Goal: Task Accomplishment & Management: Manage account settings

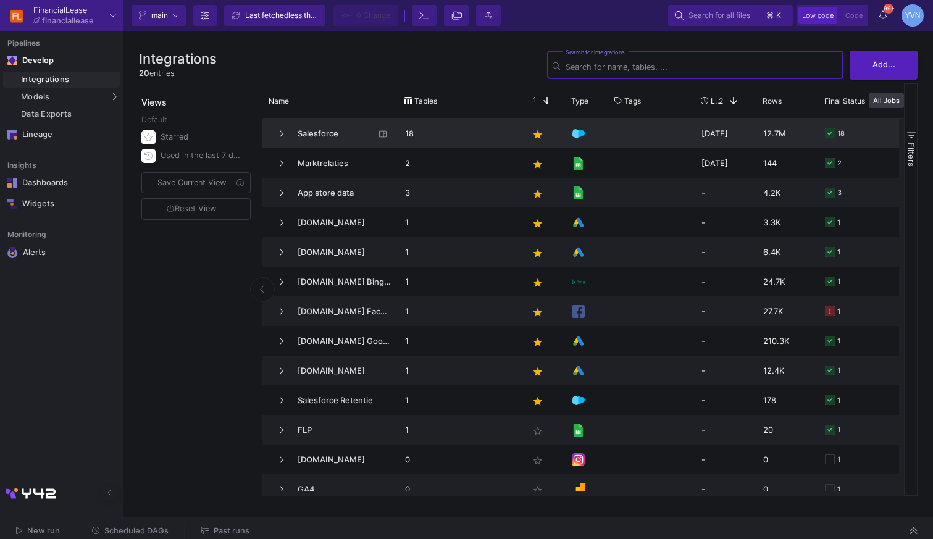
click at [294, 140] on span "Salesforce" at bounding box center [332, 133] width 85 height 29
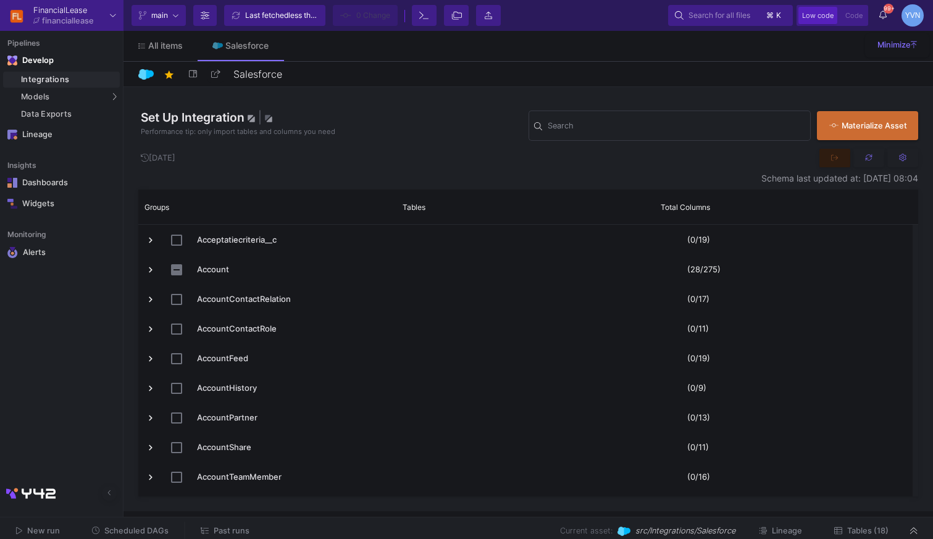
click at [36, 83] on div "Integrations" at bounding box center [69, 80] width 96 height 10
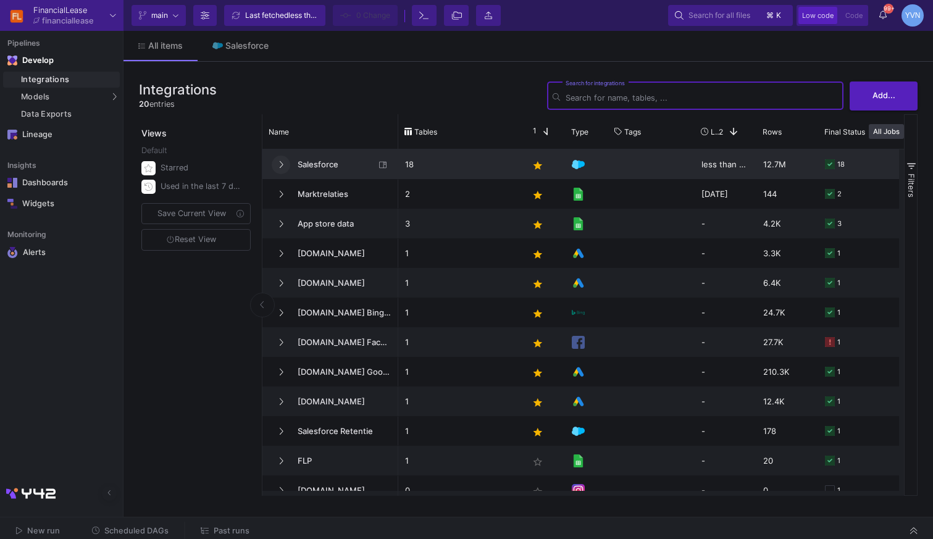
click at [282, 167] on icon at bounding box center [280, 165] width 5 height 8
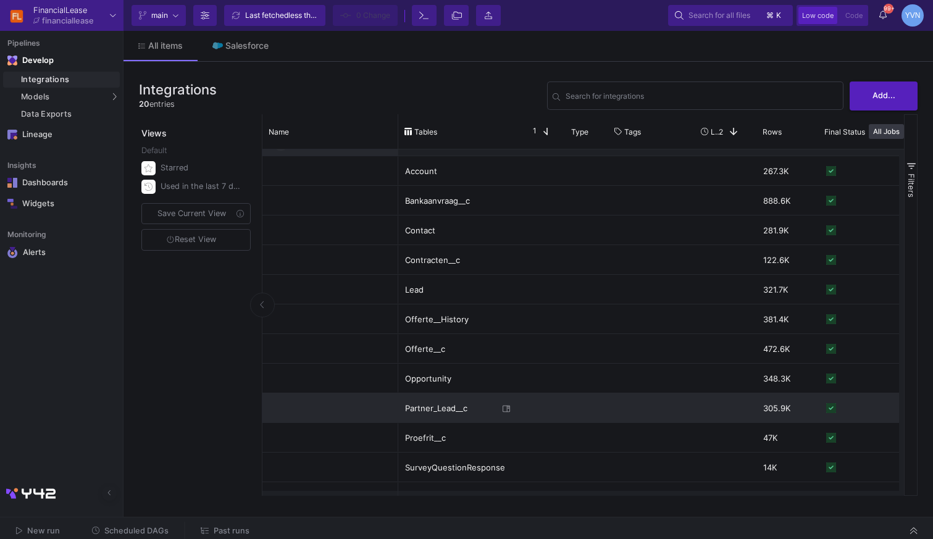
scroll to position [32, 0]
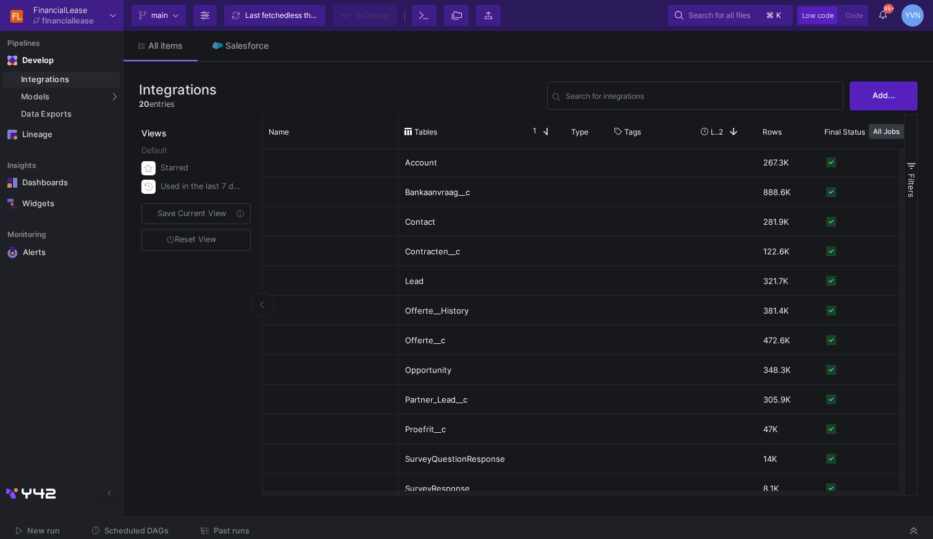
click at [109, 532] on span "Scheduled DAGs" at bounding box center [136, 530] width 64 height 9
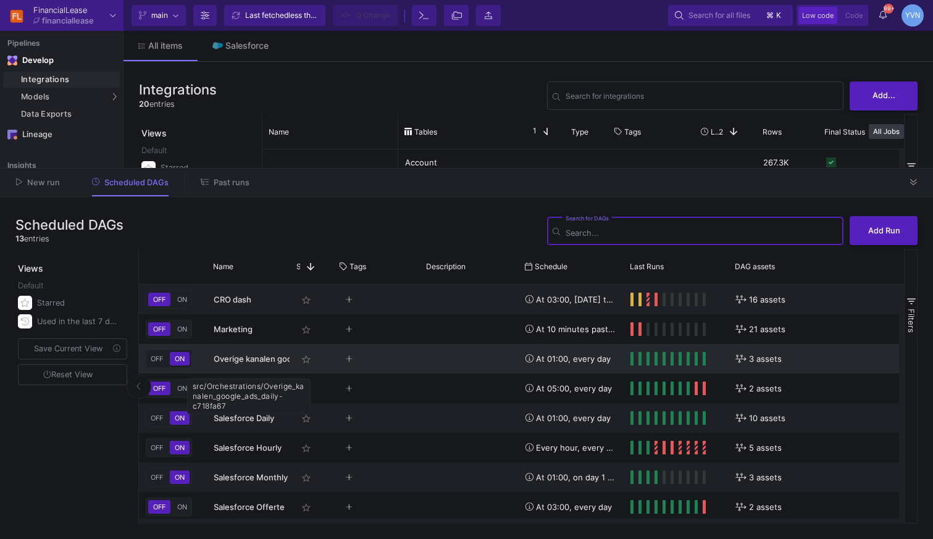
click at [256, 359] on span "Overige kanalen google ads" at bounding box center [267, 359] width 106 height 10
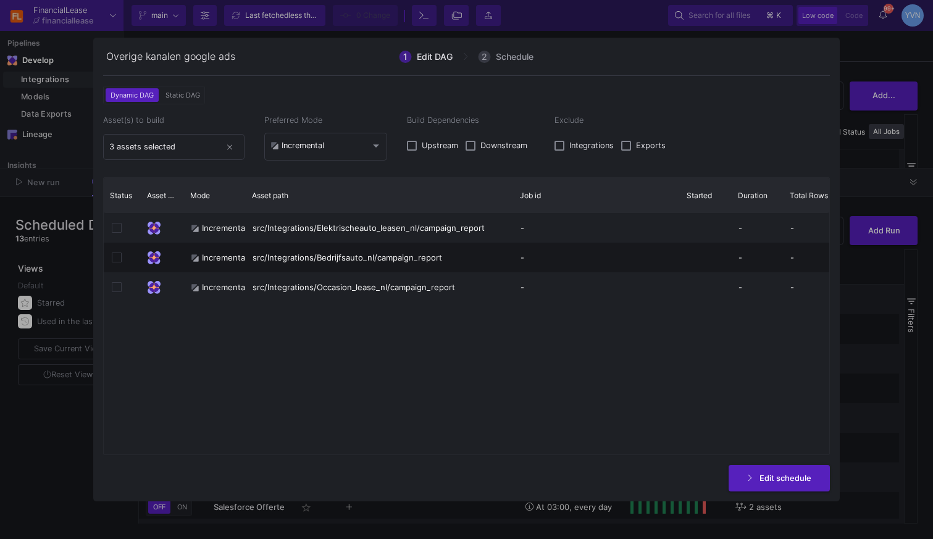
drag, startPoint x: 398, startPoint y: 196, endPoint x: 514, endPoint y: 199, distance: 115.5
click at [514, 199] on div at bounding box center [513, 195] width 5 height 35
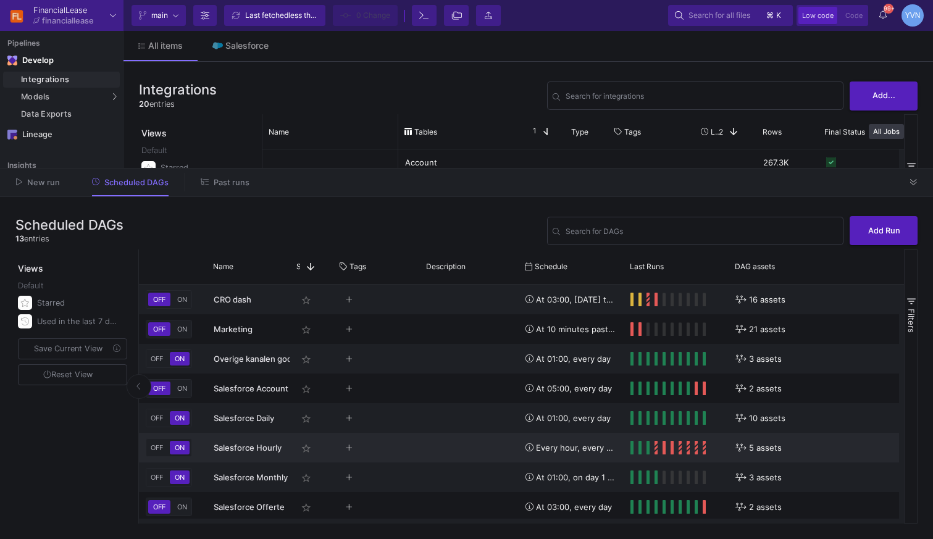
click at [661, 454] on div "Press SPACE to select this row." at bounding box center [667, 448] width 75 height 14
click at [706, 446] on y42-orchestration-run-status-cell-renderer "Press SPACE to select this row." at bounding box center [675, 447] width 91 height 28
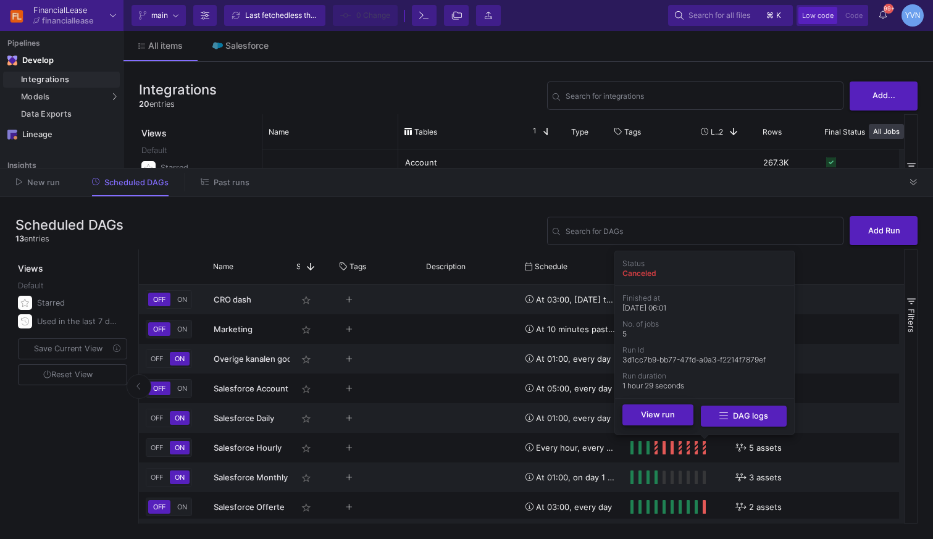
click at [675, 420] on button "View run" at bounding box center [657, 414] width 71 height 21
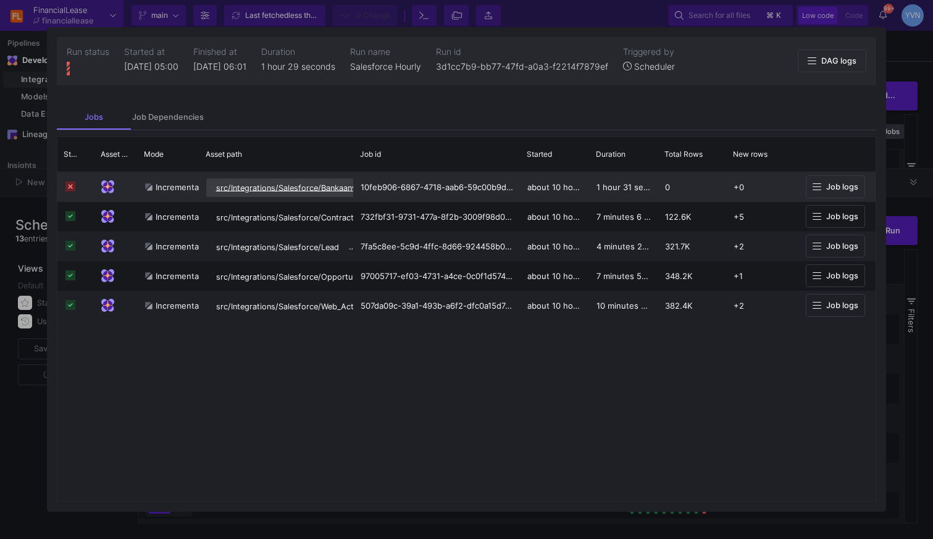
click at [240, 182] on button "src/Integrations/Salesforce/Bankaanvraag__c" at bounding box center [300, 187] width 188 height 19
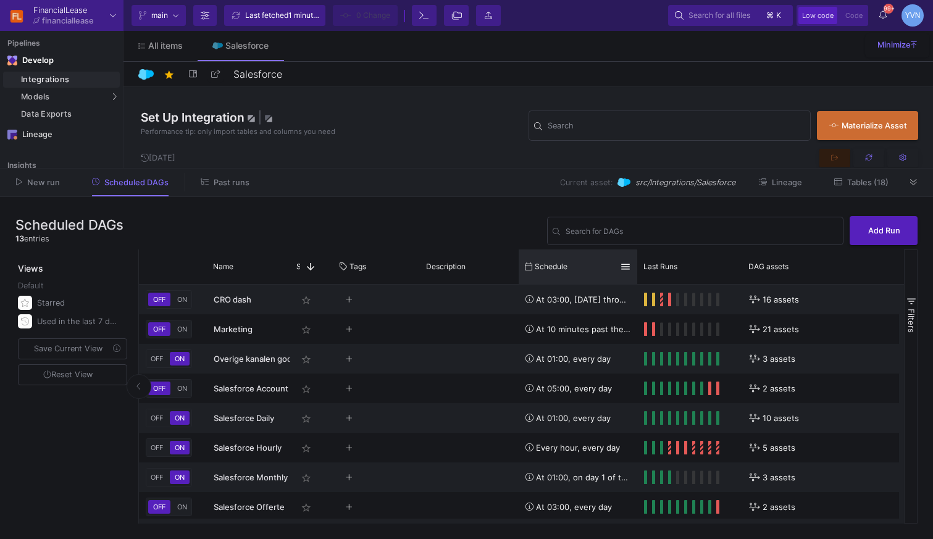
drag, startPoint x: 622, startPoint y: 271, endPoint x: 633, endPoint y: 271, distance: 11.7
click at [635, 271] on div at bounding box center [637, 266] width 5 height 35
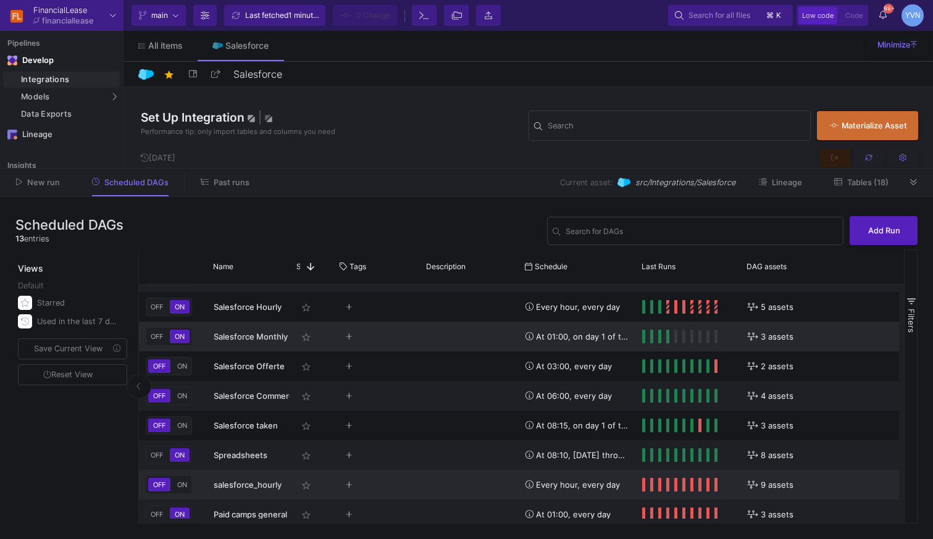
scroll to position [151, 0]
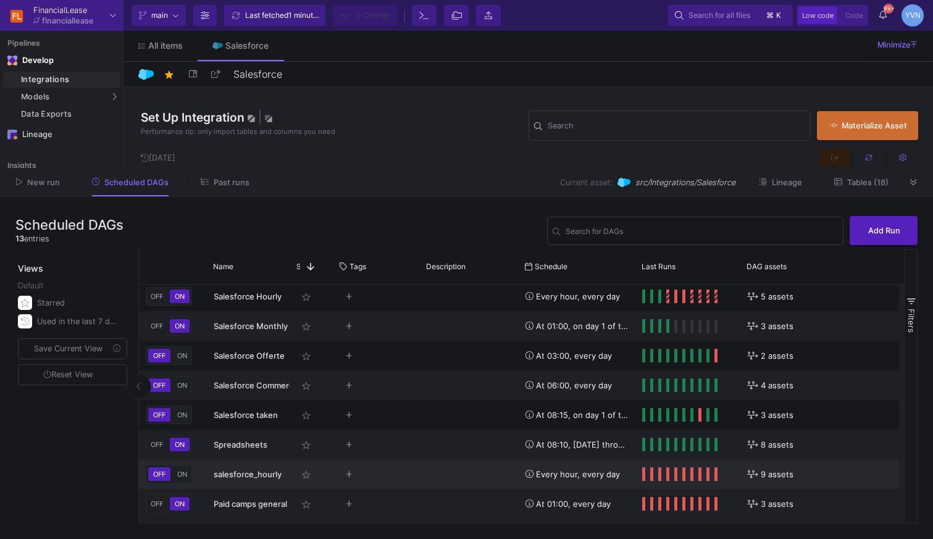
click at [180, 473] on span "ON" at bounding box center [182, 474] width 15 height 9
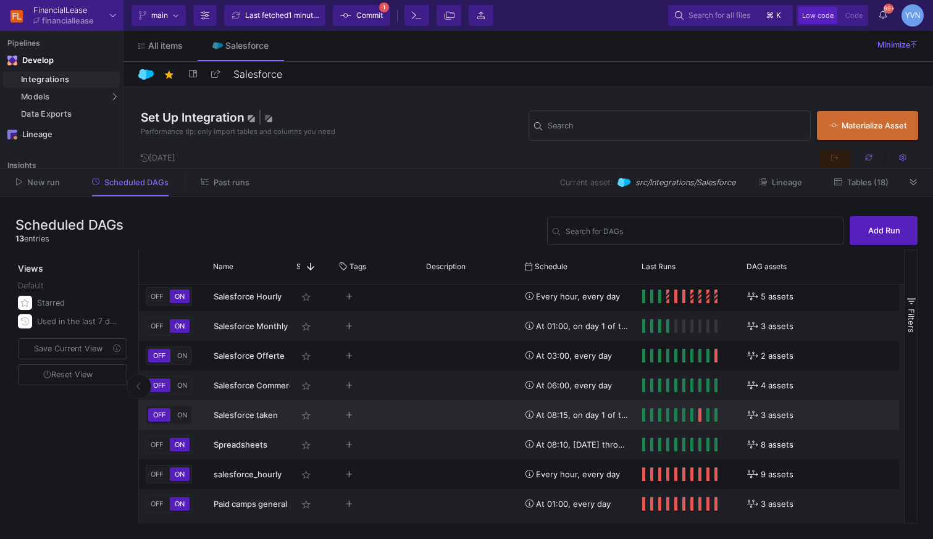
scroll to position [0, 0]
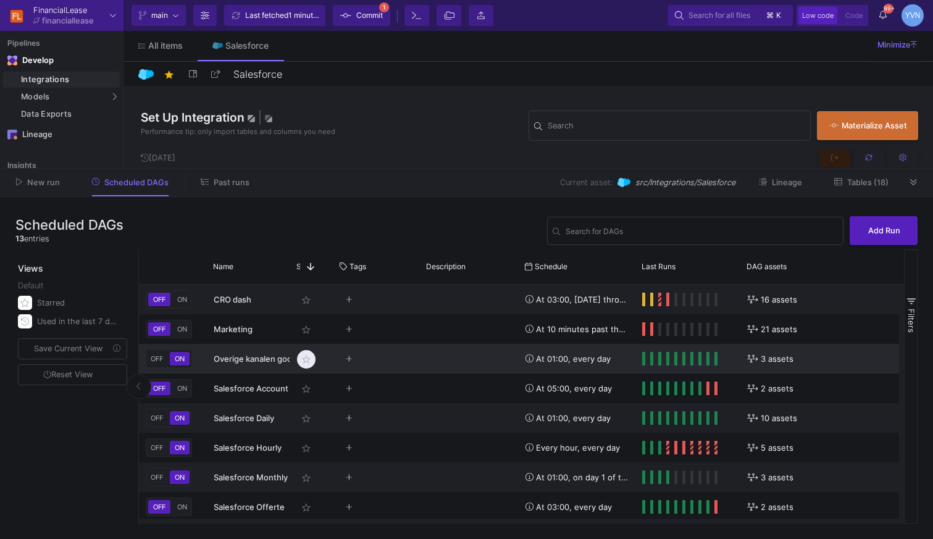
click at [307, 359] on mat-icon "star_border" at bounding box center [306, 359] width 15 height 15
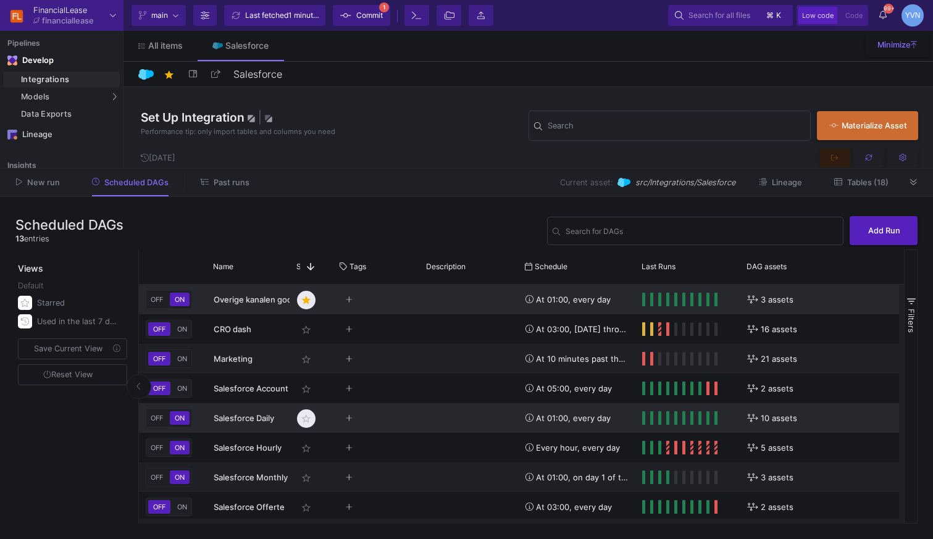
click at [306, 419] on mat-icon "star_border" at bounding box center [306, 418] width 15 height 15
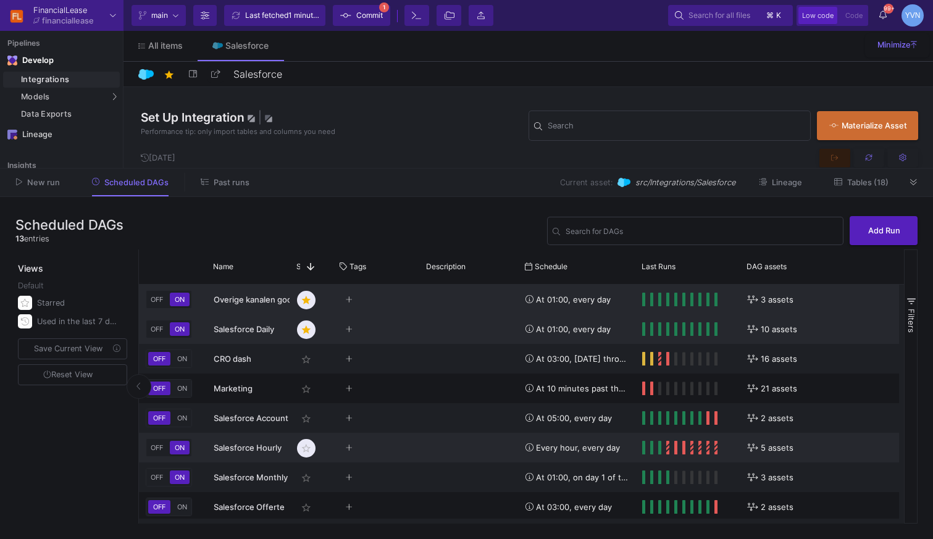
click at [309, 446] on mat-icon "star_border" at bounding box center [306, 448] width 15 height 15
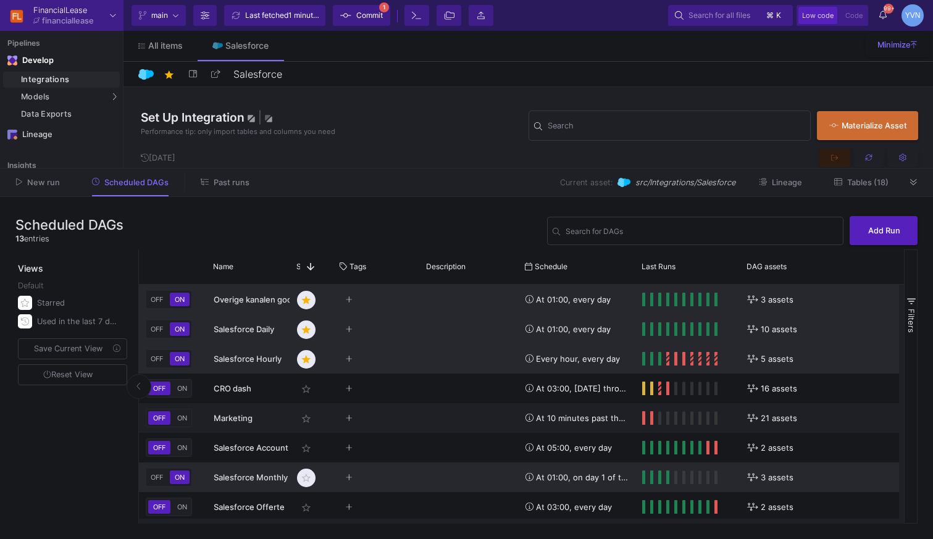
click at [305, 480] on mat-icon "star_border" at bounding box center [306, 477] width 15 height 15
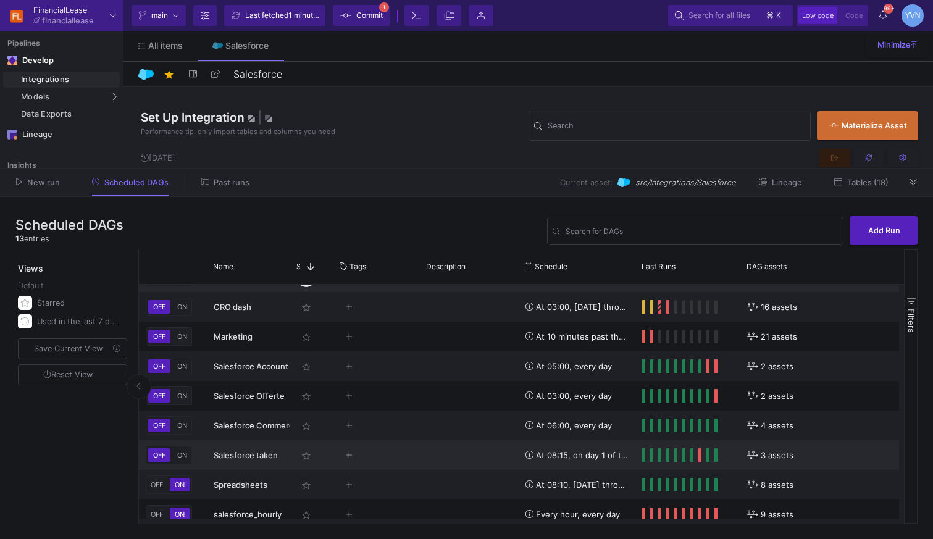
scroll to position [151, 0]
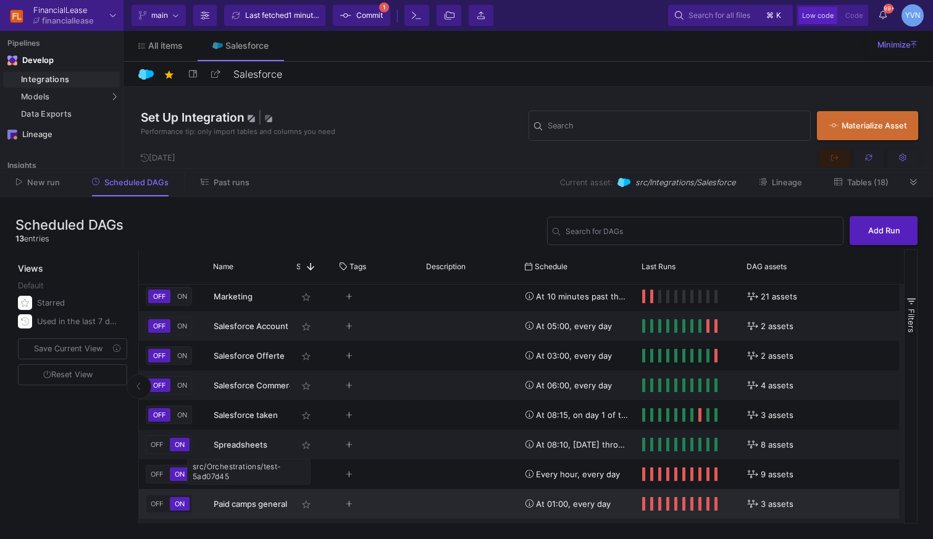
click at [229, 503] on span "Paid camps general (Facebook/Google/Bing)" at bounding box center [299, 504] width 170 height 10
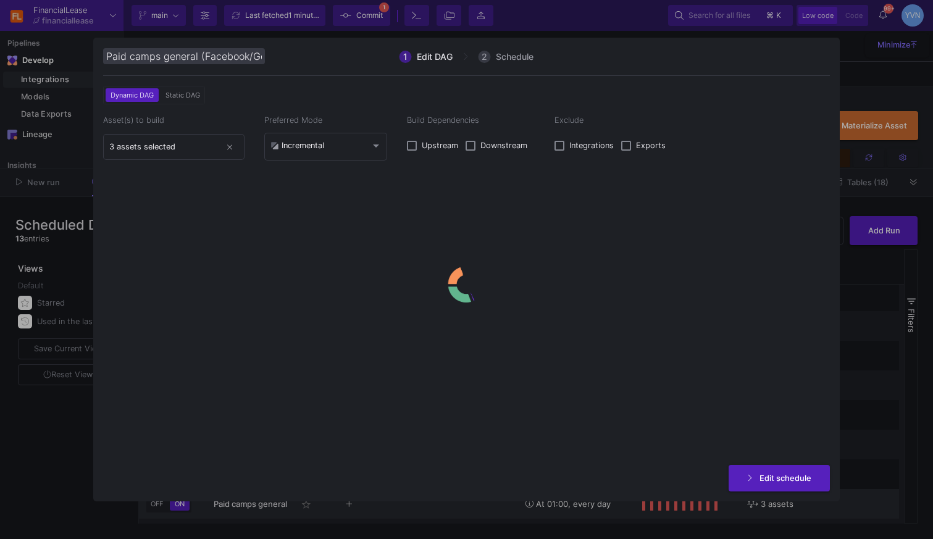
scroll to position [0, 57]
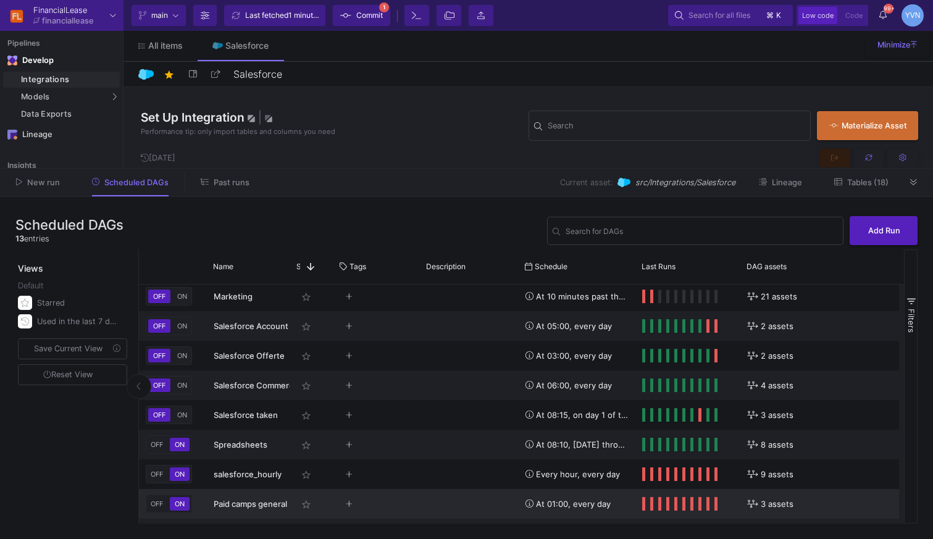
click at [154, 503] on span "OFF" at bounding box center [156, 503] width 17 height 9
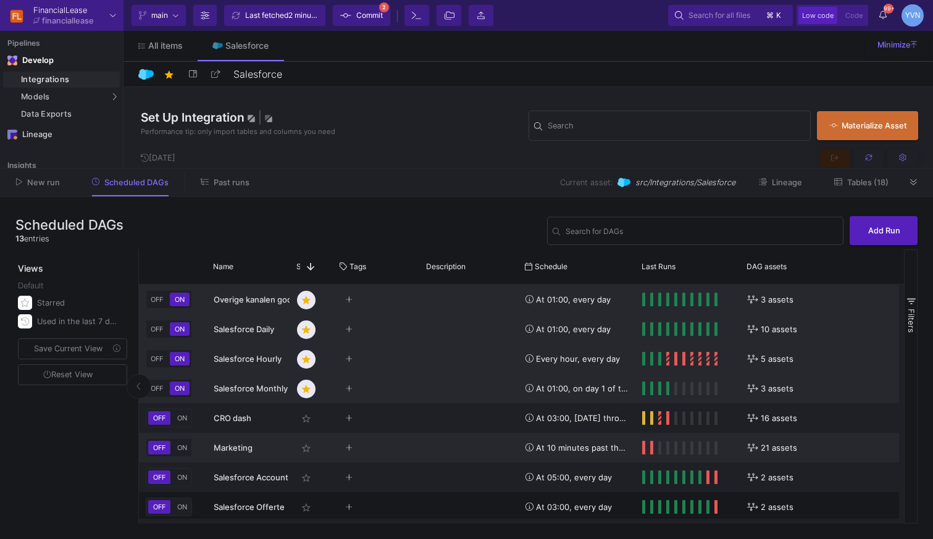
scroll to position [151, 0]
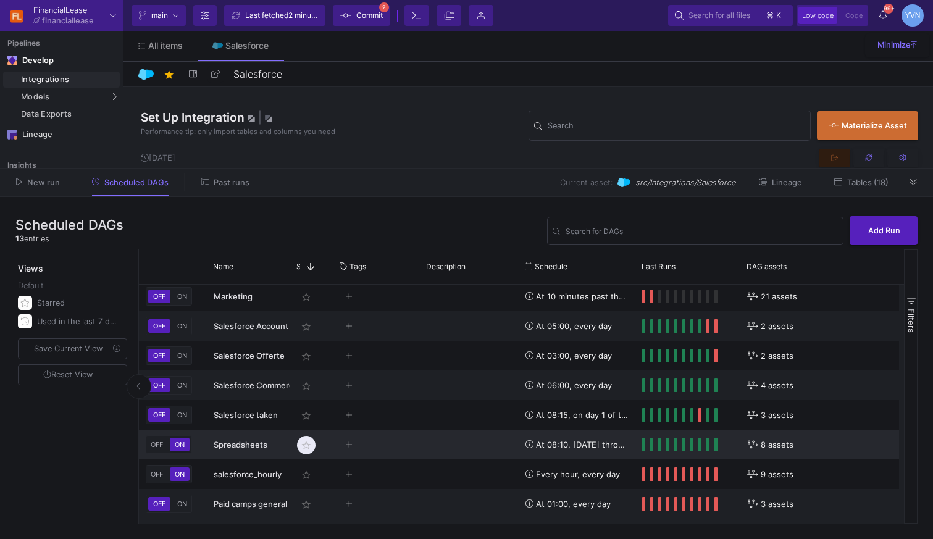
click at [309, 449] on mat-icon "star_border" at bounding box center [306, 445] width 15 height 15
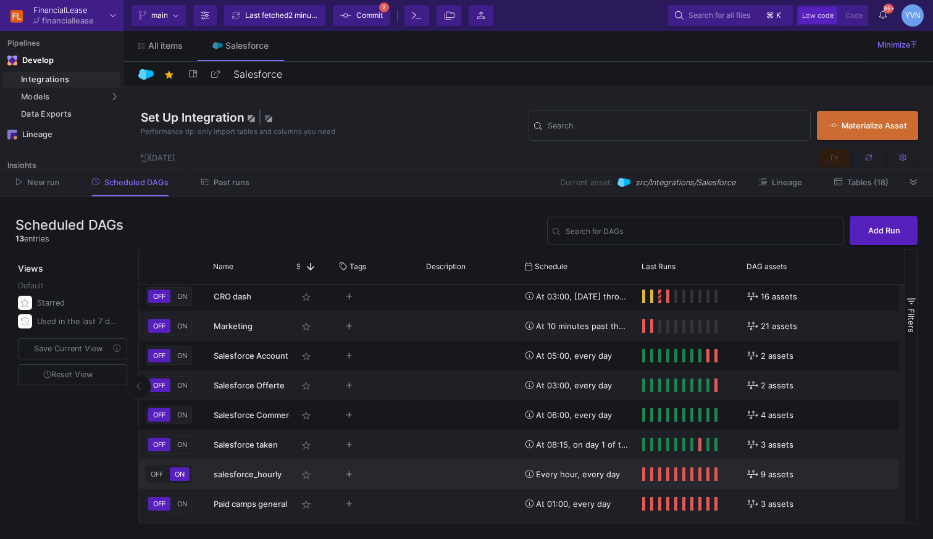
click at [237, 482] on div "salesforce_hourly" at bounding box center [249, 474] width 70 height 29
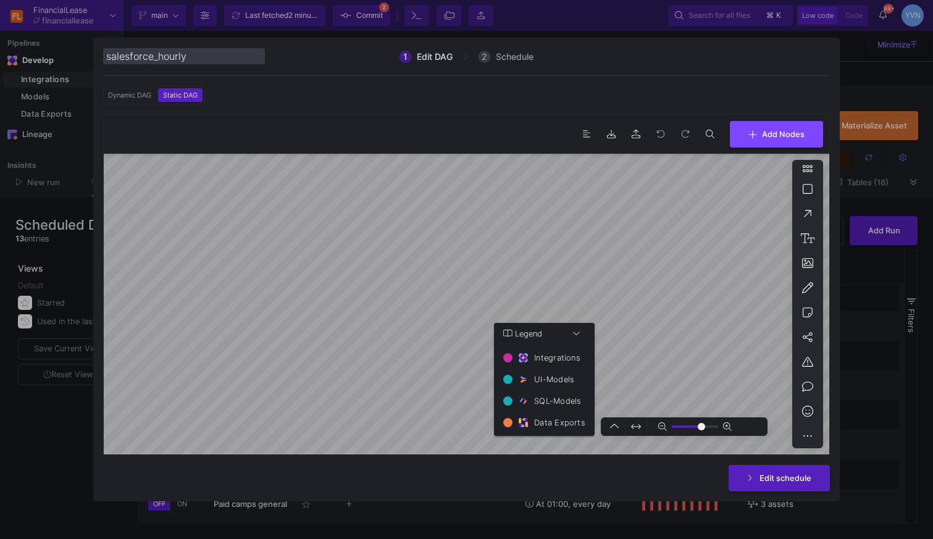
type input "0"
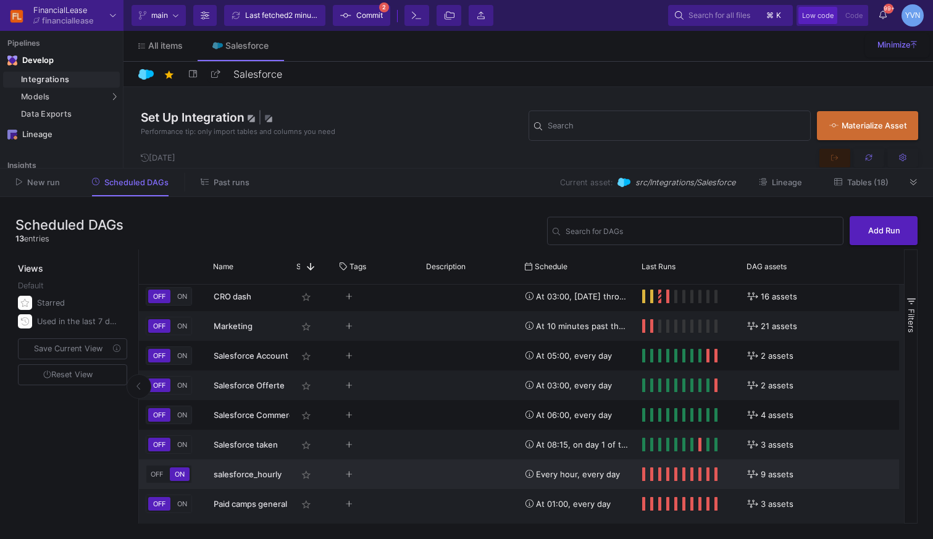
click at [156, 470] on span "OFF" at bounding box center [156, 474] width 17 height 9
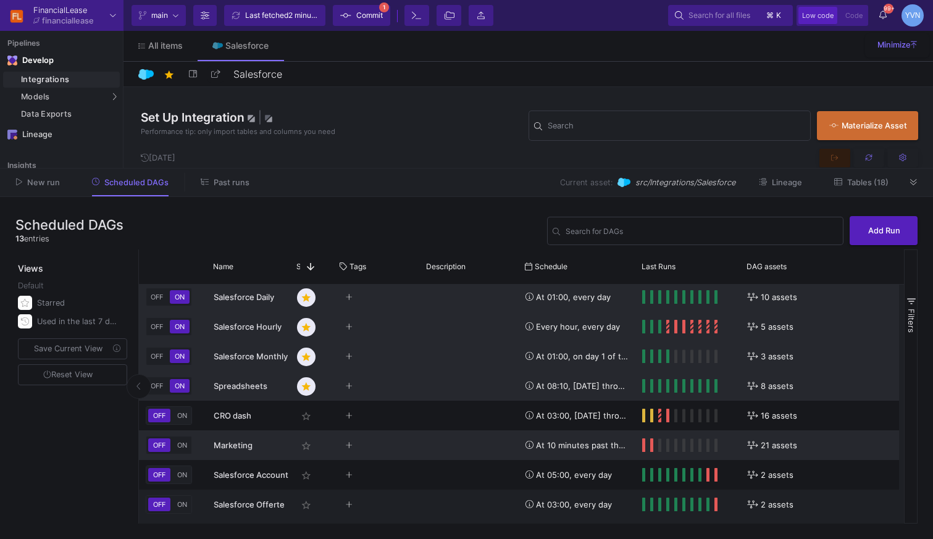
scroll to position [0, 0]
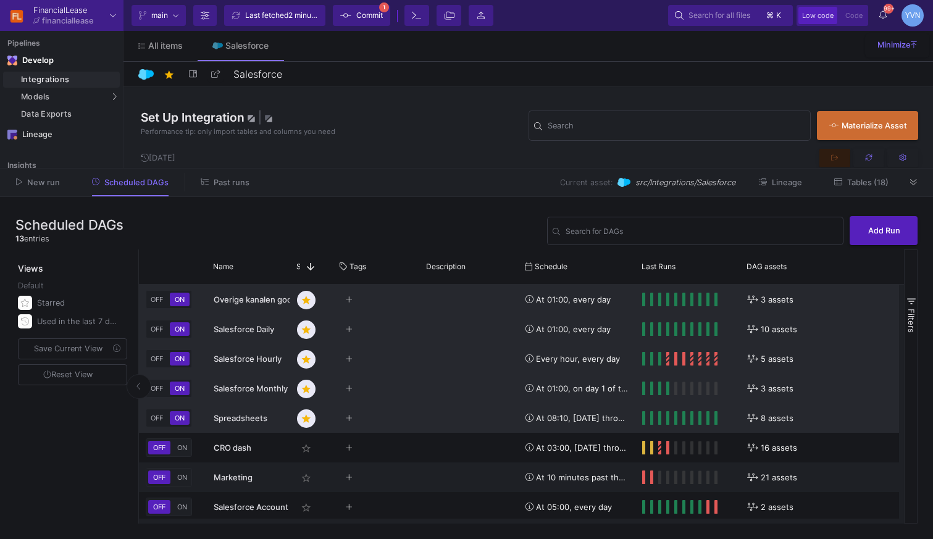
click at [377, 16] on span "Commit" at bounding box center [369, 15] width 27 height 19
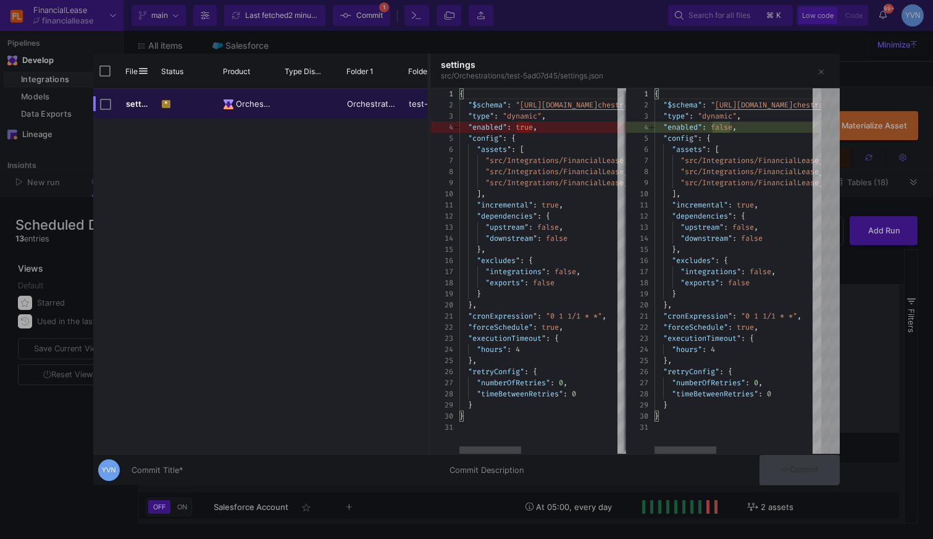
click at [179, 470] on input "Commit Title *" at bounding box center [282, 470] width 303 height 10
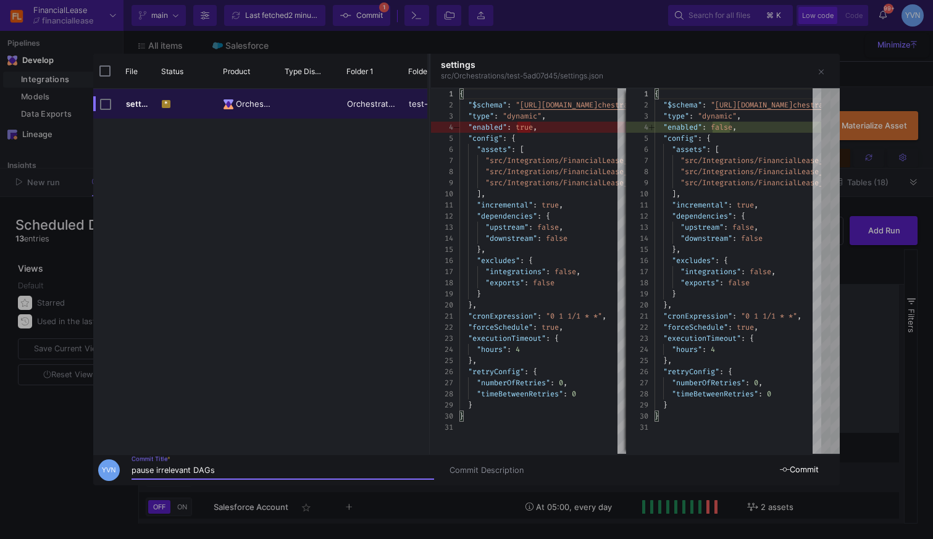
type input "pause irrelevant DAGs"
click at [818, 470] on span "Commit" at bounding box center [799, 469] width 39 height 9
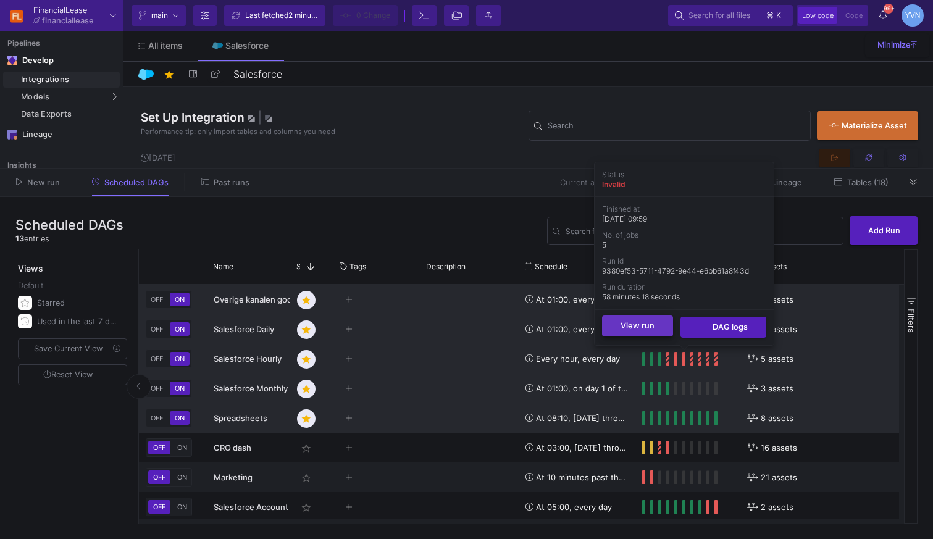
click at [661, 334] on button "View run" at bounding box center [637, 325] width 71 height 21
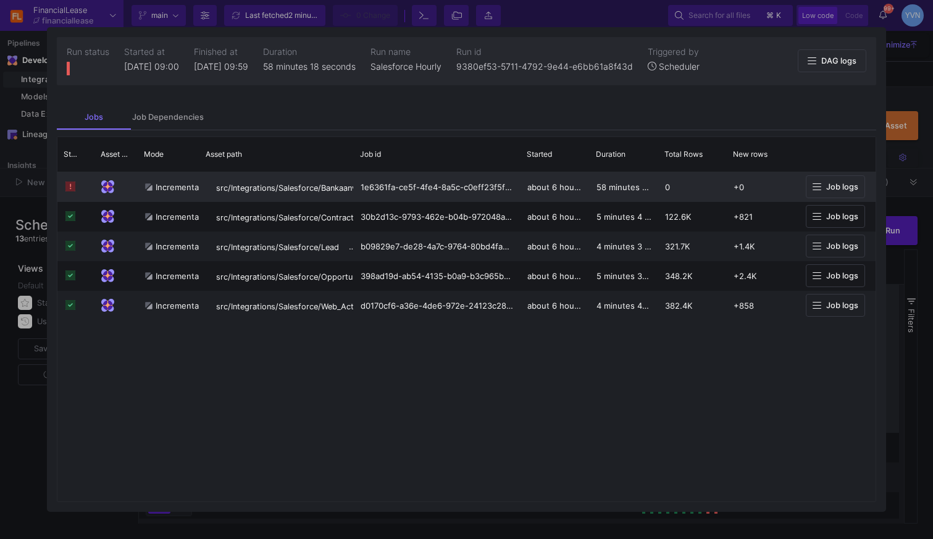
click at [840, 185] on span "Job logs" at bounding box center [842, 186] width 32 height 9
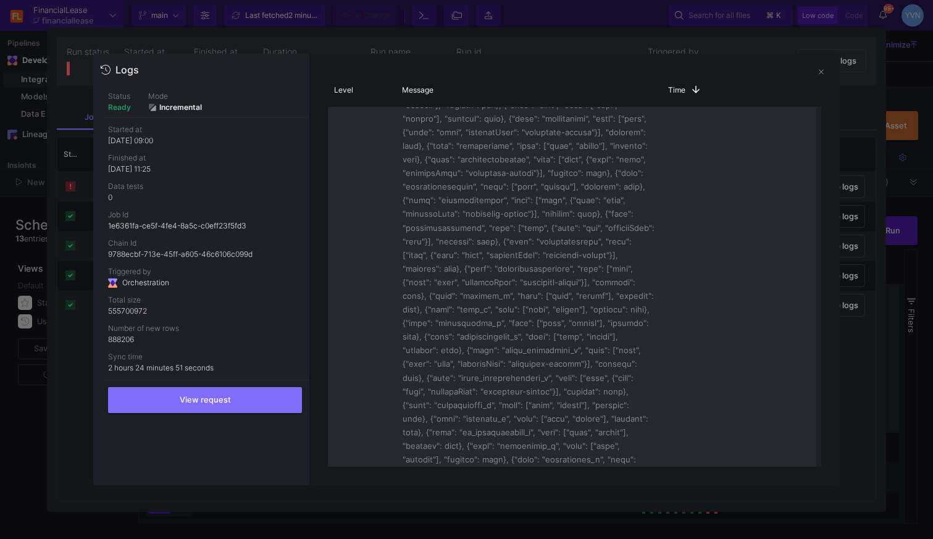
scroll to position [2000, 0]
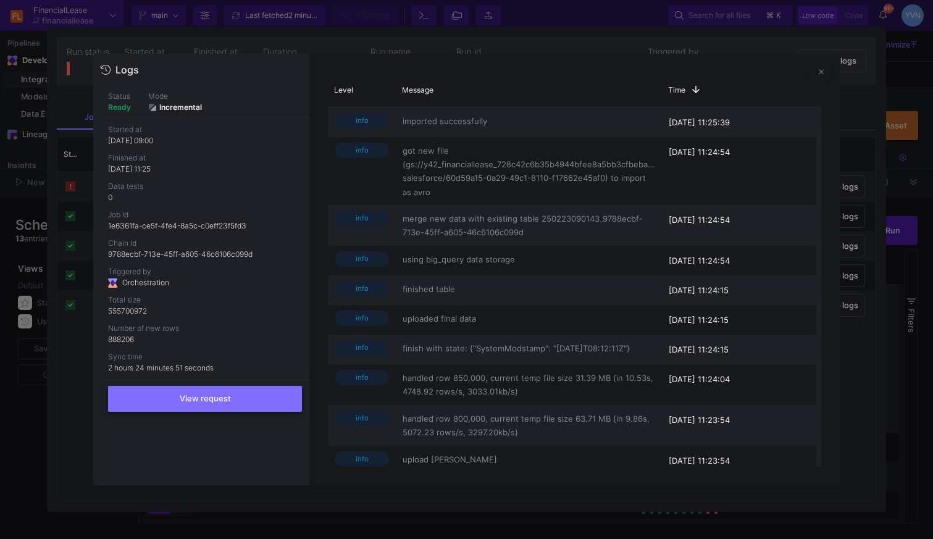
click at [219, 398] on span "View request" at bounding box center [205, 398] width 51 height 9
click at [817, 76] on button at bounding box center [821, 72] width 25 height 25
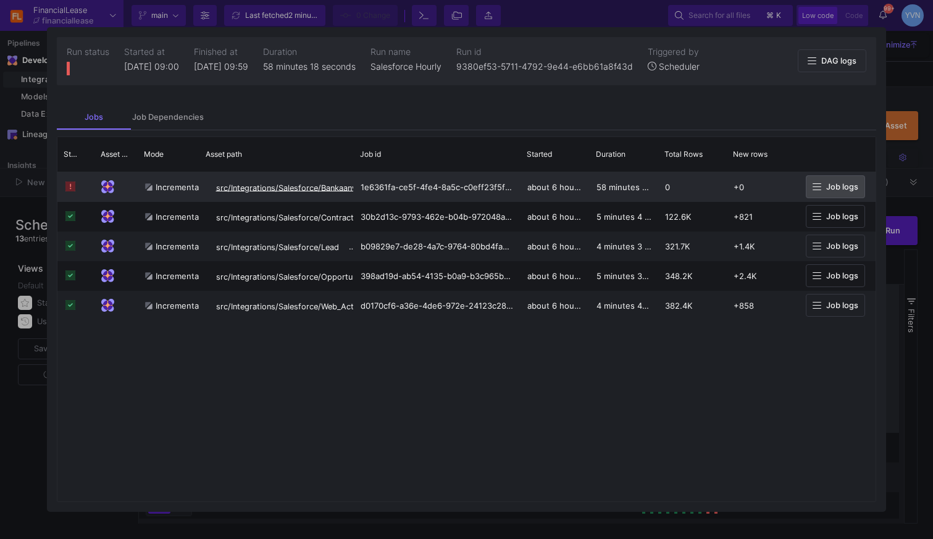
click at [327, 189] on span "src/Integrations/Salesforce/Bankaanvraag__c" at bounding box center [300, 187] width 169 height 9
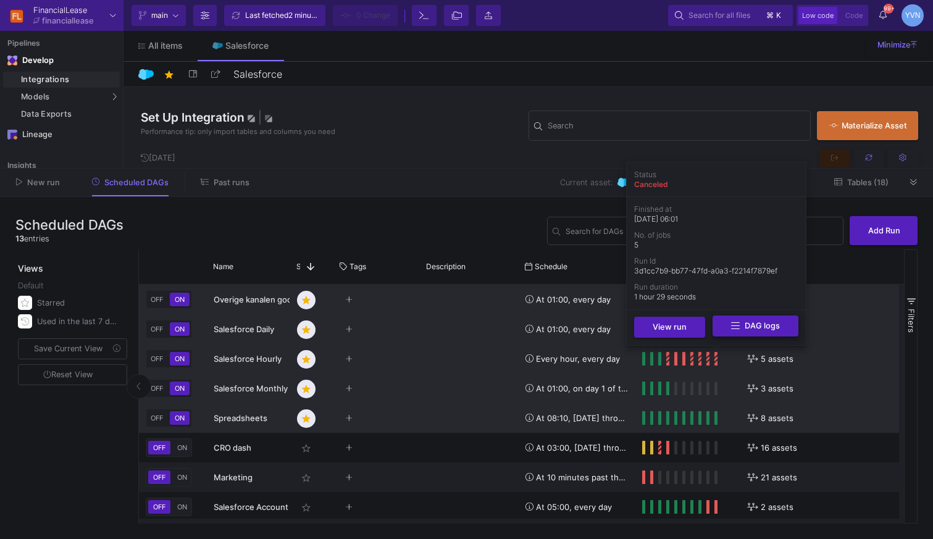
click at [735, 323] on icon at bounding box center [735, 326] width 9 height 10
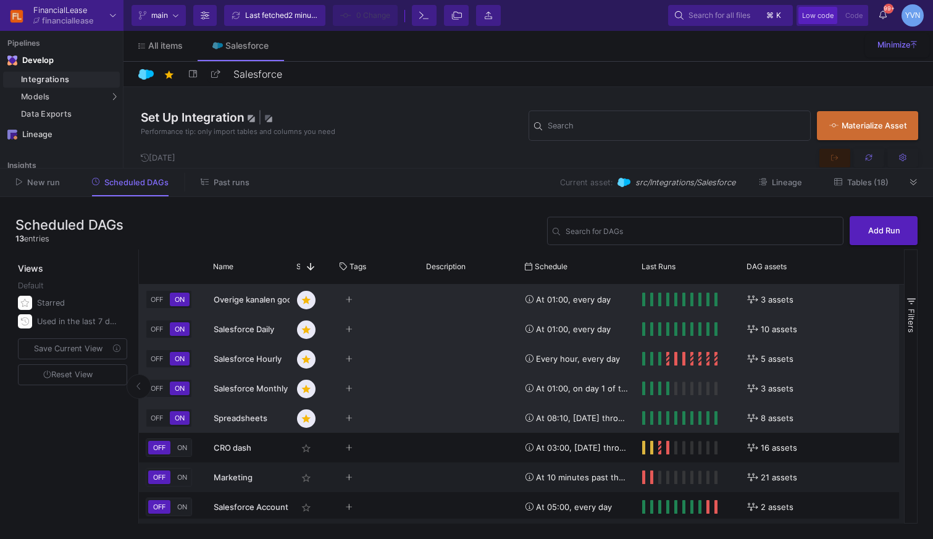
click at [422, 361] on div "Press SPACE to select this row." at bounding box center [469, 359] width 99 height 30
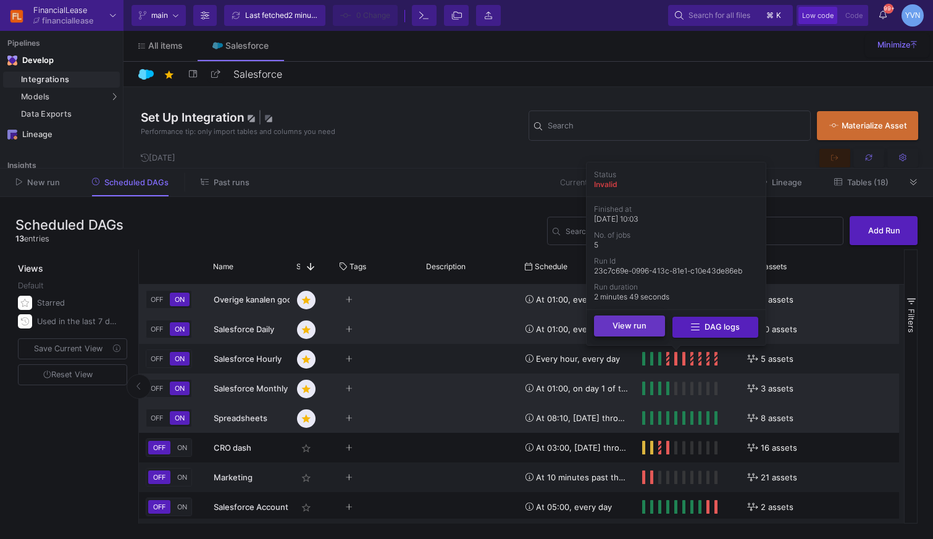
click at [652, 330] on button "View run" at bounding box center [629, 325] width 71 height 21
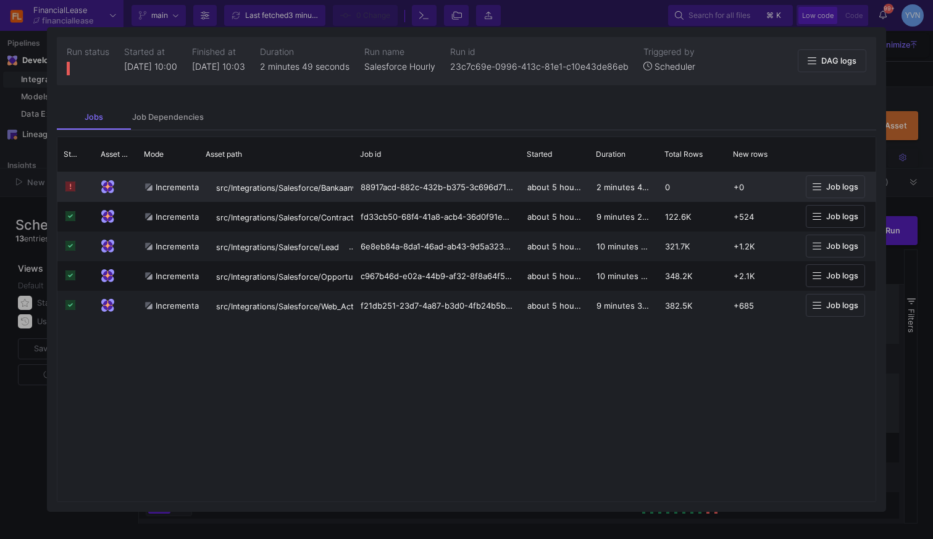
click at [829, 184] on span "Job logs" at bounding box center [842, 186] width 32 height 9
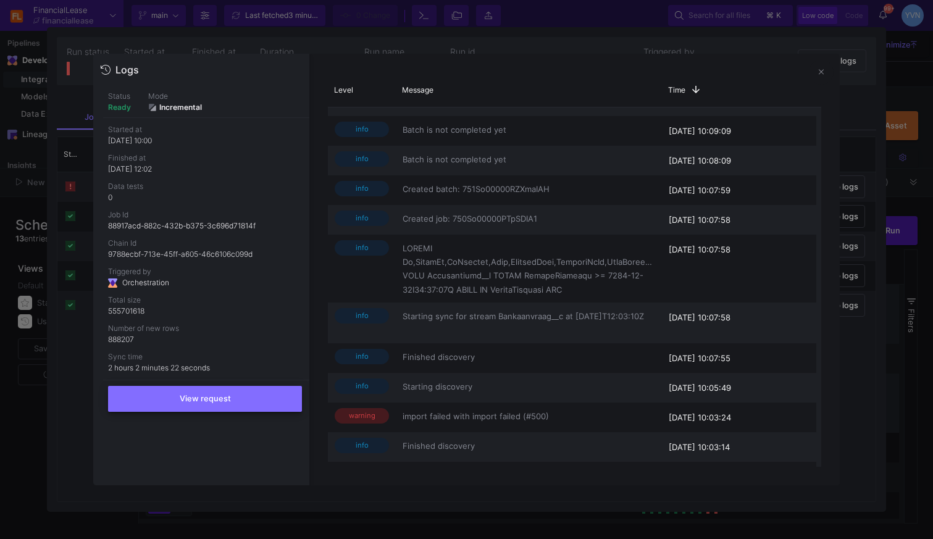
click at [279, 407] on button "View request" at bounding box center [205, 399] width 194 height 26
click at [242, 403] on button "View request" at bounding box center [205, 399] width 194 height 26
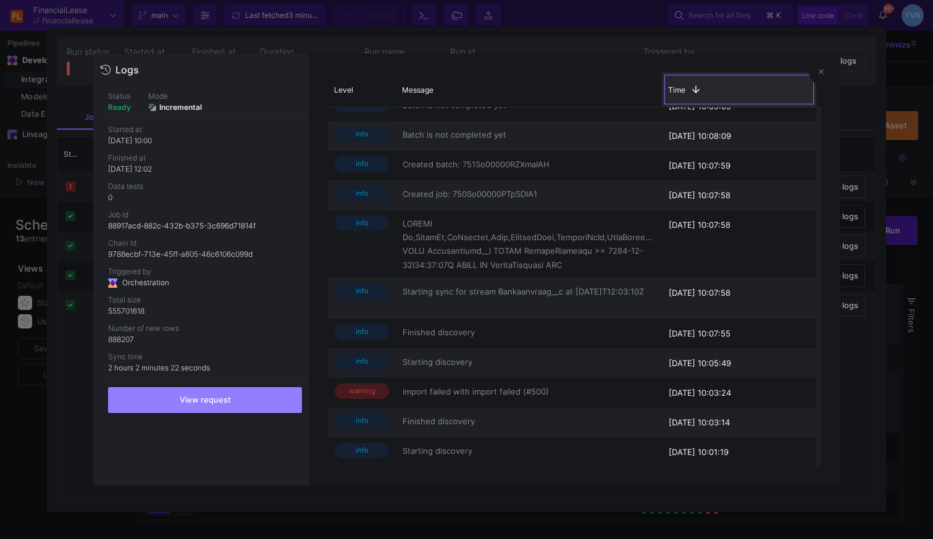
click at [807, 74] on div "Time 1" at bounding box center [739, 89] width 154 height 35
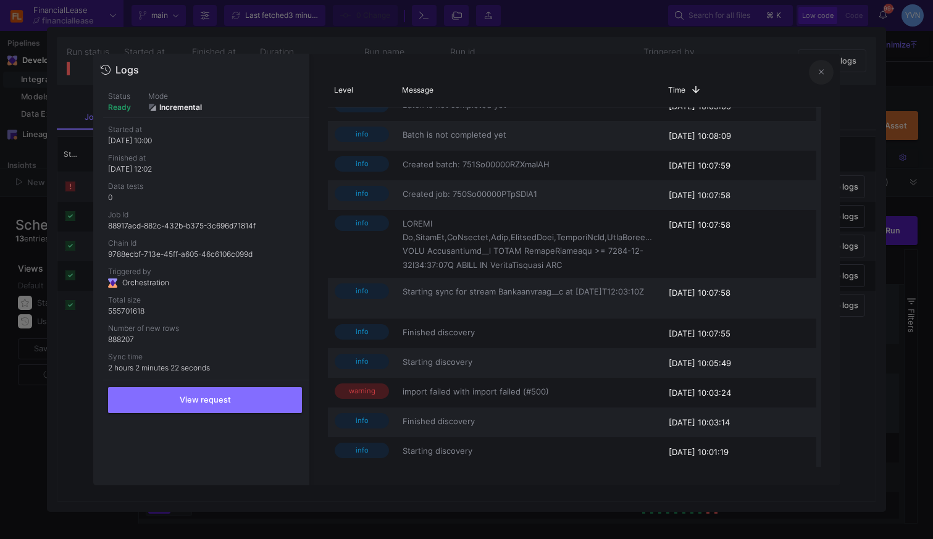
click at [819, 74] on icon at bounding box center [821, 72] width 5 height 5
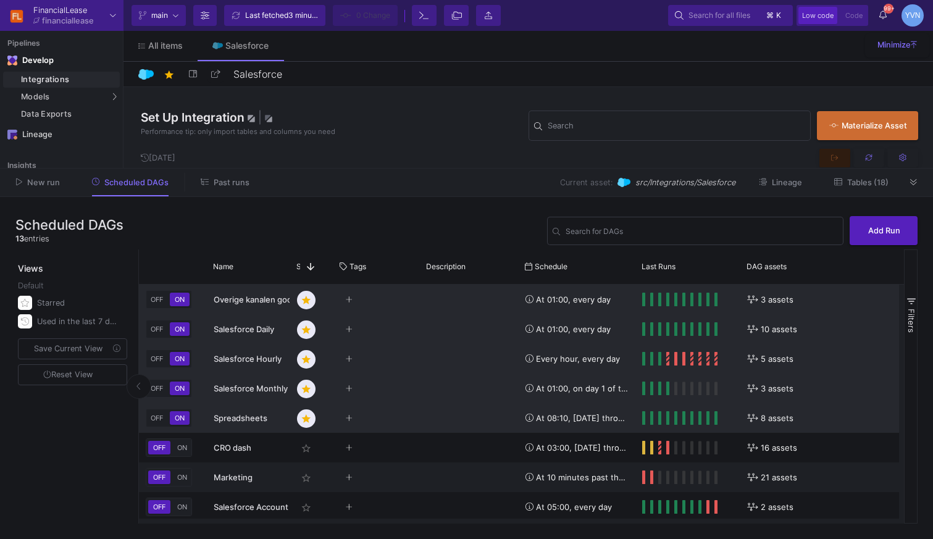
click at [796, 360] on y42-orchestration-run-configuration-details "5 assets" at bounding box center [848, 358] width 202 height 29
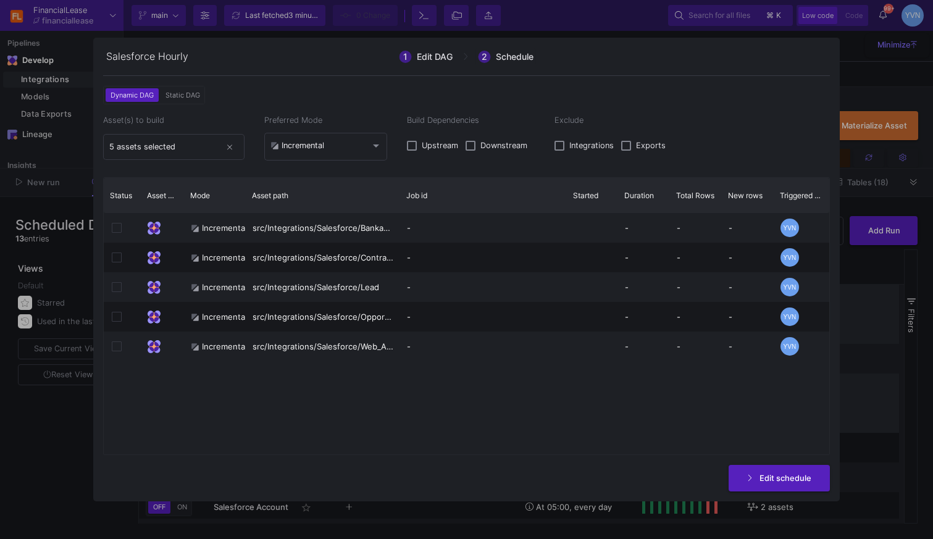
click at [505, 54] on span "Schedule" at bounding box center [515, 57] width 38 height 10
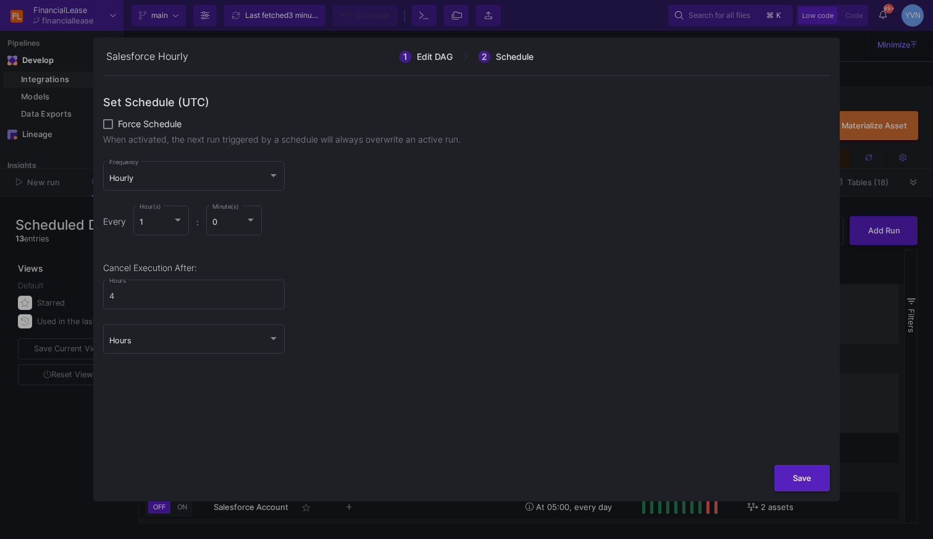
click at [444, 54] on span "Edit DAG" at bounding box center [435, 57] width 36 height 10
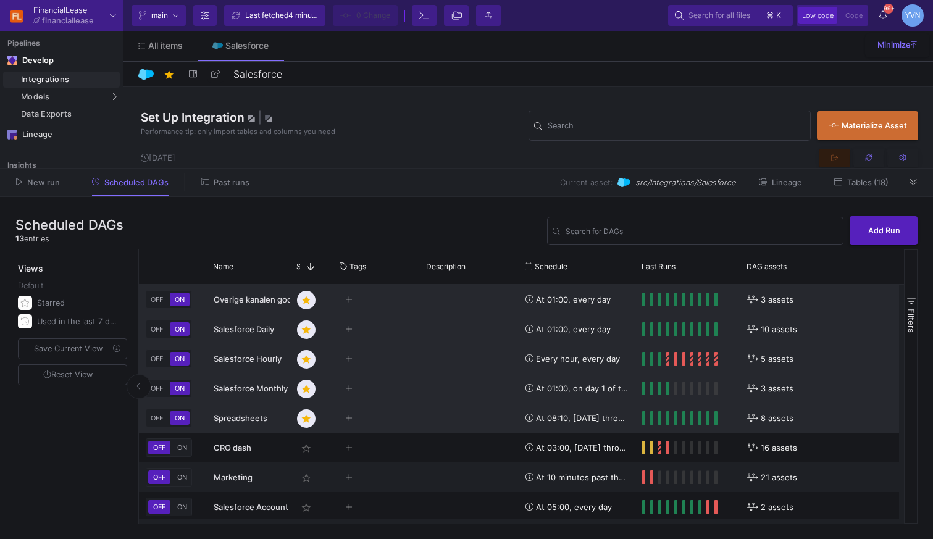
click at [472, 370] on div "Press SPACE to select this row." at bounding box center [469, 359] width 99 height 30
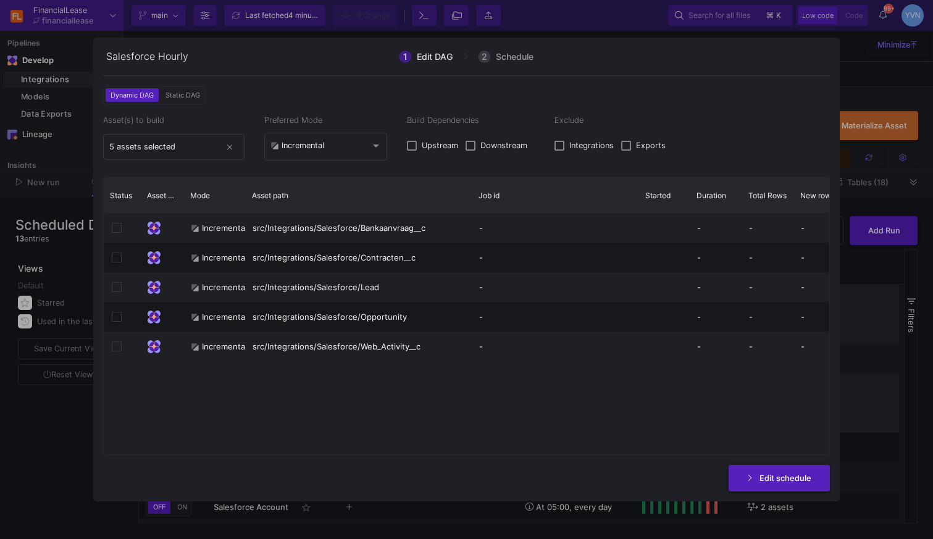
drag, startPoint x: 397, startPoint y: 194, endPoint x: 469, endPoint y: 200, distance: 72.4
click at [470, 200] on div at bounding box center [472, 195] width 5 height 35
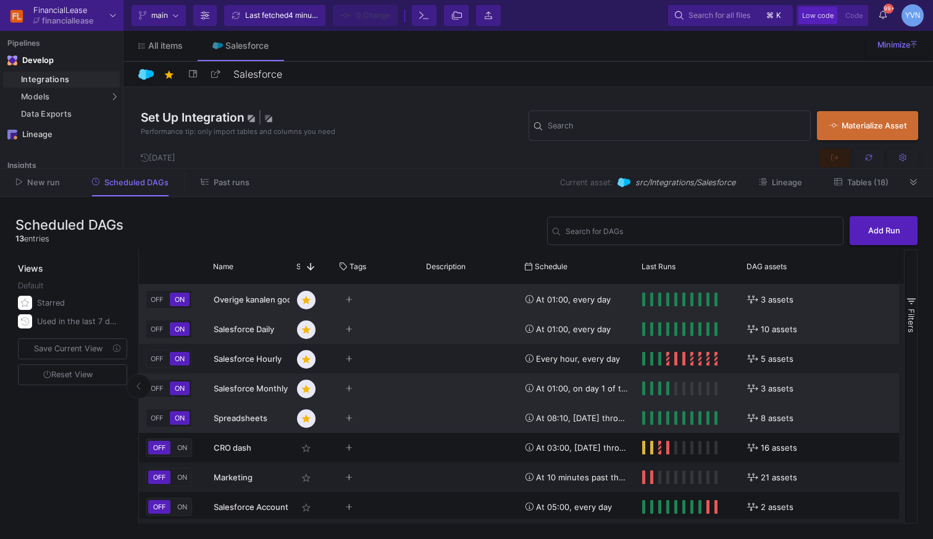
click at [43, 181] on span "New run" at bounding box center [43, 182] width 33 height 9
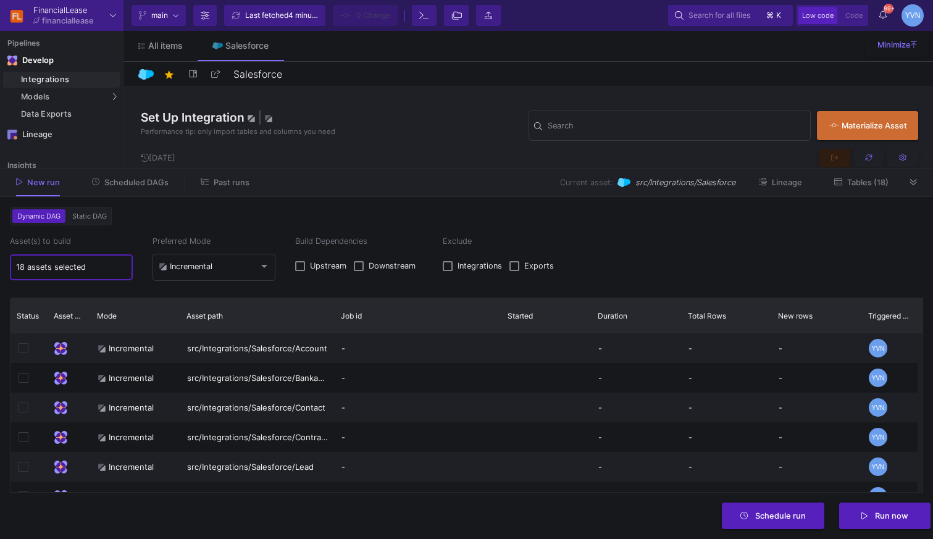
click at [73, 262] on input "18 assets selected" at bounding box center [71, 267] width 111 height 10
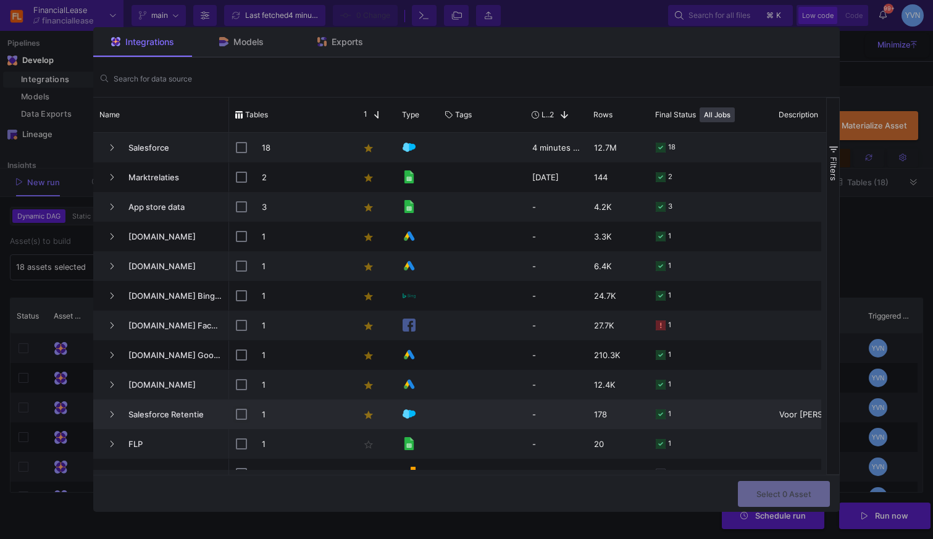
click at [241, 414] on input "Press Space to toggle row selection (unchecked)" at bounding box center [241, 414] width 11 height 11
checkbox input "true"
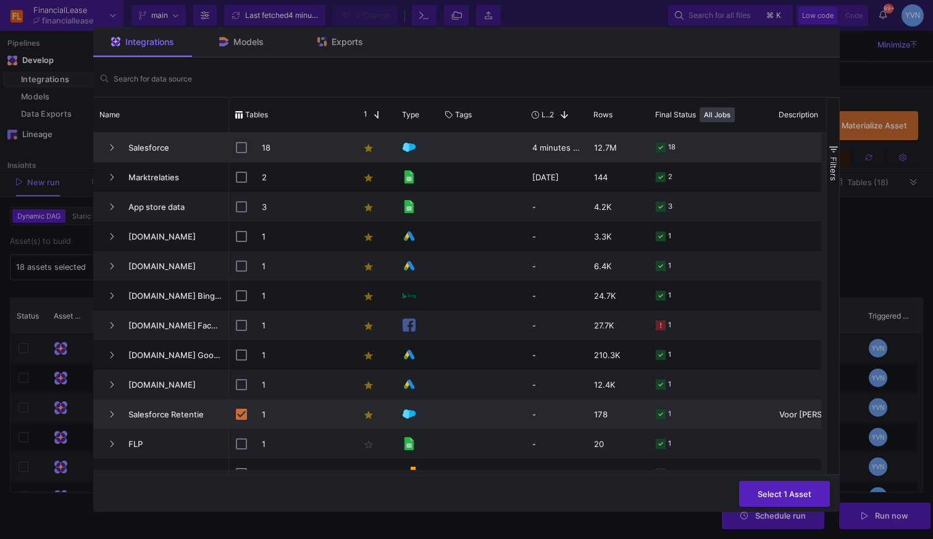
click at [244, 149] on input "Press Space to toggle row selection (unchecked)" at bounding box center [241, 147] width 11 height 11
checkbox input "true"
click at [114, 144] on button "Press SPACE to deselect this row." at bounding box center [111, 147] width 19 height 19
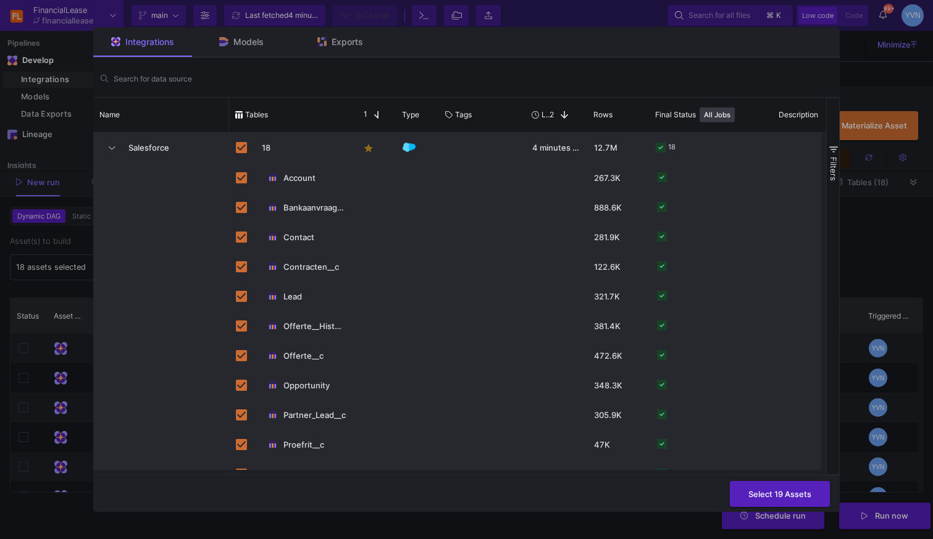
click at [241, 206] on input "Press Space to toggle row selection (checked)" at bounding box center [241, 207] width 11 height 11
checkbox input "false"
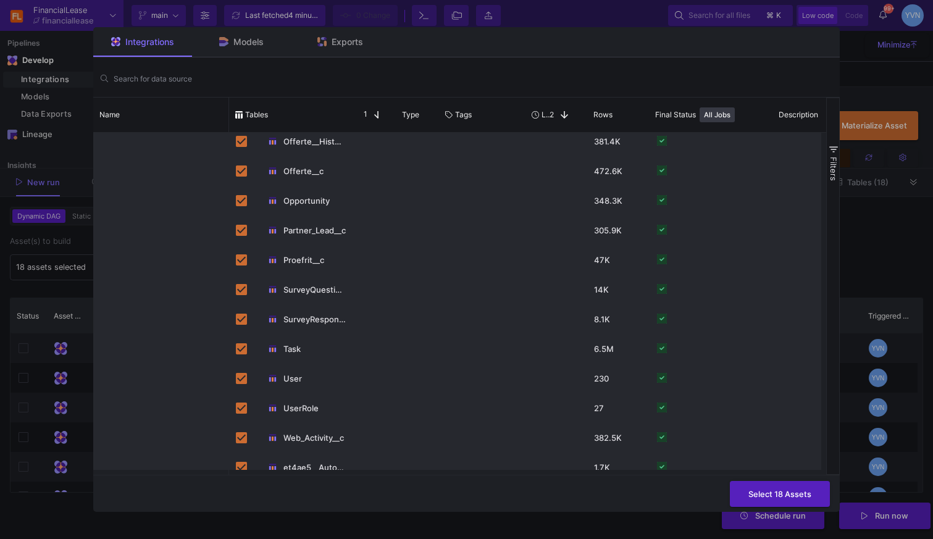
scroll to position [198, 0]
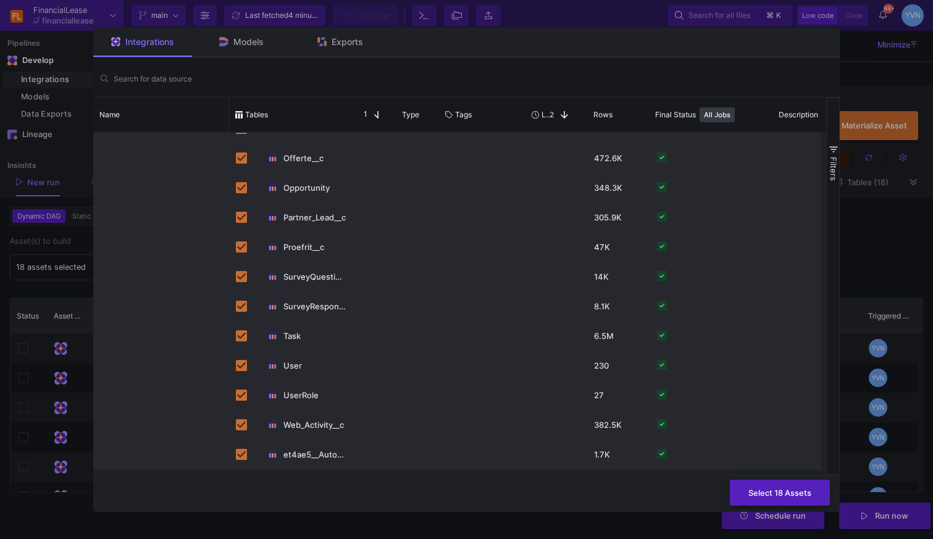
click at [787, 490] on span "Select 18 Assets" at bounding box center [779, 492] width 63 height 9
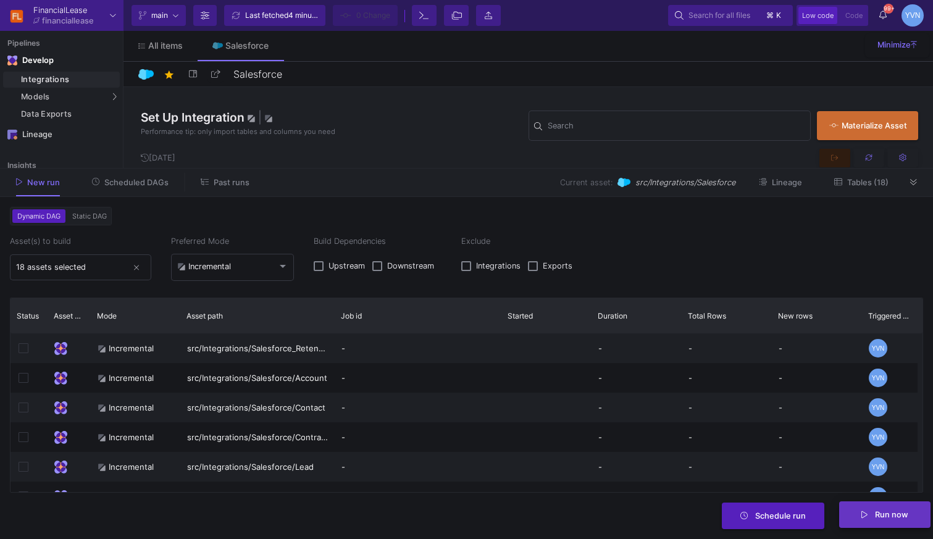
click at [870, 512] on span "Run now" at bounding box center [884, 513] width 47 height 9
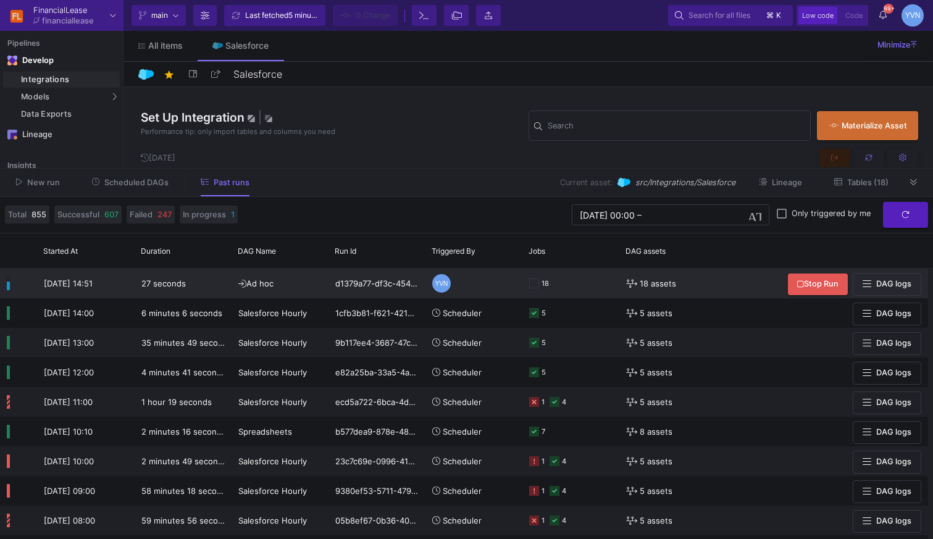
click at [899, 283] on span "DAG logs" at bounding box center [893, 283] width 35 height 9
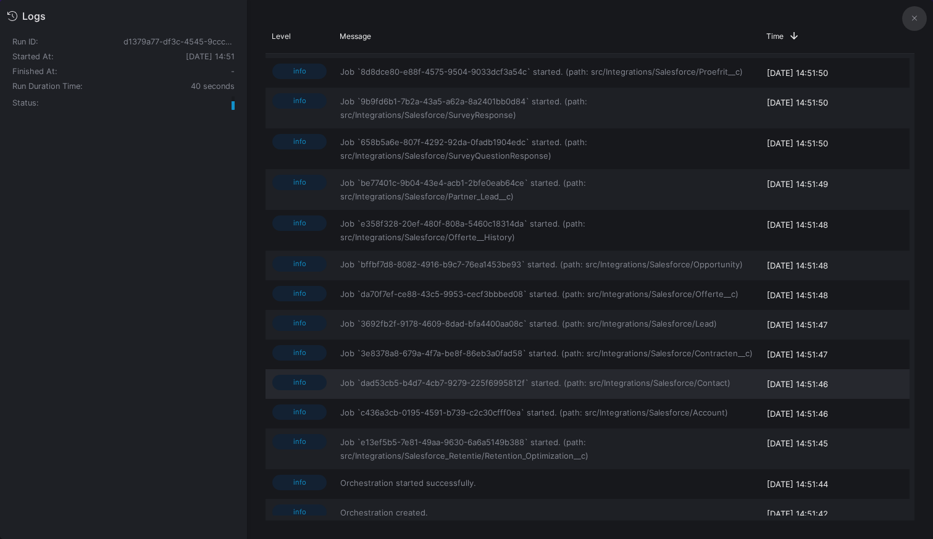
scroll to position [235, 0]
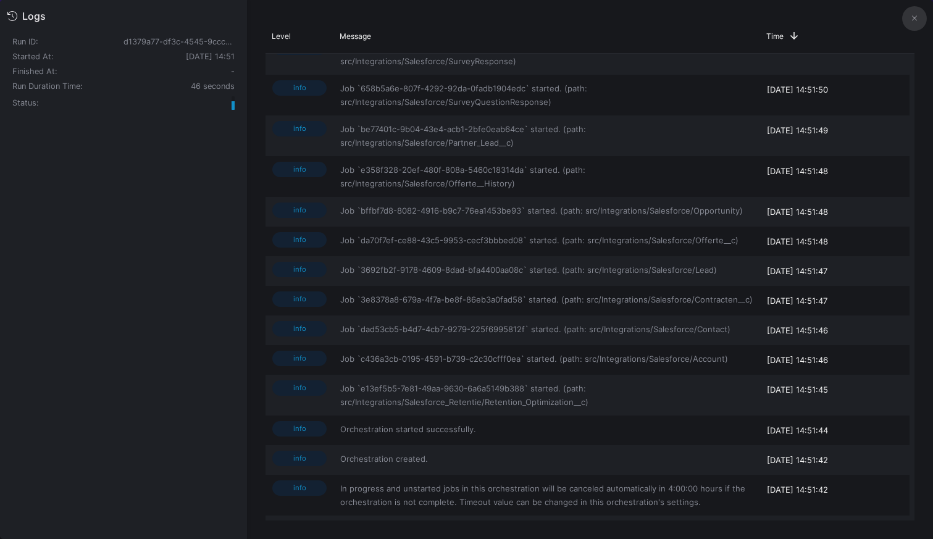
click at [914, 14] on fa-icon at bounding box center [914, 18] width 5 height 9
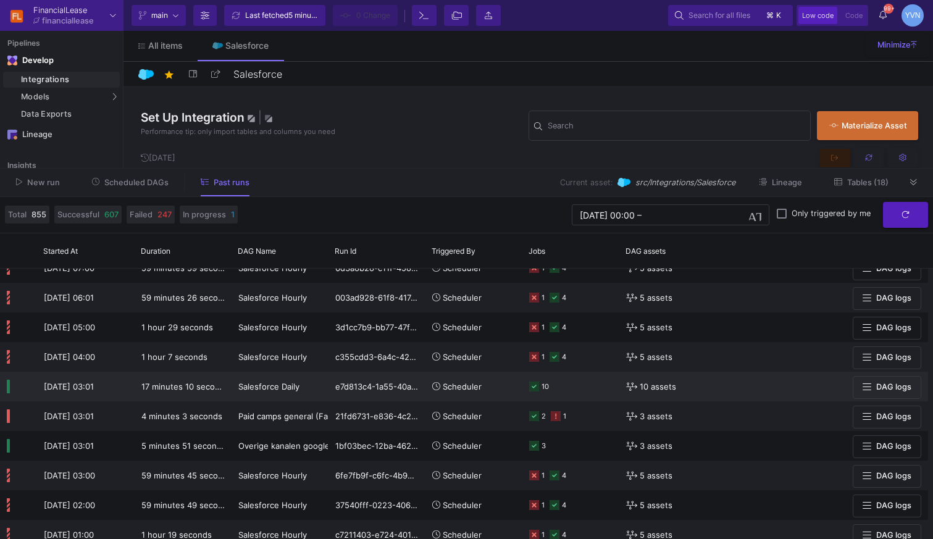
scroll to position [350, 0]
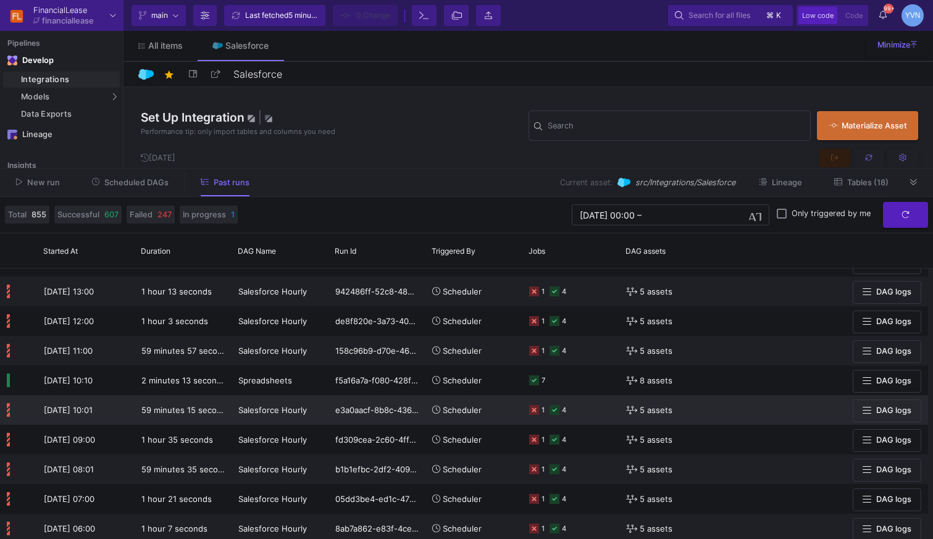
click at [537, 411] on icon at bounding box center [534, 410] width 10 height 10
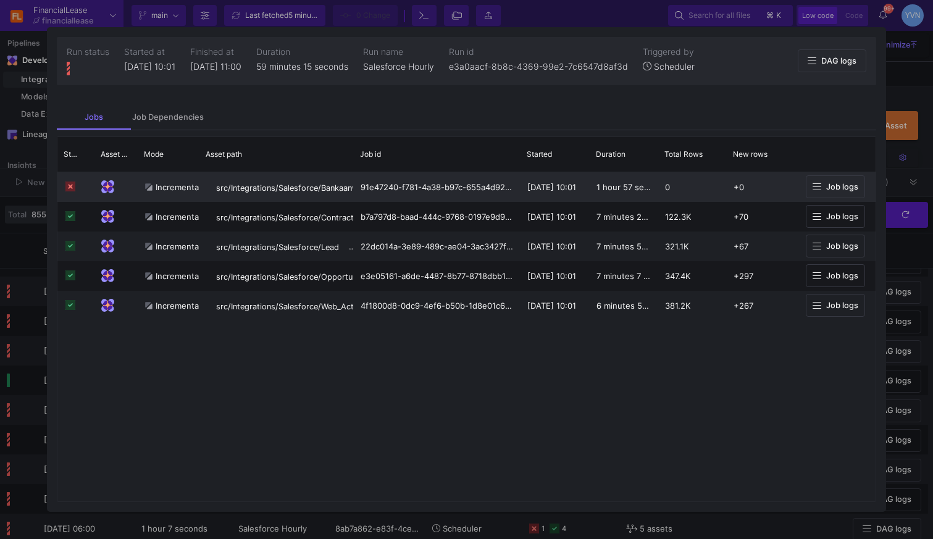
click at [840, 190] on span "Job logs" at bounding box center [842, 186] width 32 height 9
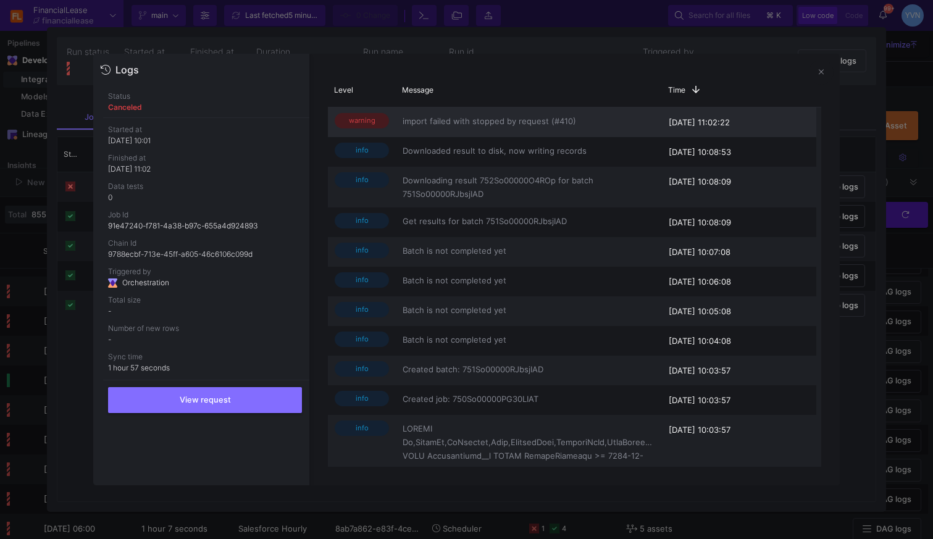
click at [438, 119] on span "import failed with stopped by request (#410)" at bounding box center [529, 121] width 252 height 14
click at [209, 404] on button "View request" at bounding box center [205, 399] width 194 height 26
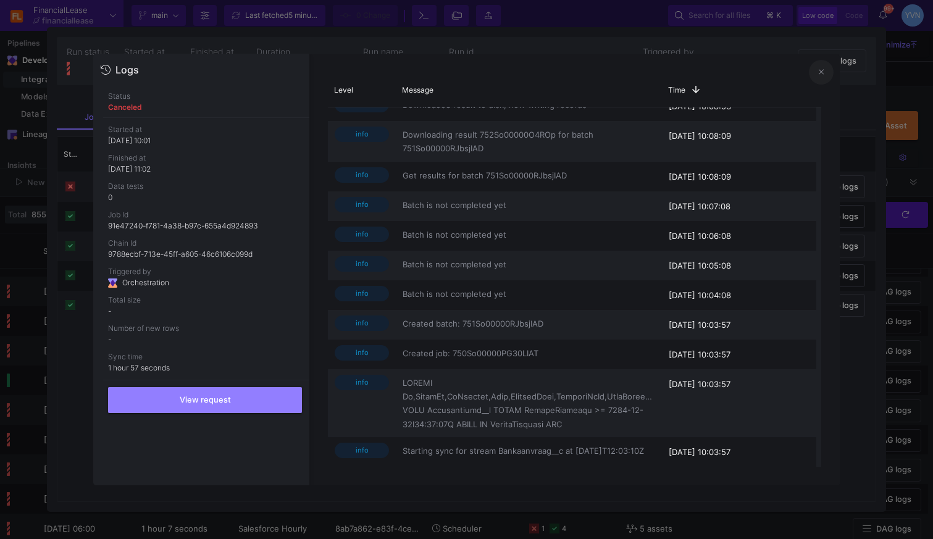
click at [827, 73] on button at bounding box center [821, 72] width 25 height 25
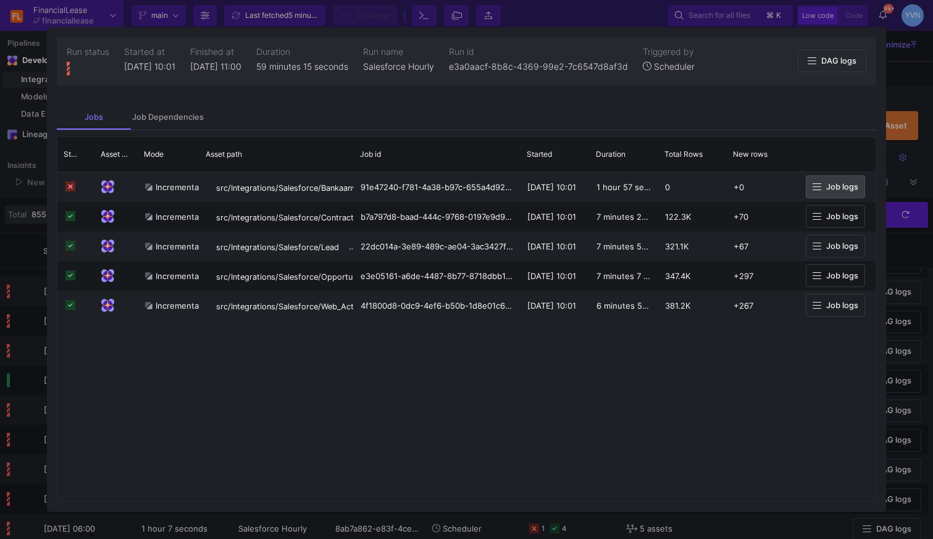
click at [912, 77] on div at bounding box center [466, 269] width 933 height 539
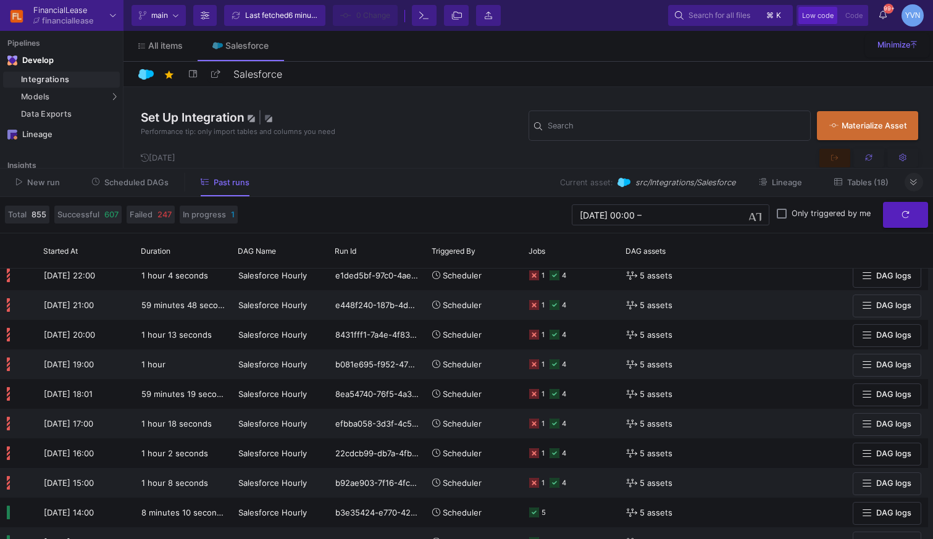
click at [912, 185] on icon at bounding box center [913, 182] width 7 height 8
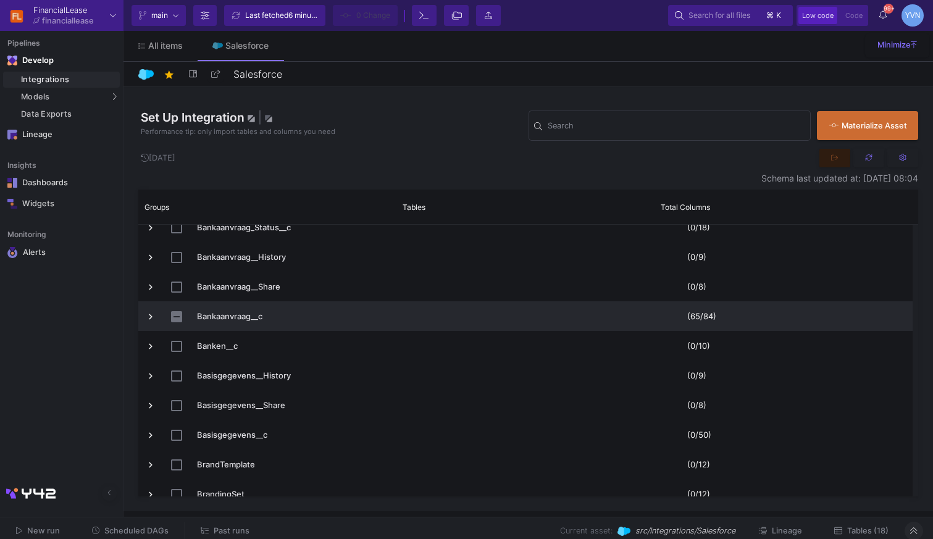
click at [143, 317] on div "Bankaanvraag__c" at bounding box center [267, 316] width 258 height 30
click at [150, 317] on span "Press SPACE to select this row." at bounding box center [150, 316] width 11 height 11
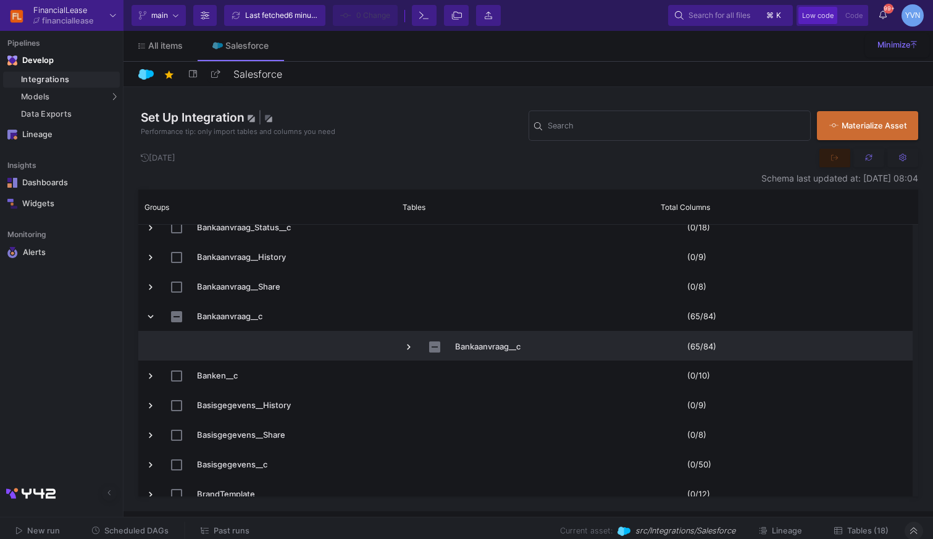
click at [404, 348] on span "Press SPACE to select this row." at bounding box center [408, 346] width 11 height 11
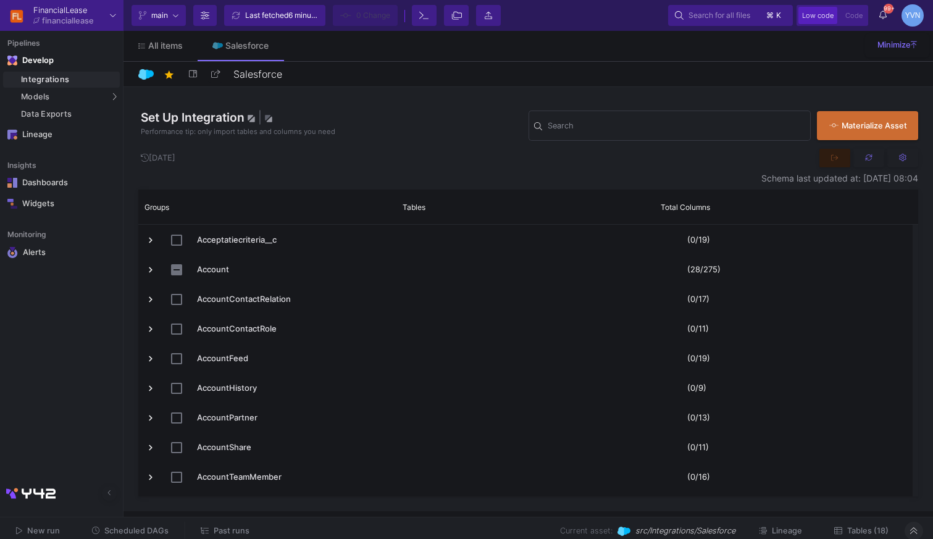
click at [135, 528] on span "Scheduled DAGs" at bounding box center [136, 530] width 64 height 9
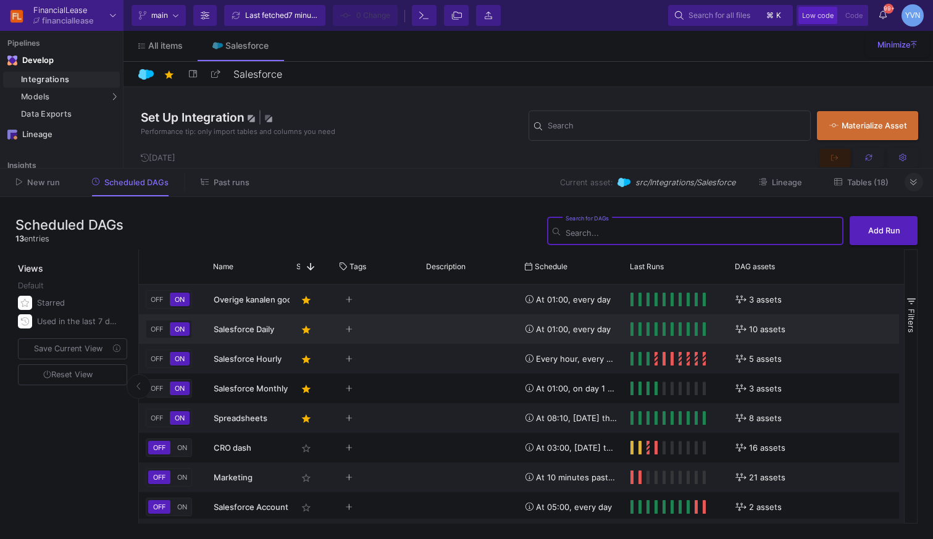
click at [158, 329] on span "OFF" at bounding box center [156, 329] width 17 height 9
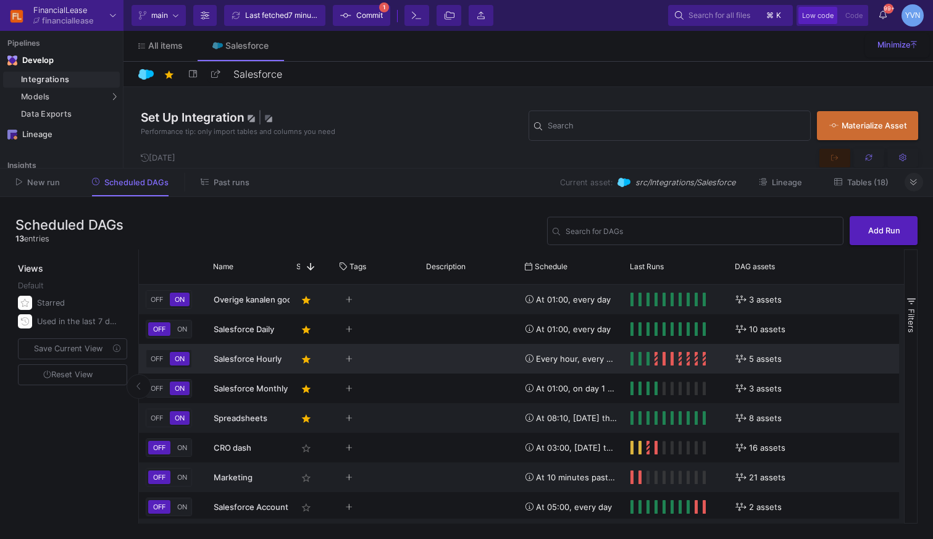
click at [158, 358] on span "OFF" at bounding box center [156, 358] width 17 height 9
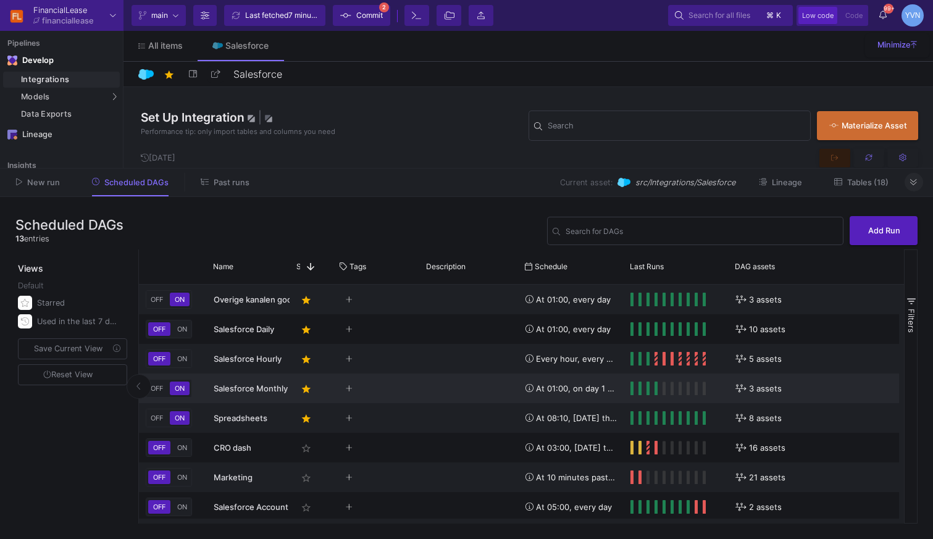
click at [162, 390] on span "OFF" at bounding box center [156, 388] width 17 height 9
click at [349, 392] on icon "Press SPACE to select this row." at bounding box center [349, 389] width 7 height 8
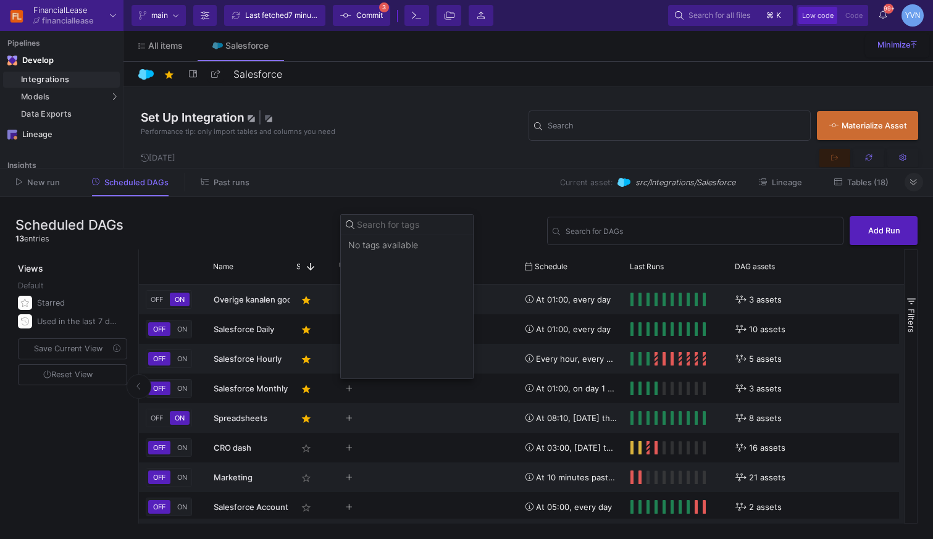
click at [391, 227] on input at bounding box center [412, 225] width 111 height 10
type input "paused"
click at [416, 225] on span "Create new tag: "paused"" at bounding box center [409, 225] width 106 height 10
click at [480, 394] on div at bounding box center [466, 269] width 933 height 539
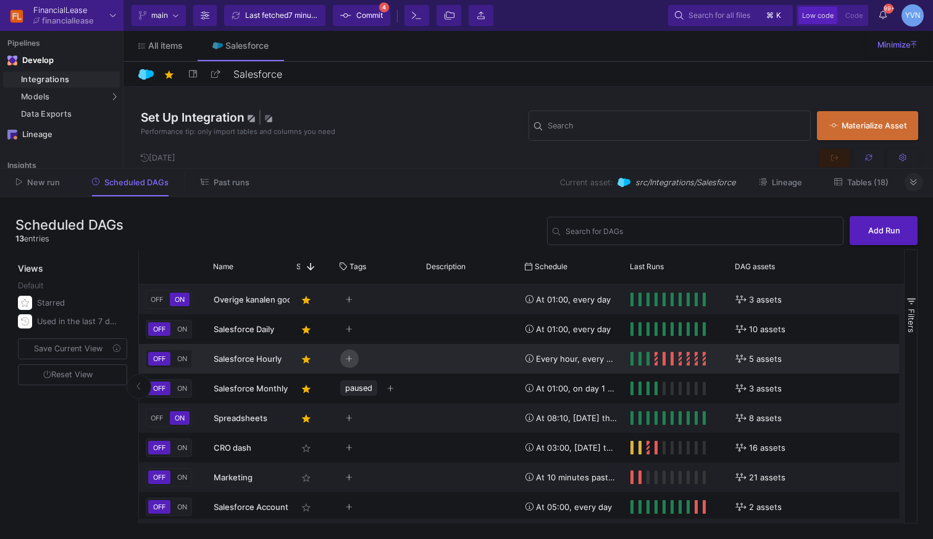
click at [344, 355] on button "Press SPACE to select this row." at bounding box center [349, 358] width 19 height 19
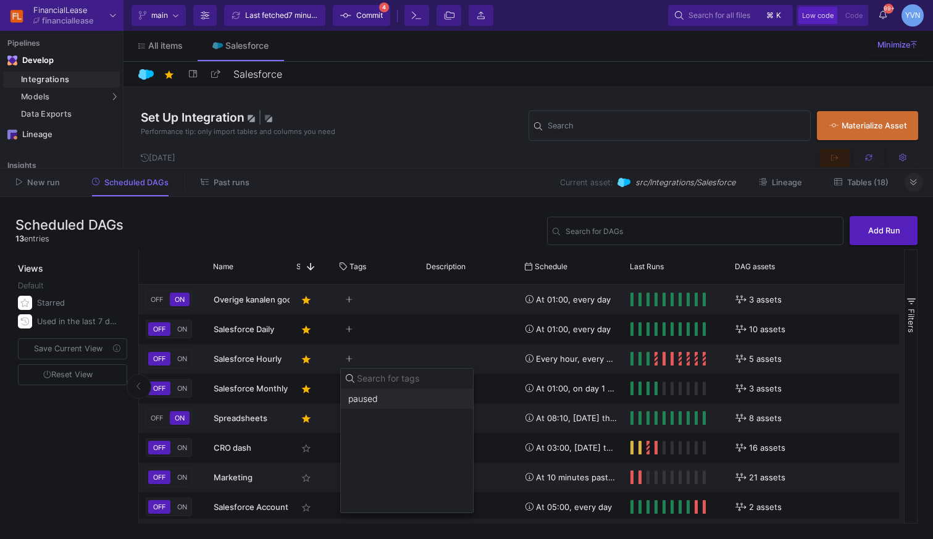
click at [361, 401] on span "paused" at bounding box center [363, 399] width 30 height 10
click at [350, 330] on div at bounding box center [466, 269] width 933 height 539
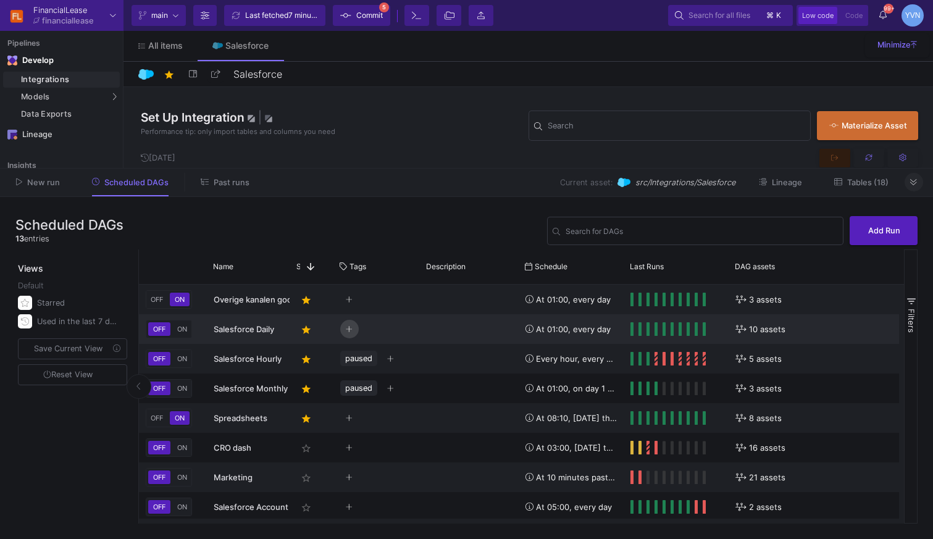
click at [351, 328] on icon "Press SPACE to select this row." at bounding box center [349, 329] width 7 height 8
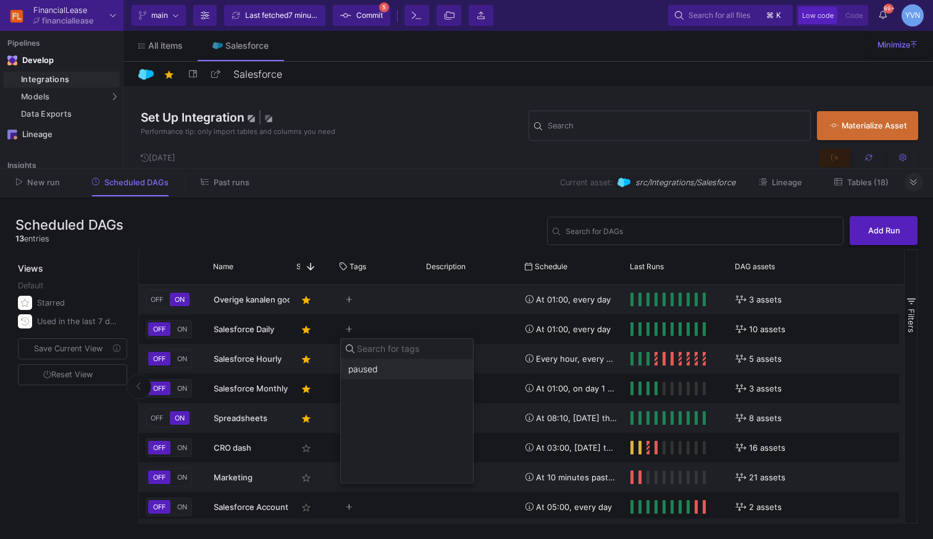
click at [370, 371] on span "paused" at bounding box center [363, 369] width 30 height 10
click at [383, 219] on div at bounding box center [466, 269] width 933 height 539
click at [374, 8] on span "Commit" at bounding box center [369, 15] width 27 height 19
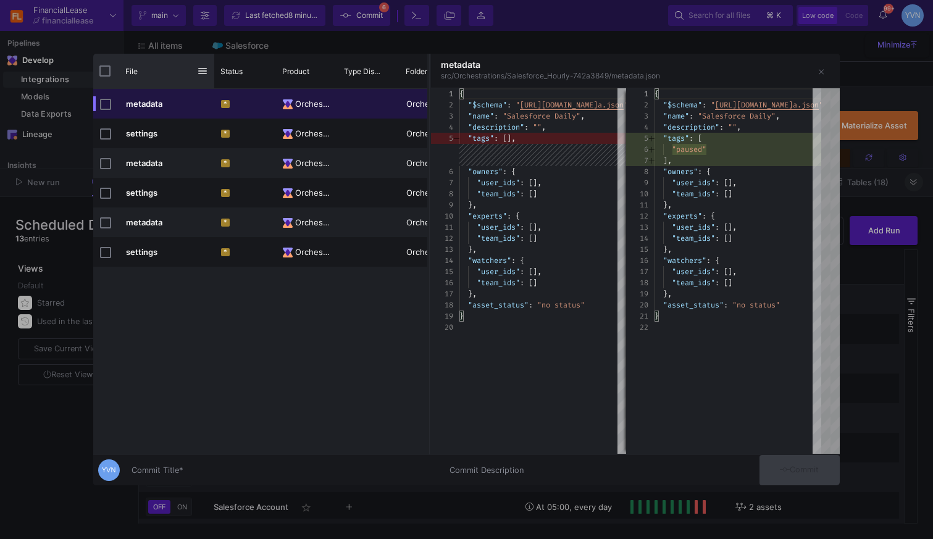
drag, startPoint x: 154, startPoint y: 71, endPoint x: 213, endPoint y: 85, distance: 60.8
click at [213, 85] on div at bounding box center [214, 71] width 5 height 35
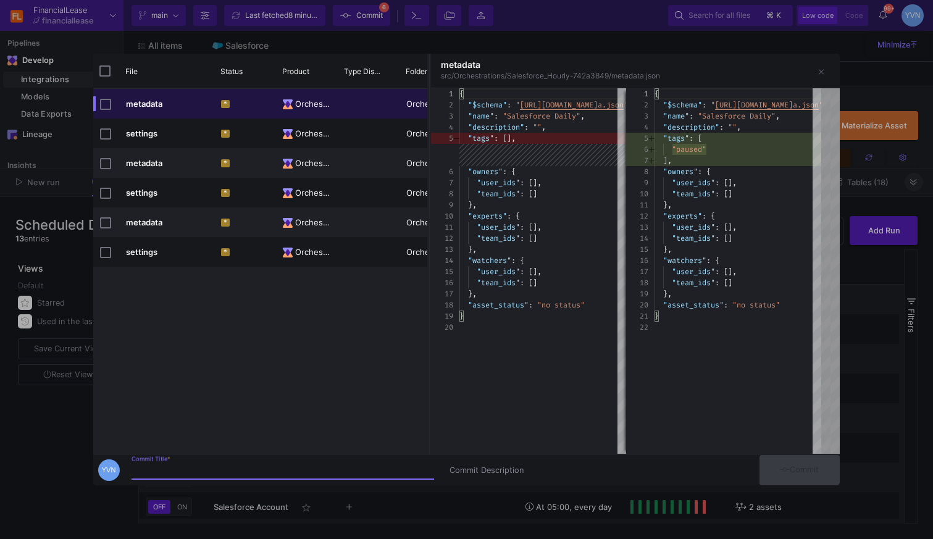
click at [197, 467] on input "Commit Title *" at bounding box center [282, 470] width 303 height 10
click at [164, 467] on input "paused for the merge this weekend" at bounding box center [282, 470] width 303 height 10
type input "paused all SF refreshes for the merge this weekend"
click at [819, 465] on span "Commit" at bounding box center [799, 469] width 39 height 9
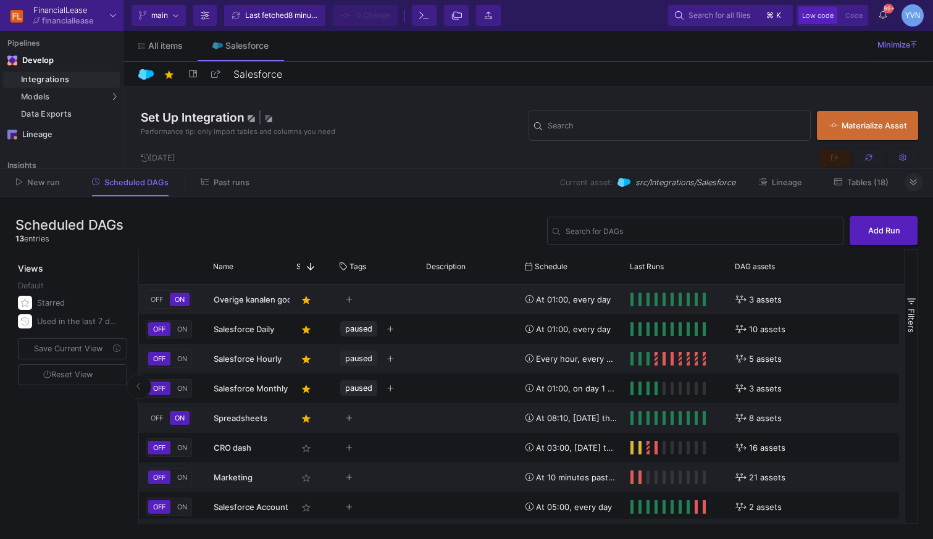
click at [914, 180] on icon at bounding box center [913, 182] width 7 height 8
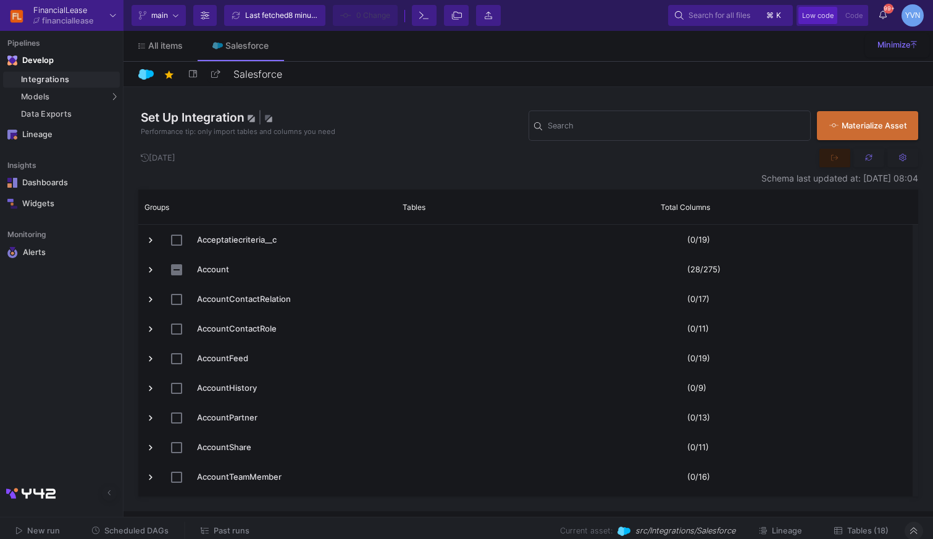
click at [105, 531] on span "Scheduled DAGs" at bounding box center [136, 530] width 64 height 9
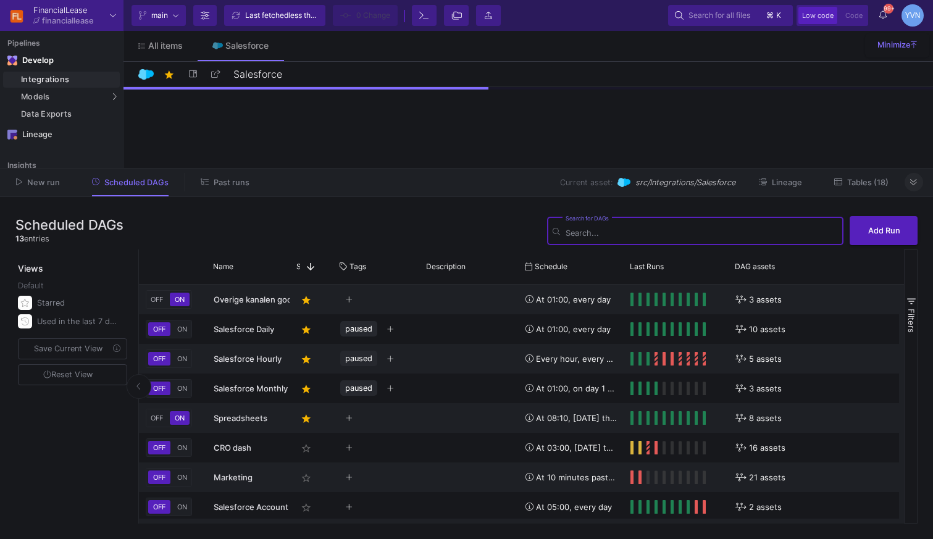
click at [913, 183] on icon at bounding box center [913, 182] width 7 height 8
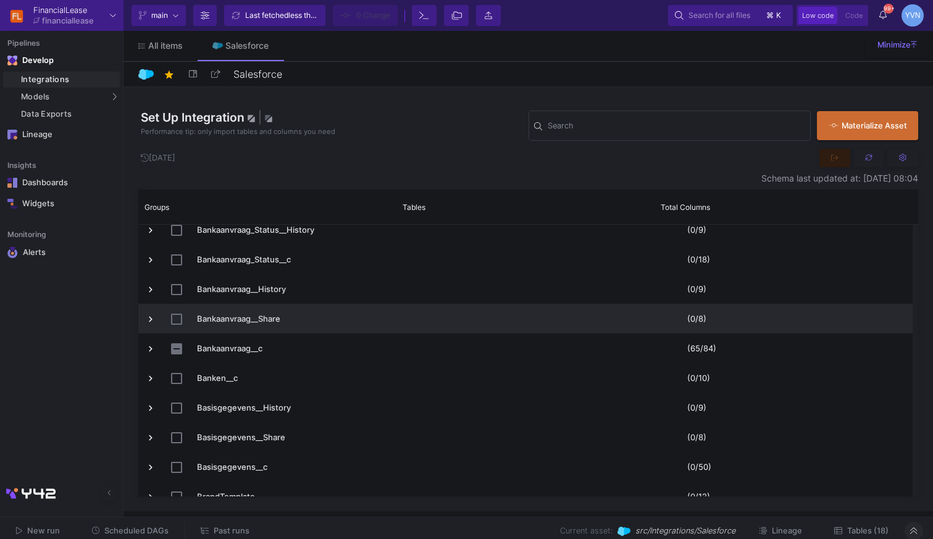
scroll to position [837, 0]
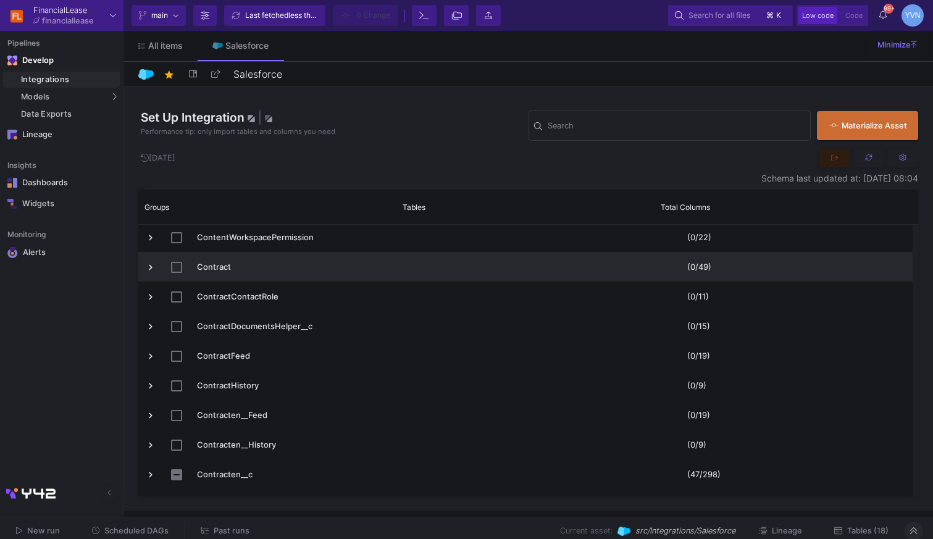
click at [152, 267] on span "Press SPACE to select this row." at bounding box center [150, 267] width 11 height 11
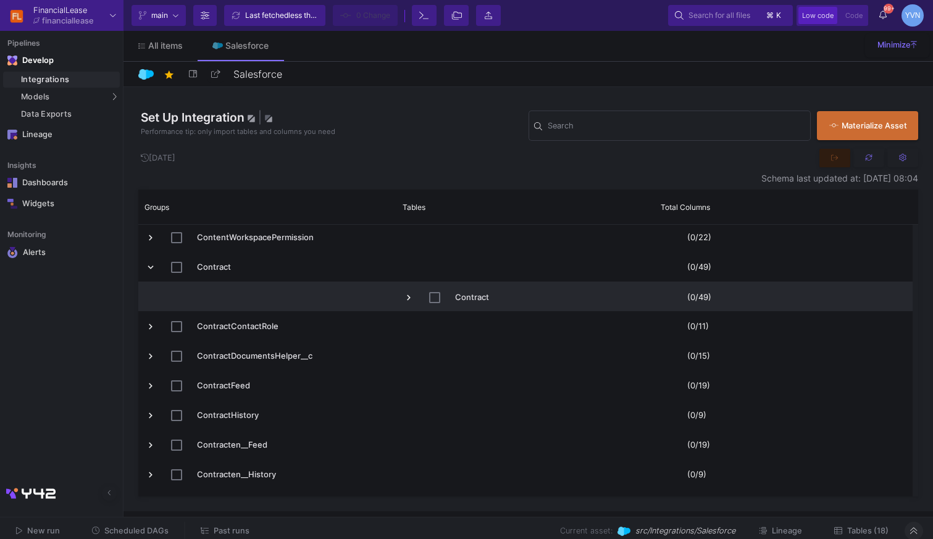
click at [409, 300] on span "Press SPACE to select this row." at bounding box center [408, 297] width 11 height 11
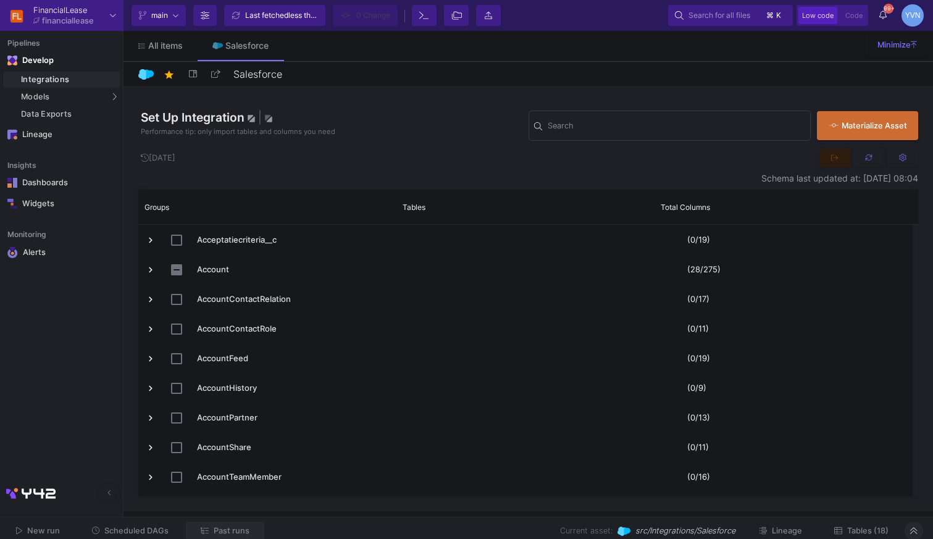
click at [228, 528] on span "Past runs" at bounding box center [232, 530] width 36 height 9
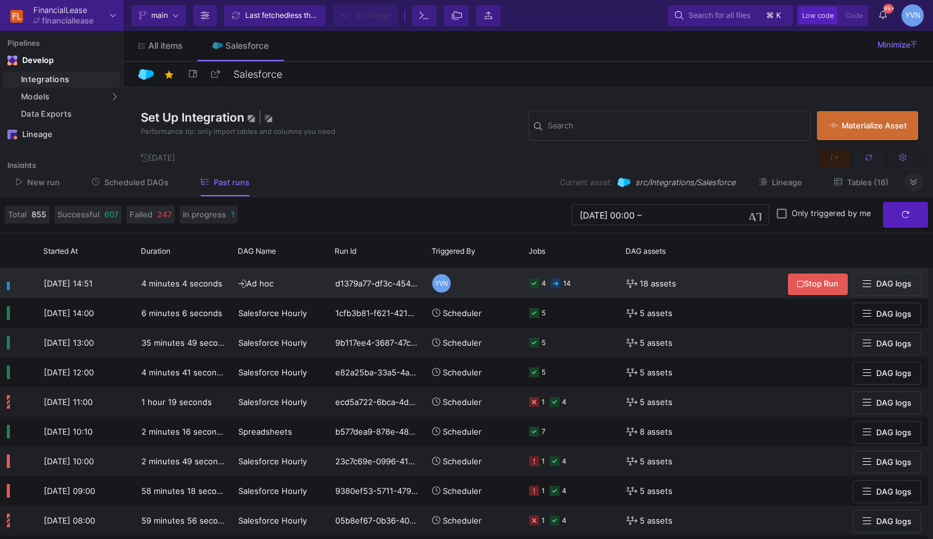
click at [906, 284] on span "DAG logs" at bounding box center [893, 283] width 35 height 9
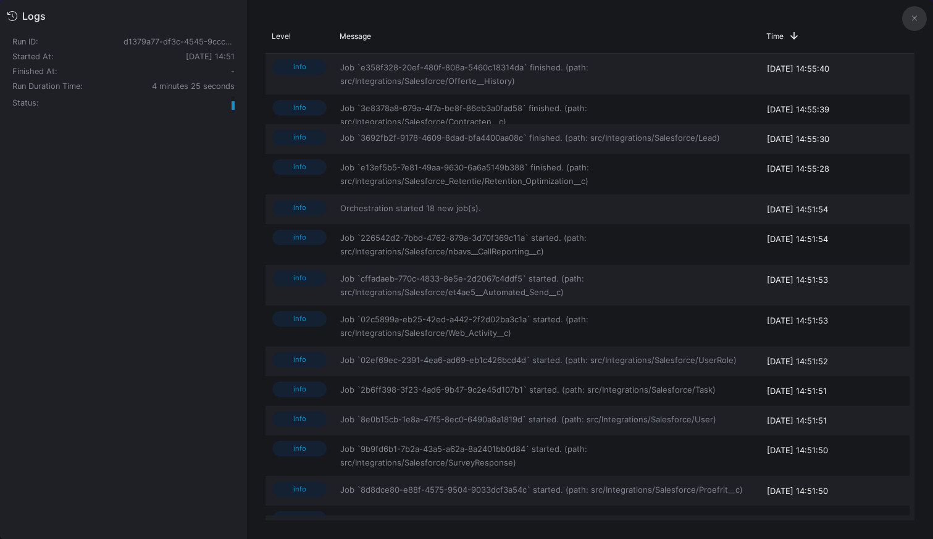
click at [912, 17] on icon at bounding box center [914, 18] width 5 height 8
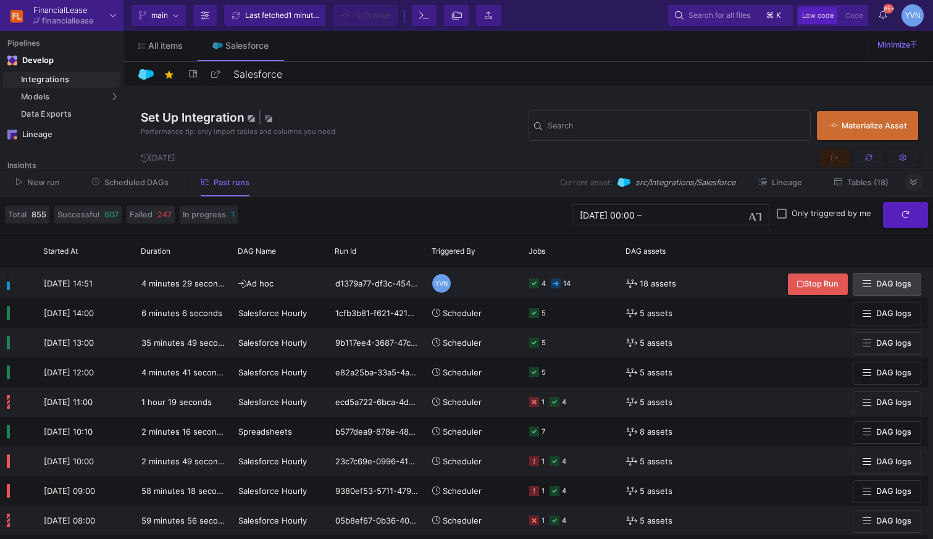
click at [917, 186] on button at bounding box center [913, 182] width 19 height 19
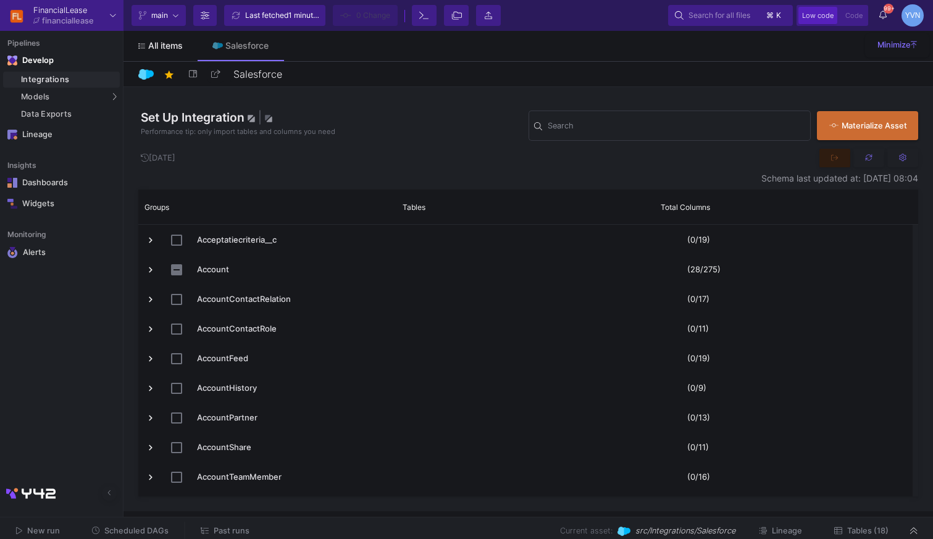
click at [172, 49] on span "All items" at bounding box center [165, 46] width 35 height 10
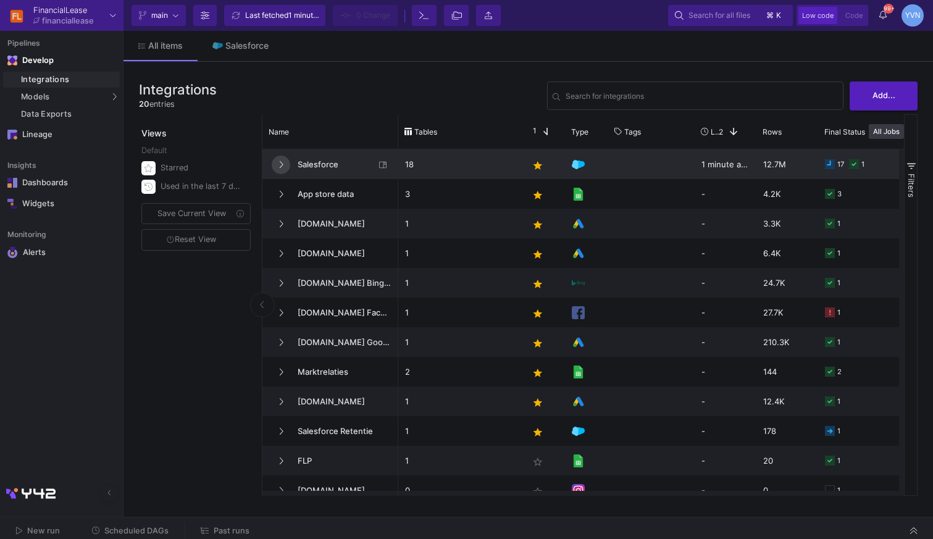
click at [286, 162] on button at bounding box center [281, 165] width 19 height 19
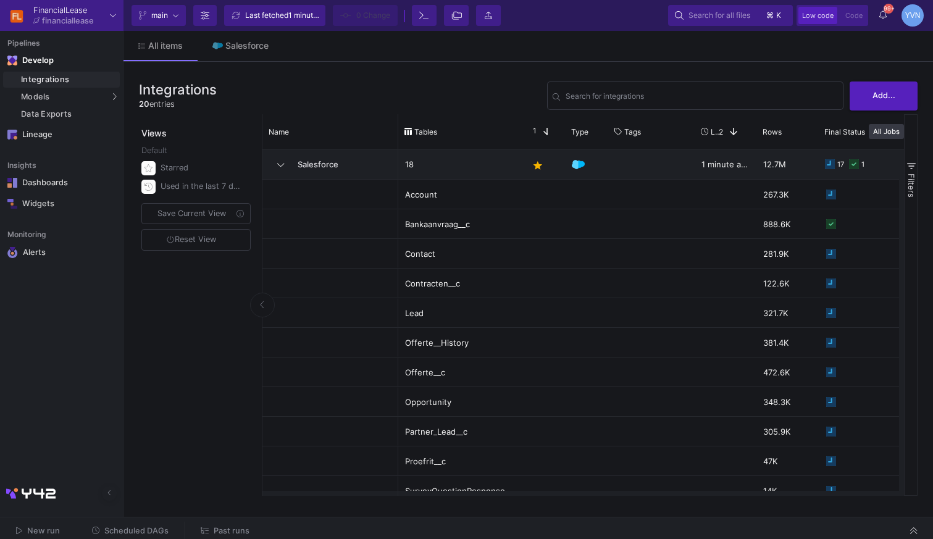
click at [189, 357] on div "Views Default Starred Used in the last 7 days Save Current View Reset View" at bounding box center [197, 305] width 117 height 382
click at [225, 532] on span "Past runs" at bounding box center [232, 530] width 36 height 9
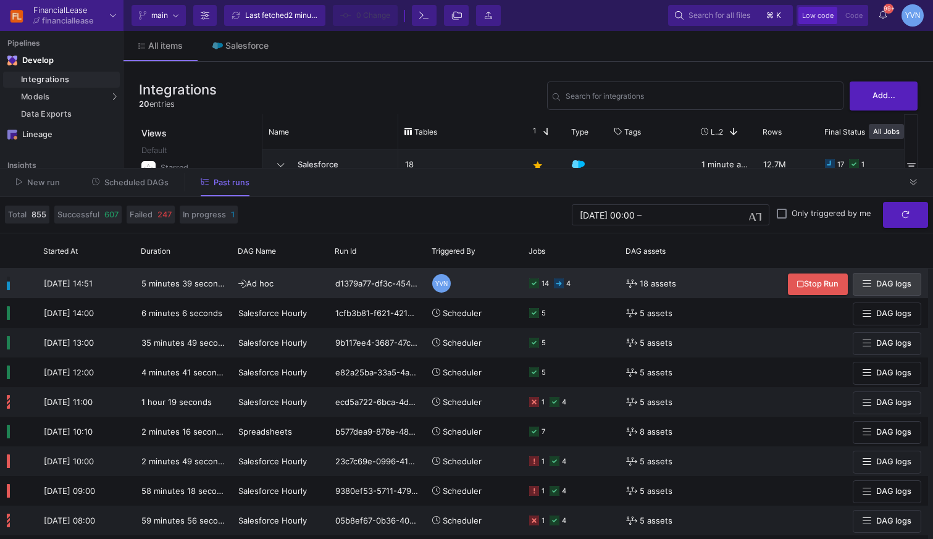
click at [895, 288] on span "DAG logs" at bounding box center [893, 283] width 35 height 9
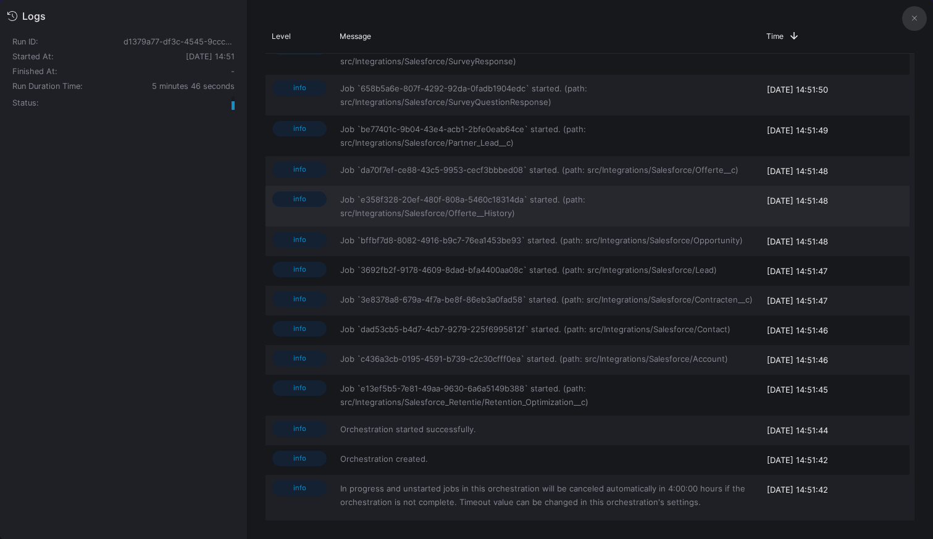
scroll to position [382, 0]
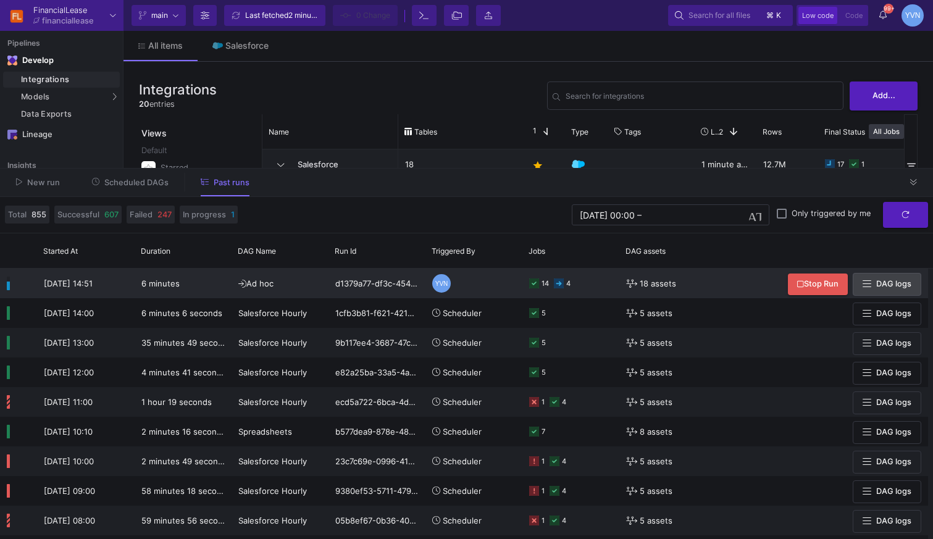
click at [559, 286] on rect at bounding box center [559, 283] width 10 height 10
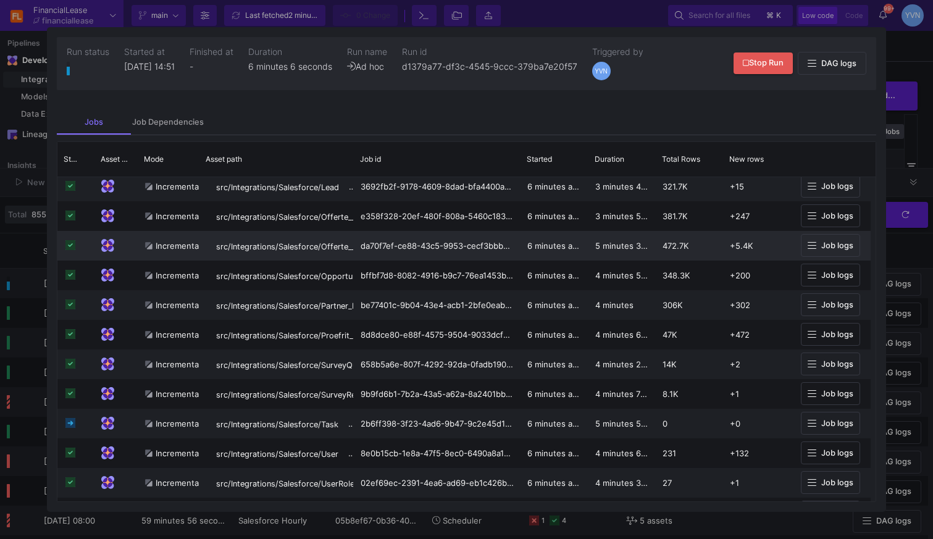
scroll to position [124, 0]
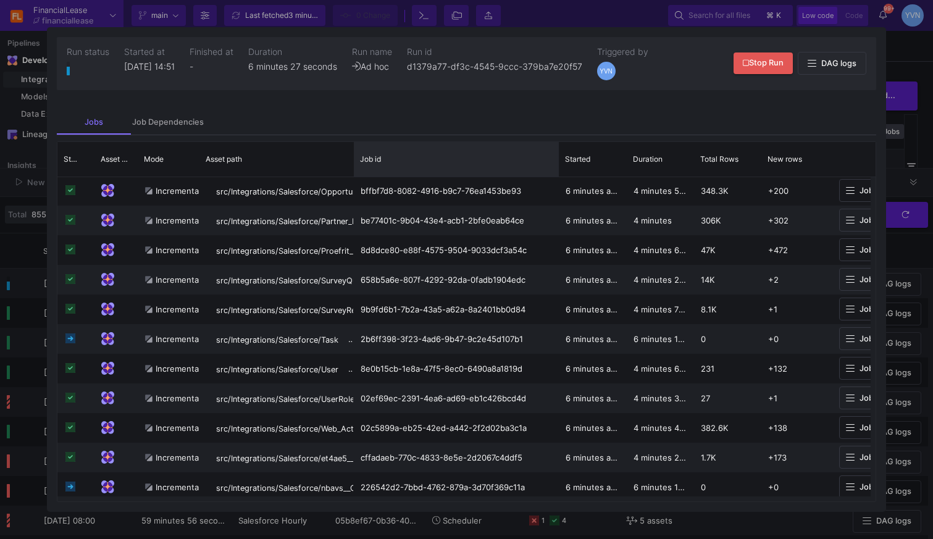
drag, startPoint x: 520, startPoint y: 158, endPoint x: 553, endPoint y: 171, distance: 35.2
click at [556, 171] on div at bounding box center [558, 159] width 5 height 35
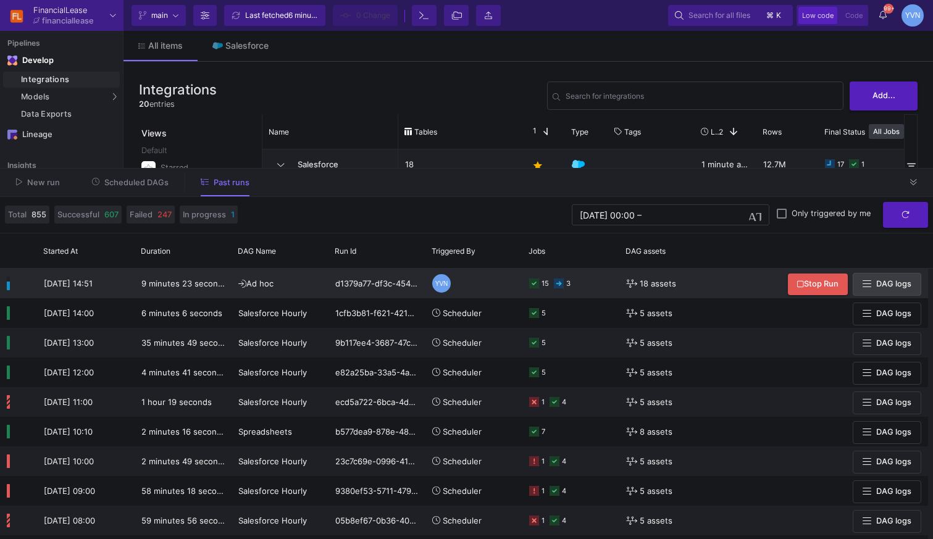
click at [903, 285] on span "DAG logs" at bounding box center [893, 283] width 35 height 9
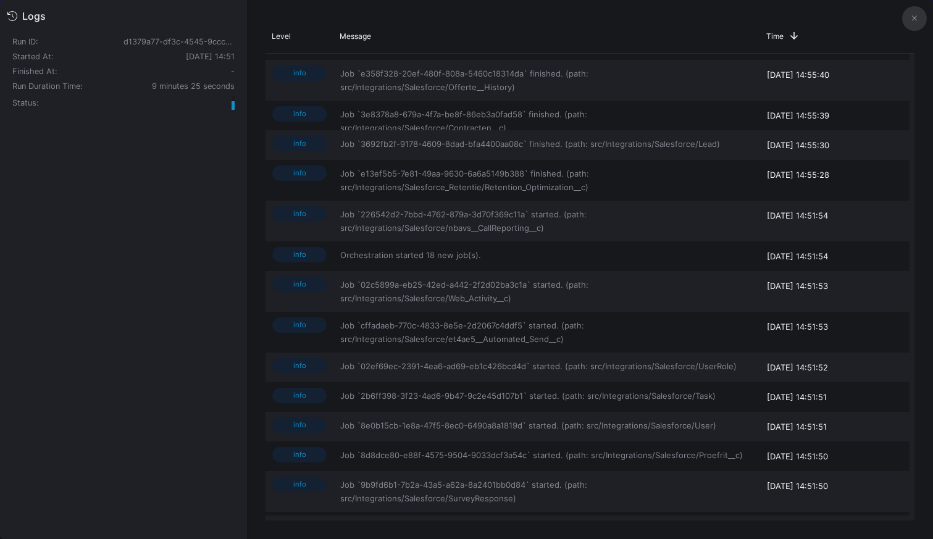
scroll to position [0, 0]
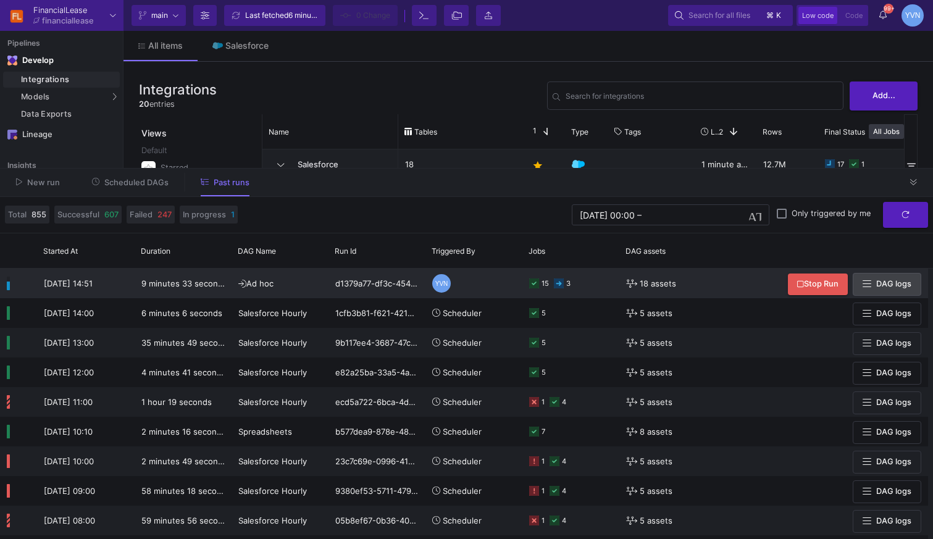
click at [559, 286] on icon at bounding box center [559, 283] width 10 height 10
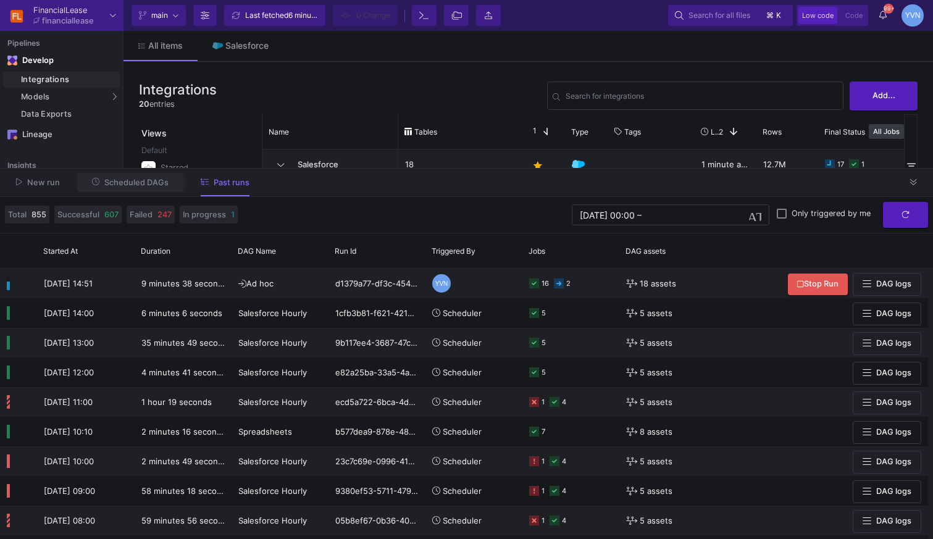
click at [148, 181] on span "Scheduled DAGs" at bounding box center [136, 182] width 64 height 9
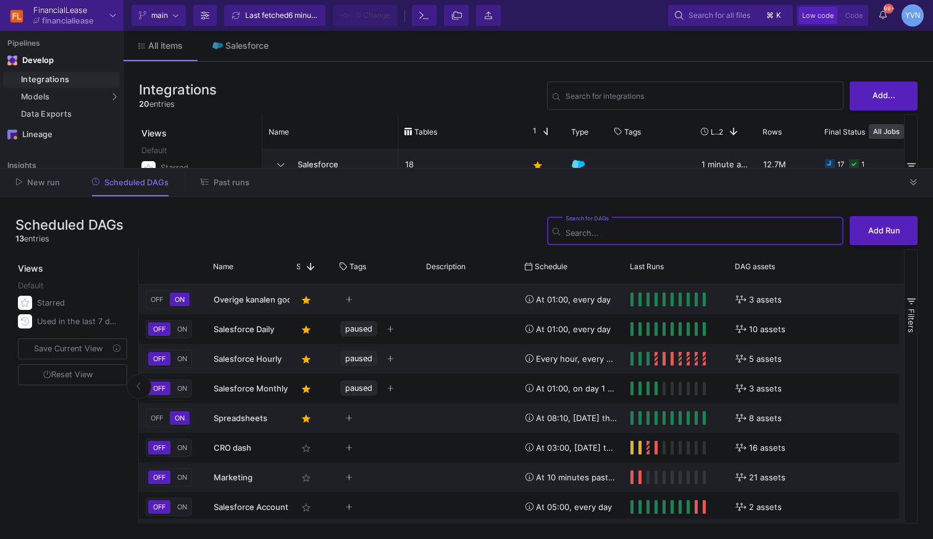
click at [208, 185] on span "Past runs" at bounding box center [225, 181] width 49 height 9
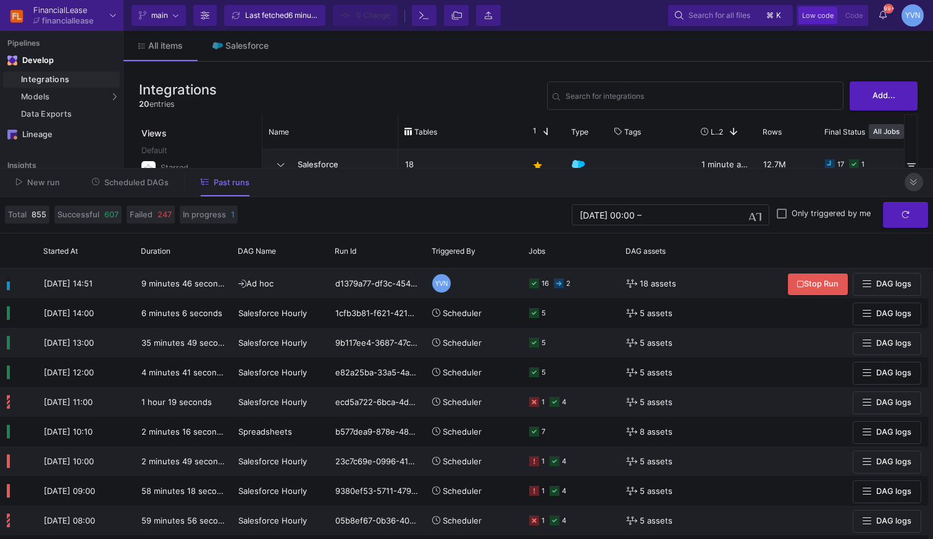
click at [917, 188] on button at bounding box center [913, 182] width 19 height 19
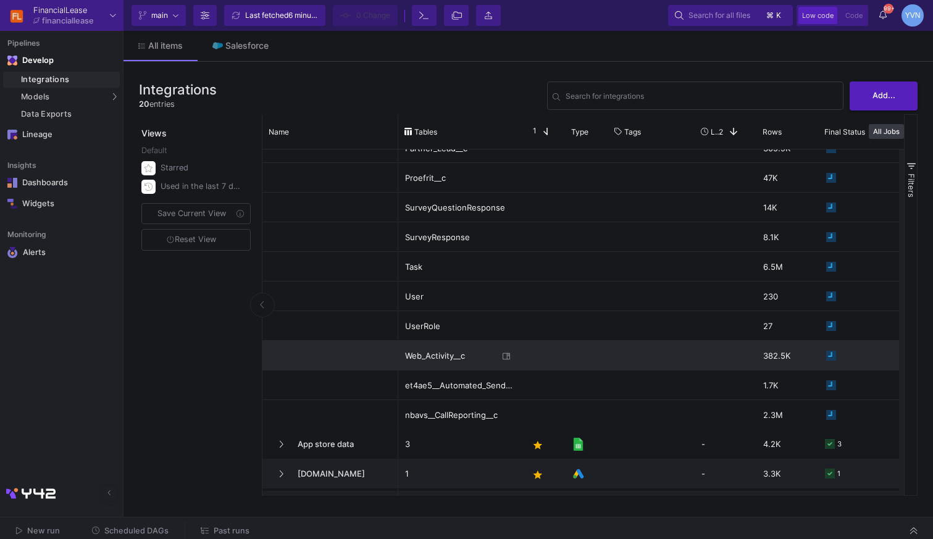
scroll to position [323, 0]
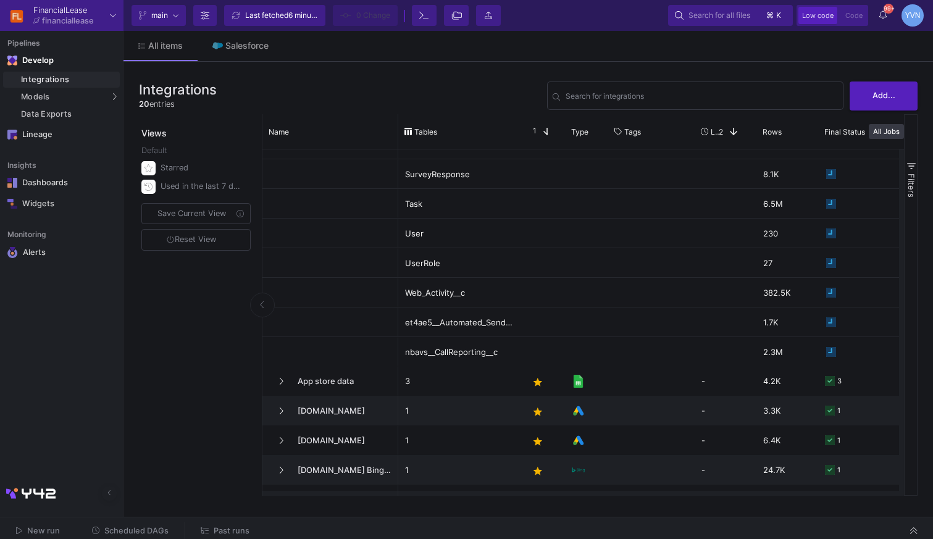
click at [219, 526] on span "Past runs" at bounding box center [232, 530] width 36 height 9
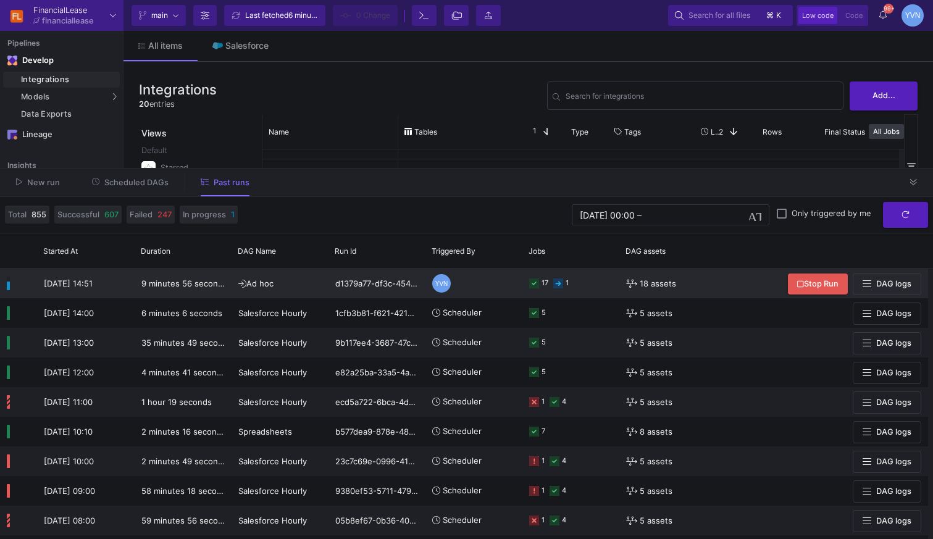
click at [884, 285] on span "DAG logs" at bounding box center [893, 283] width 35 height 9
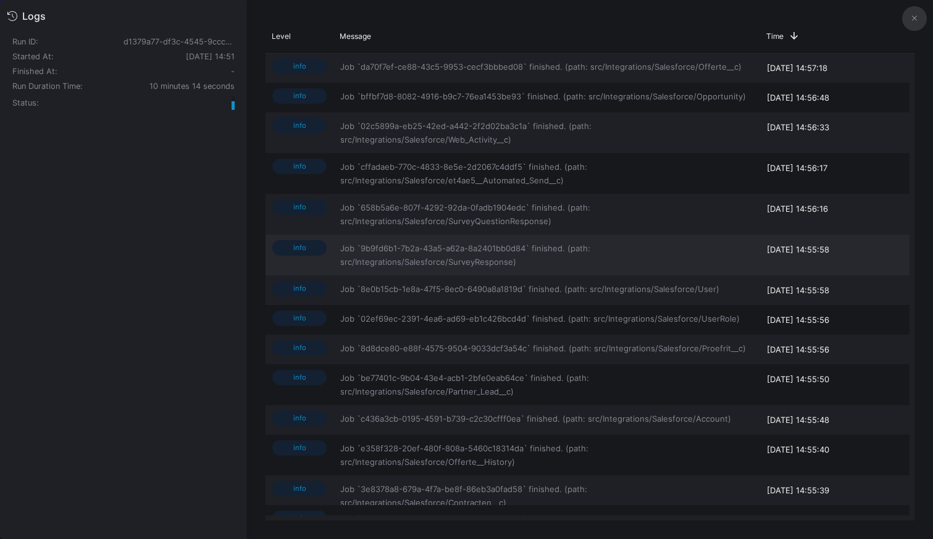
scroll to position [110, 0]
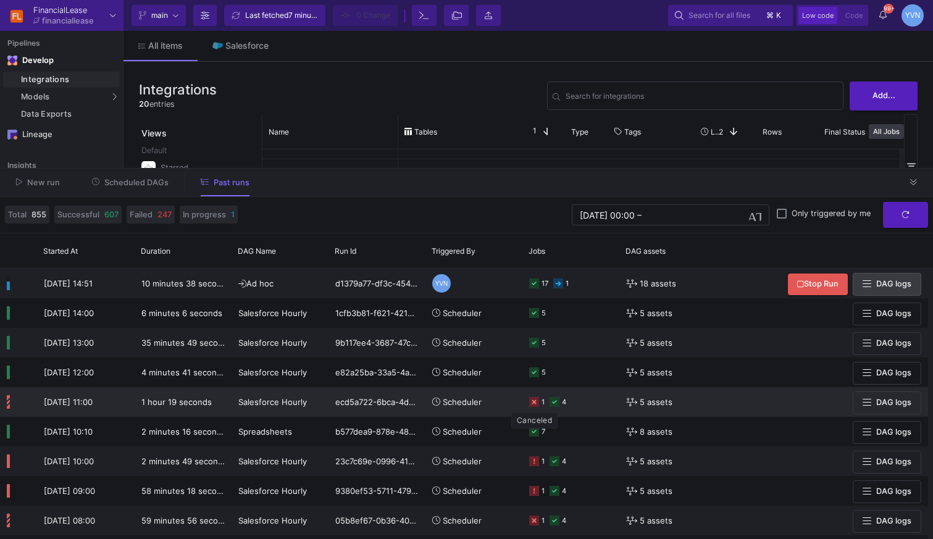
click at [537, 403] on icon at bounding box center [534, 402] width 10 height 10
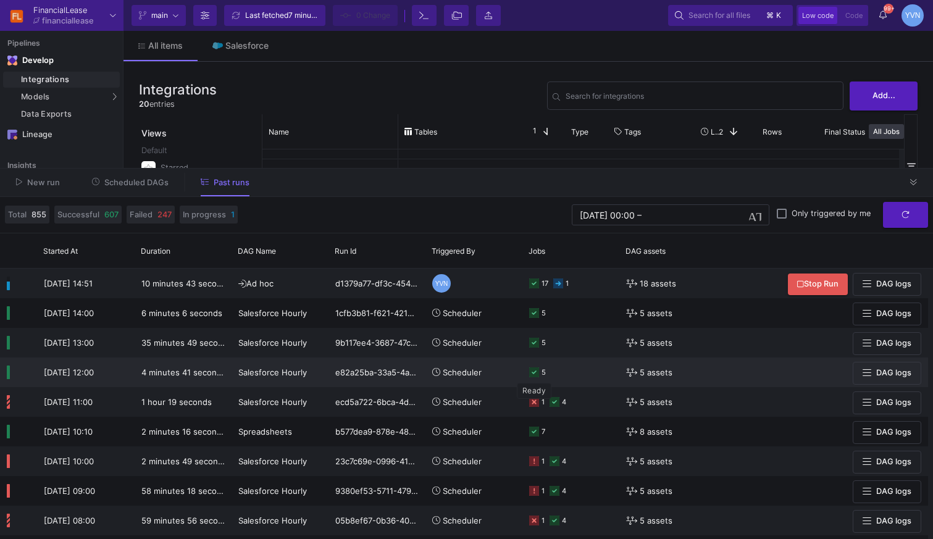
click at [534, 374] on icon at bounding box center [534, 372] width 10 height 10
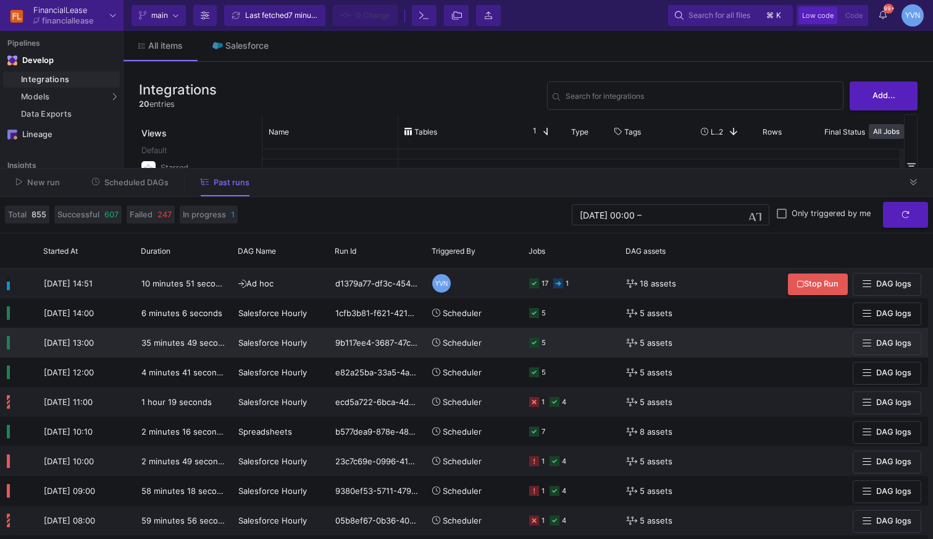
click at [535, 343] on rect at bounding box center [534, 343] width 10 height 10
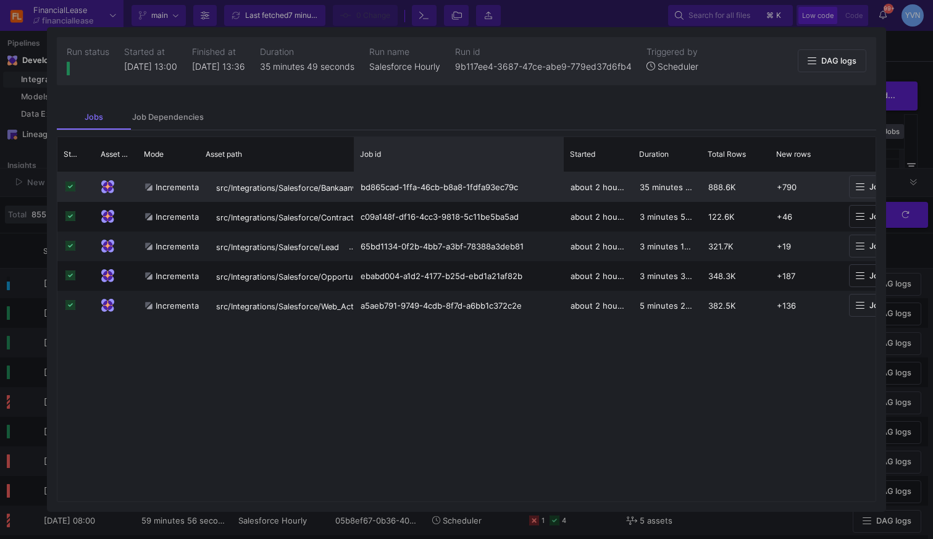
drag, startPoint x: 519, startPoint y: 159, endPoint x: 561, endPoint y: 173, distance: 44.5
click at [561, 173] on div "Status Asset Type Mode" at bounding box center [466, 319] width 819 height 365
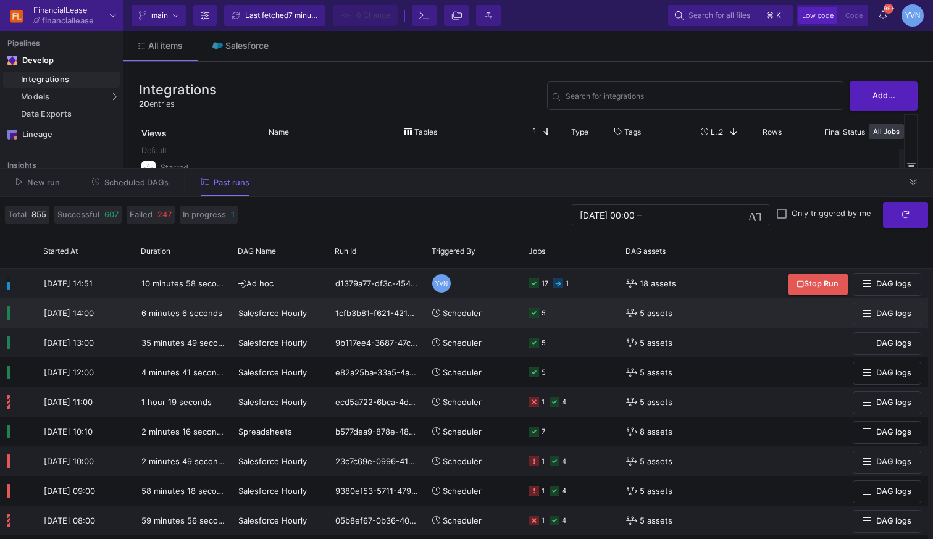
click at [535, 315] on icon at bounding box center [534, 313] width 10 height 10
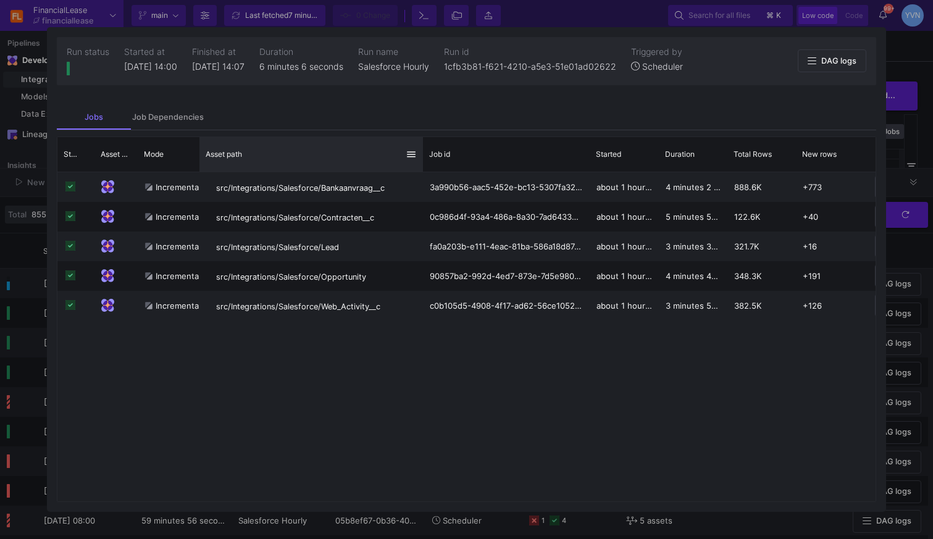
drag, startPoint x: 353, startPoint y: 155, endPoint x: 422, endPoint y: 158, distance: 68.6
click at [422, 158] on div "Status Asset Type" at bounding box center [501, 154] width 888 height 35
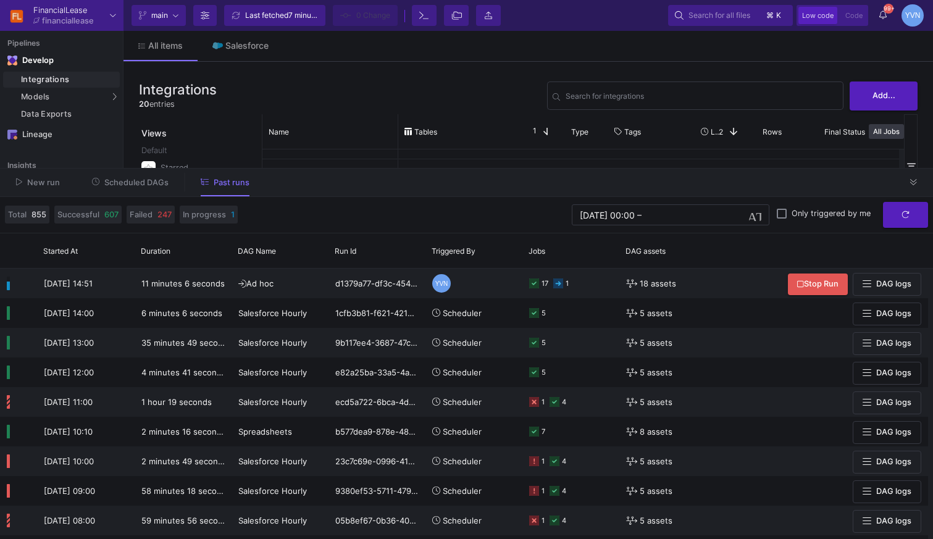
click at [911, 182] on icon at bounding box center [913, 182] width 7 height 8
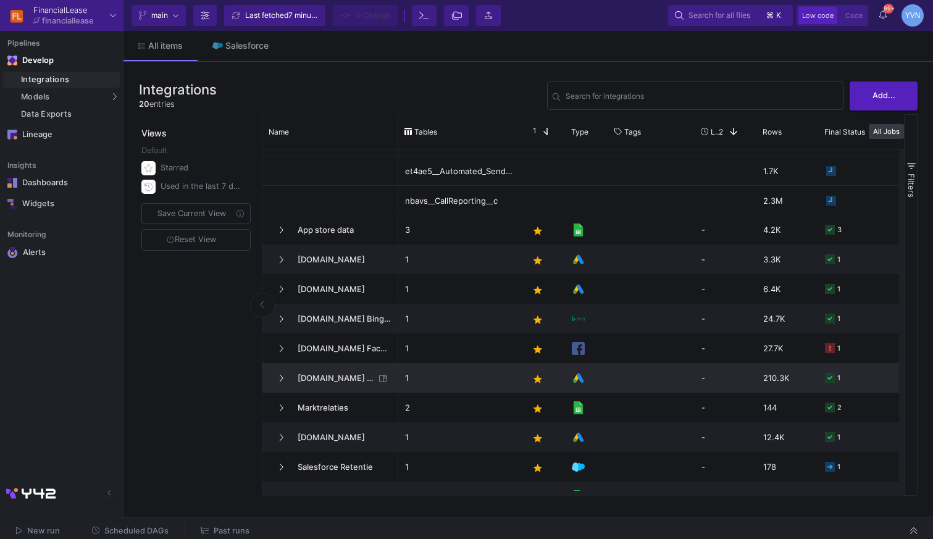
scroll to position [497, 0]
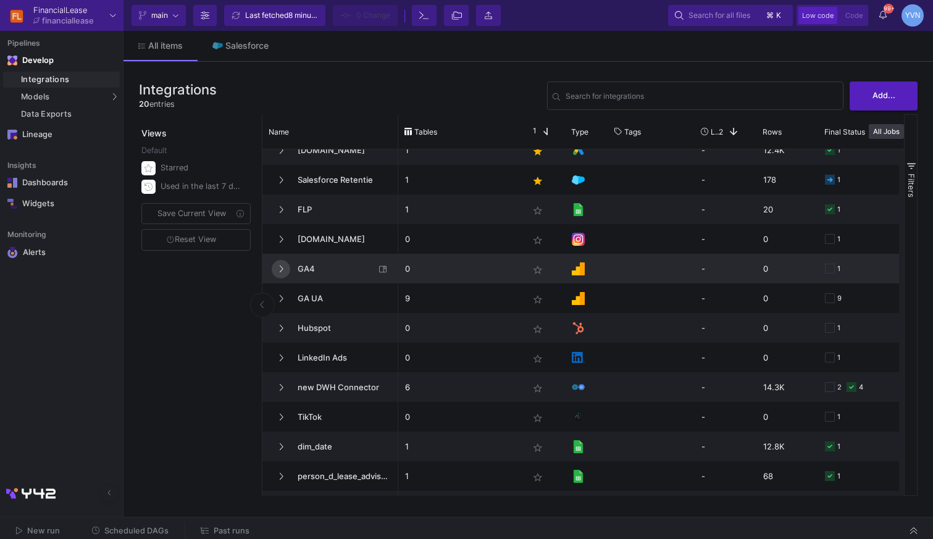
click at [278, 272] on button at bounding box center [281, 269] width 19 height 19
click at [278, 272] on icon at bounding box center [280, 269] width 7 height 8
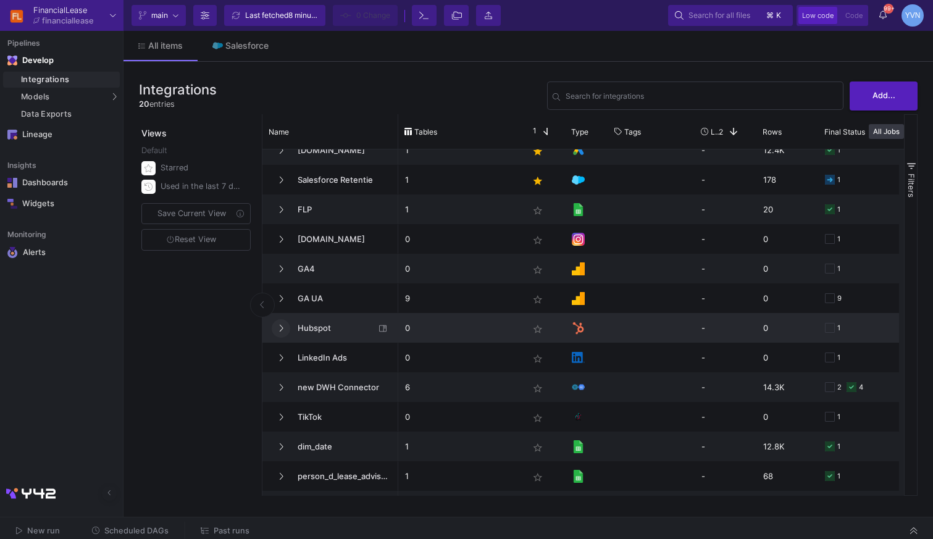
click at [282, 330] on icon at bounding box center [280, 328] width 5 height 8
click at [282, 330] on icon at bounding box center [280, 328] width 7 height 8
click at [186, 320] on div "Views Default Starred Used in the last 7 days Save Current View Reset View" at bounding box center [197, 305] width 117 height 382
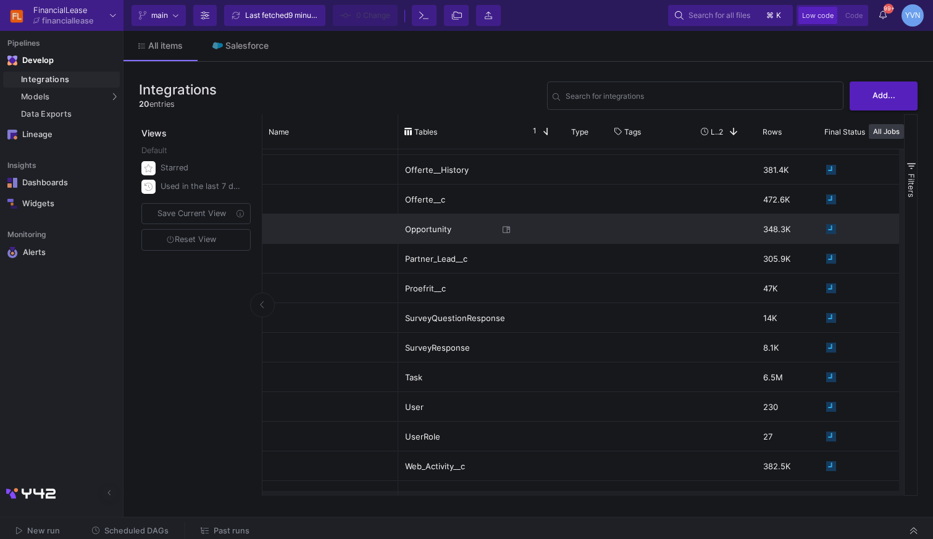
scroll to position [0, 0]
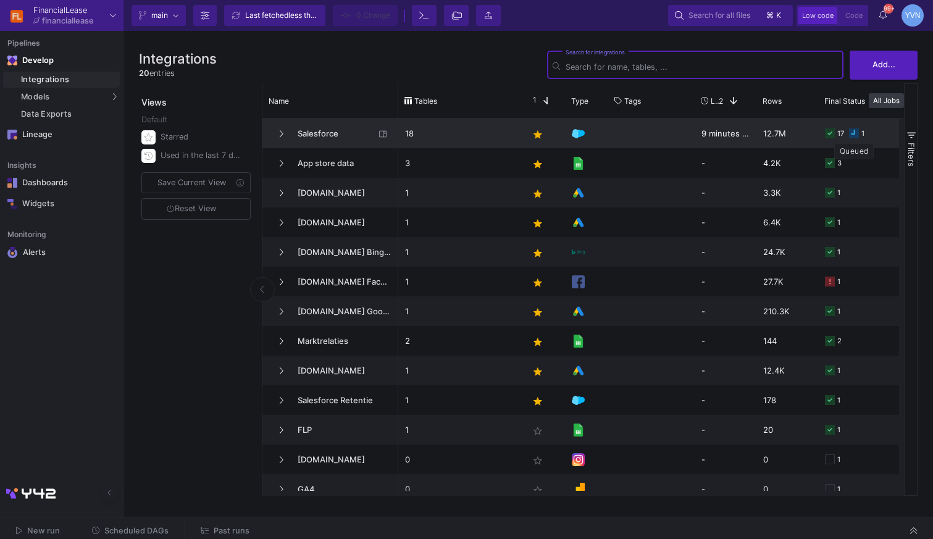
click at [854, 131] on rect at bounding box center [854, 133] width 10 height 10
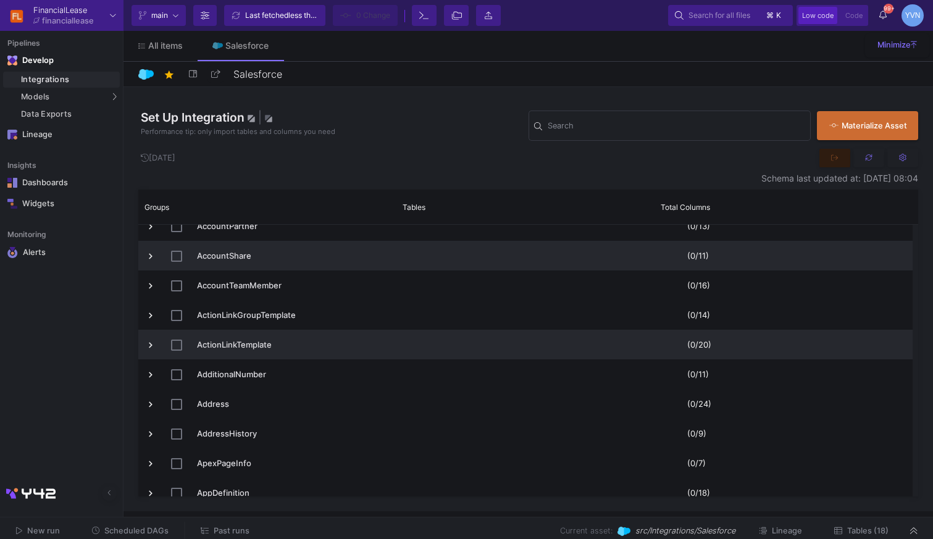
scroll to position [205, 0]
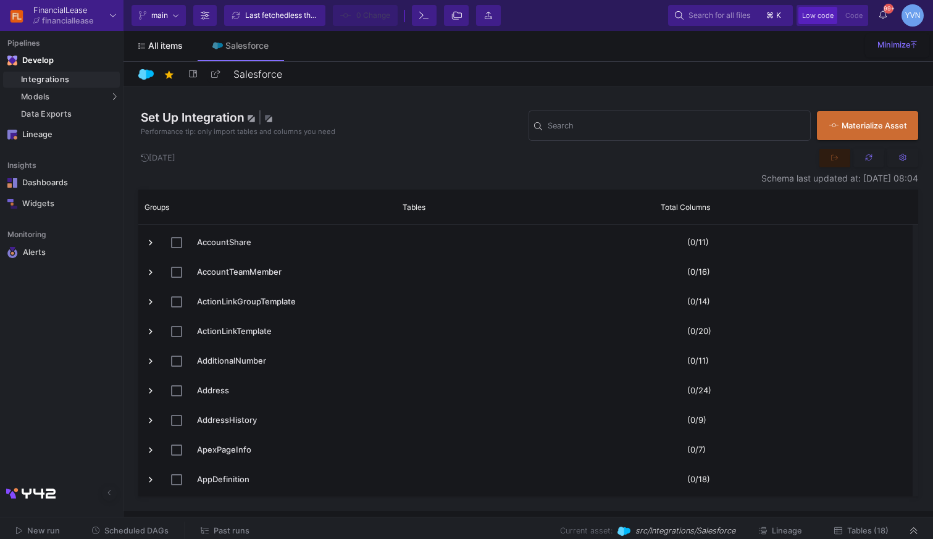
click at [159, 44] on span "All items" at bounding box center [165, 46] width 35 height 10
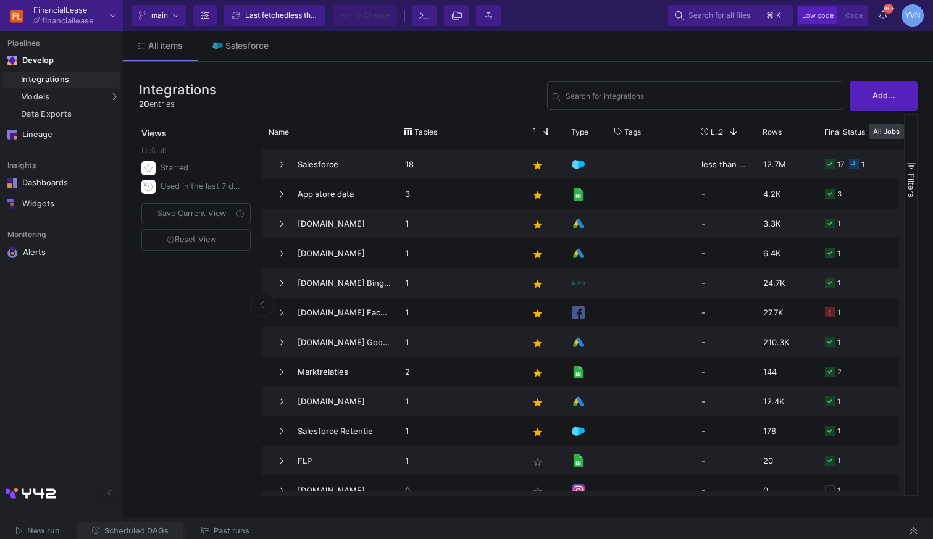
click at [149, 533] on span "Scheduled DAGs" at bounding box center [136, 530] width 64 height 9
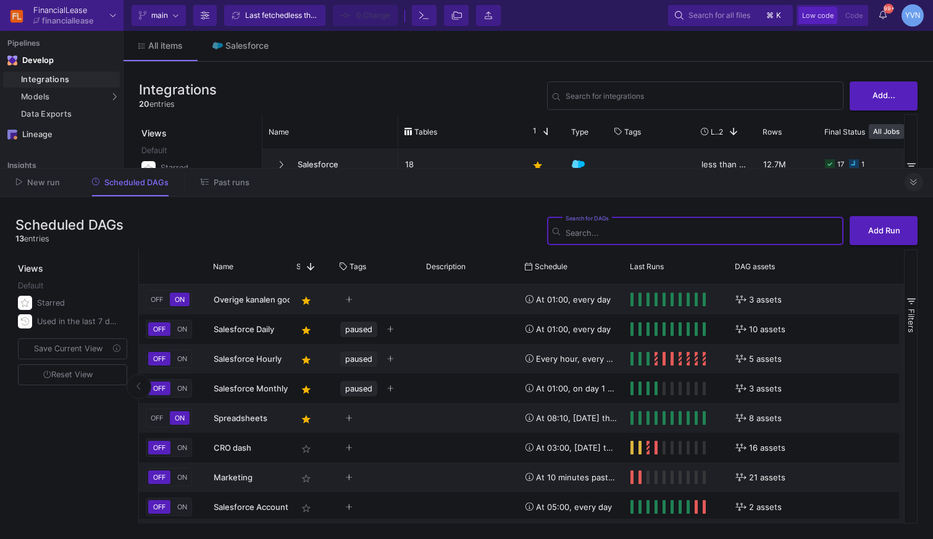
click at [919, 184] on button at bounding box center [913, 182] width 19 height 19
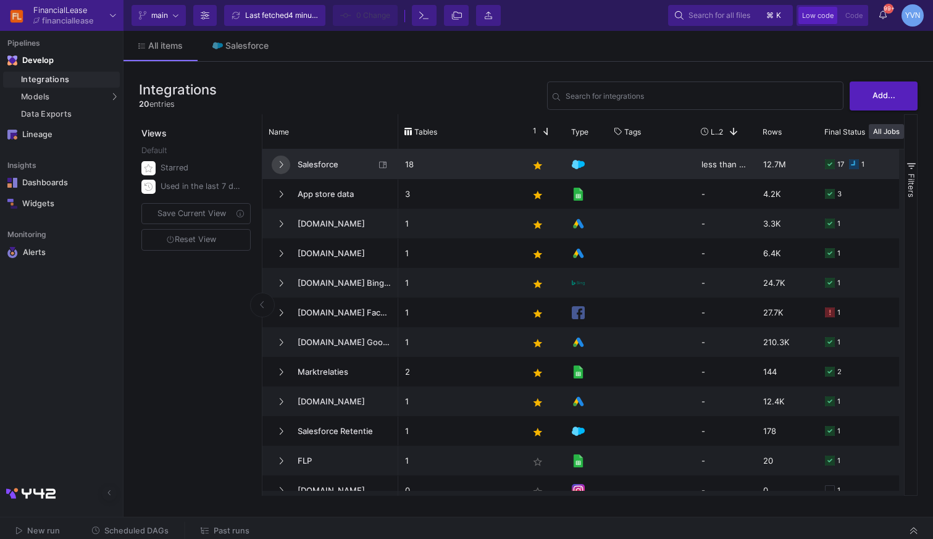
click at [282, 169] on icon at bounding box center [280, 165] width 5 height 8
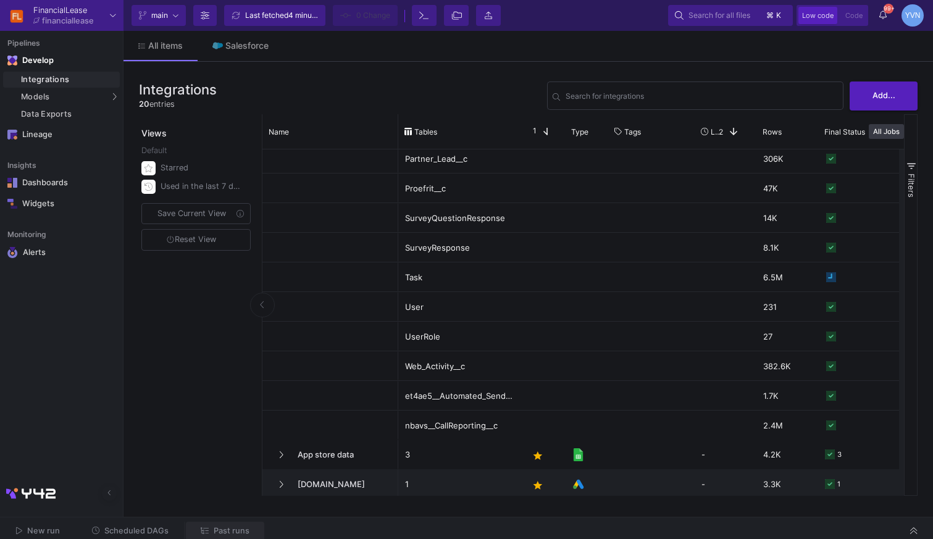
click at [230, 528] on span "Past runs" at bounding box center [232, 530] width 36 height 9
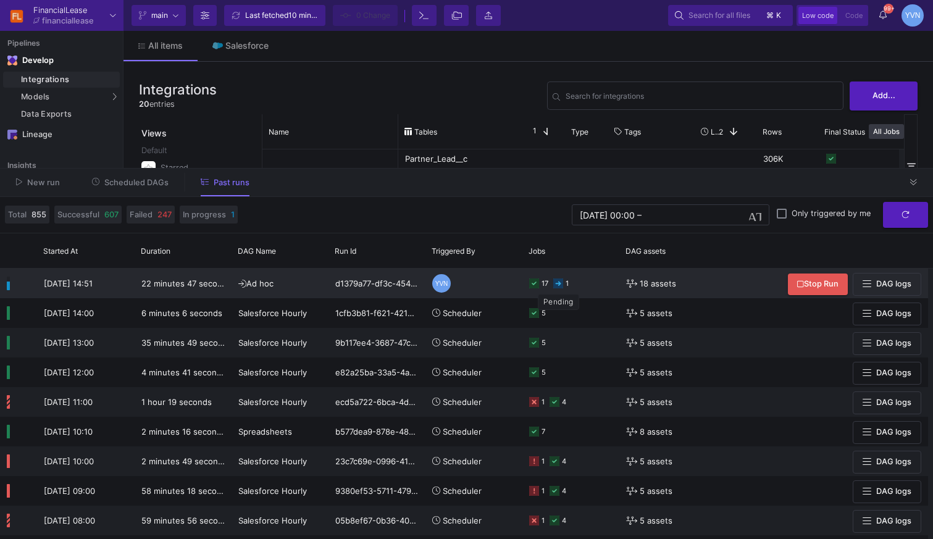
click at [560, 286] on icon at bounding box center [558, 283] width 10 height 10
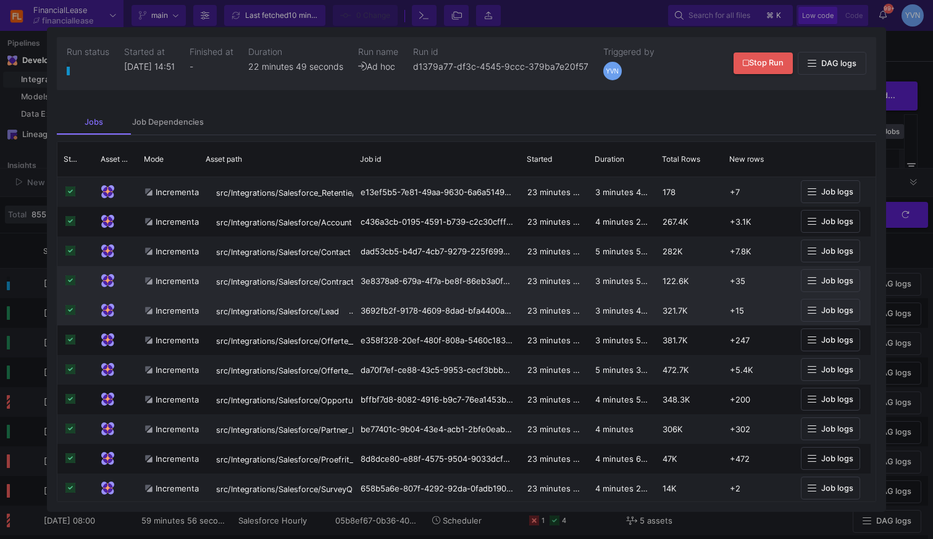
scroll to position [209, 0]
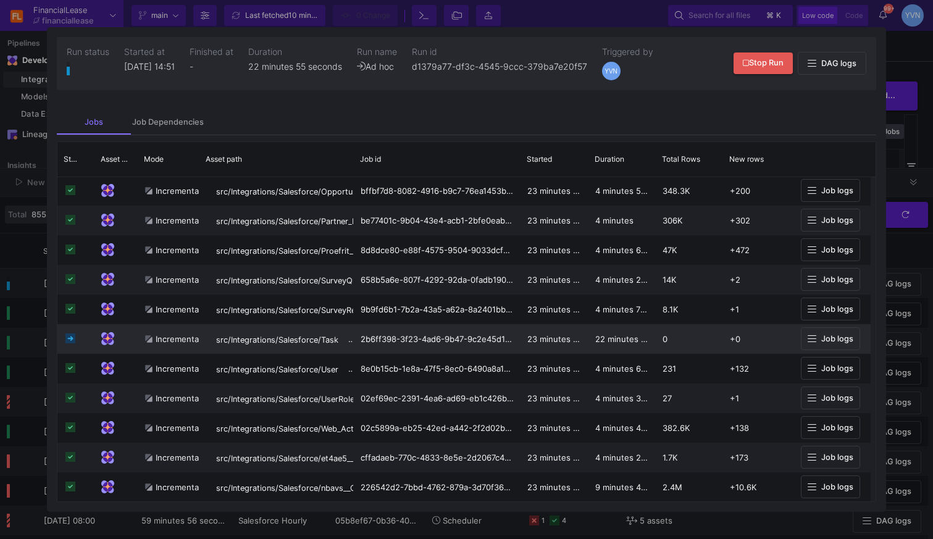
click at [845, 341] on span "Job logs" at bounding box center [837, 338] width 32 height 9
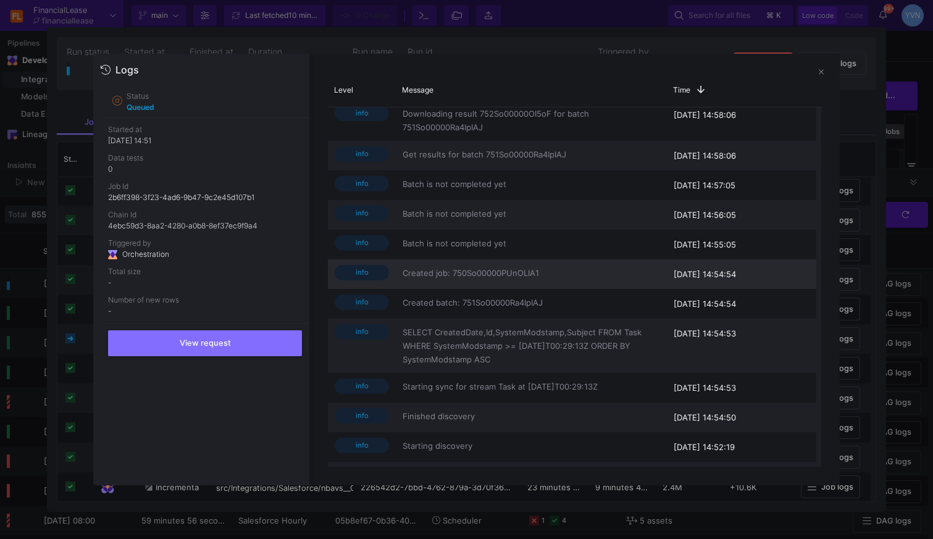
scroll to position [0, 0]
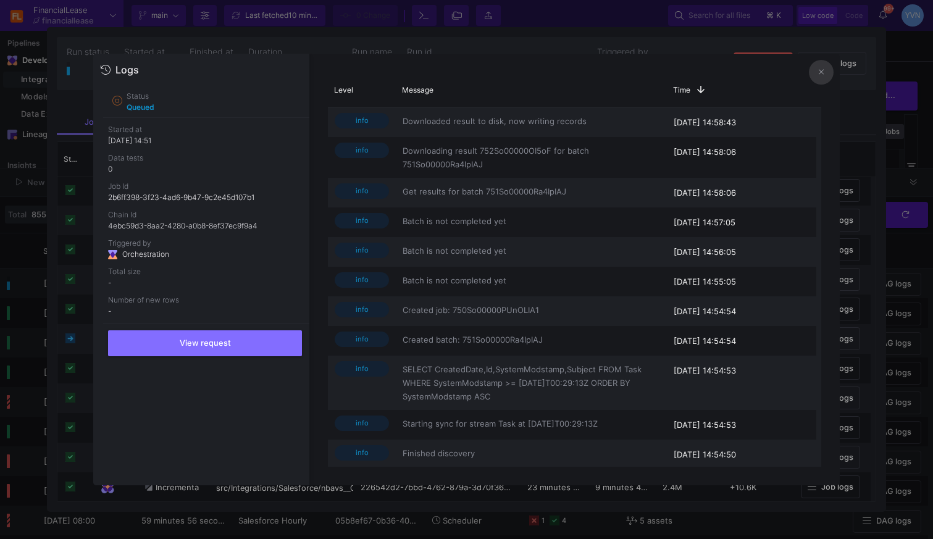
click at [822, 74] on icon at bounding box center [821, 72] width 5 height 5
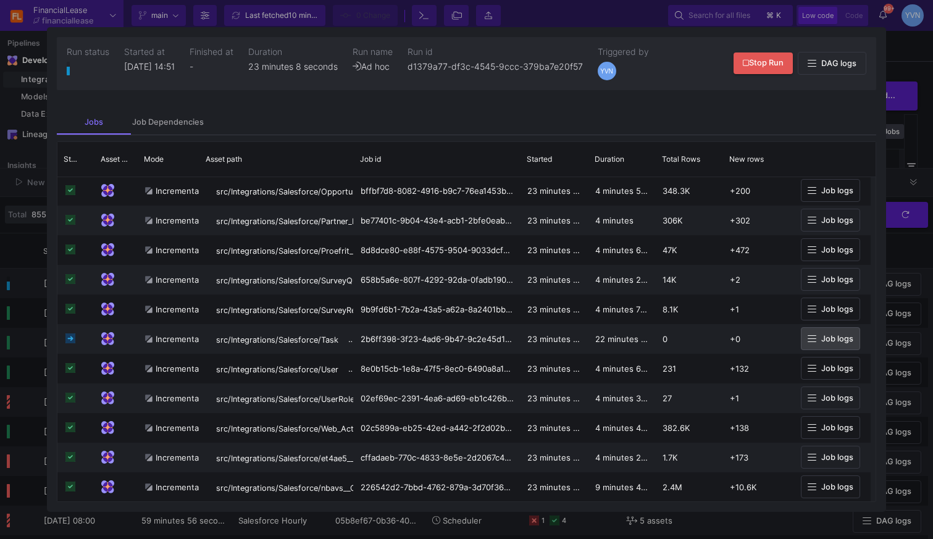
click at [920, 57] on div at bounding box center [466, 269] width 933 height 539
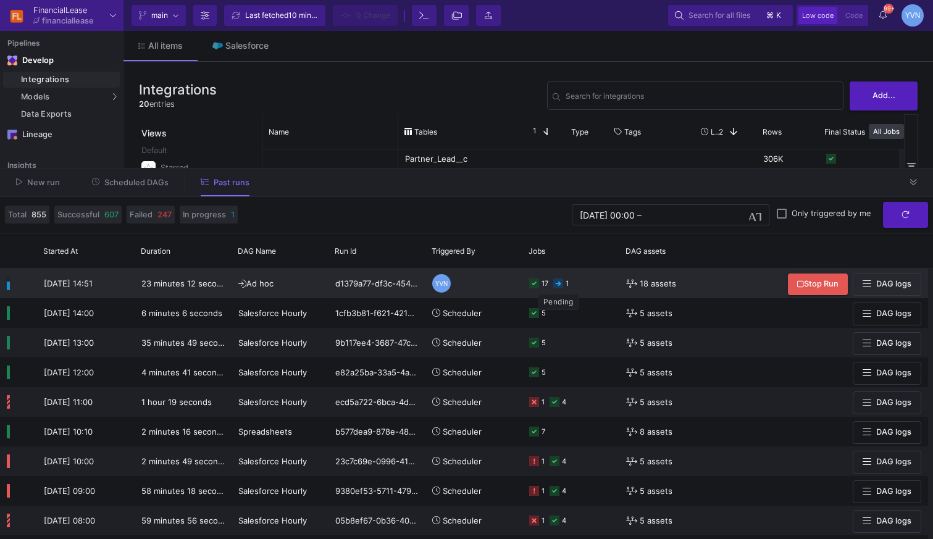
click at [562, 288] on icon at bounding box center [558, 283] width 10 height 10
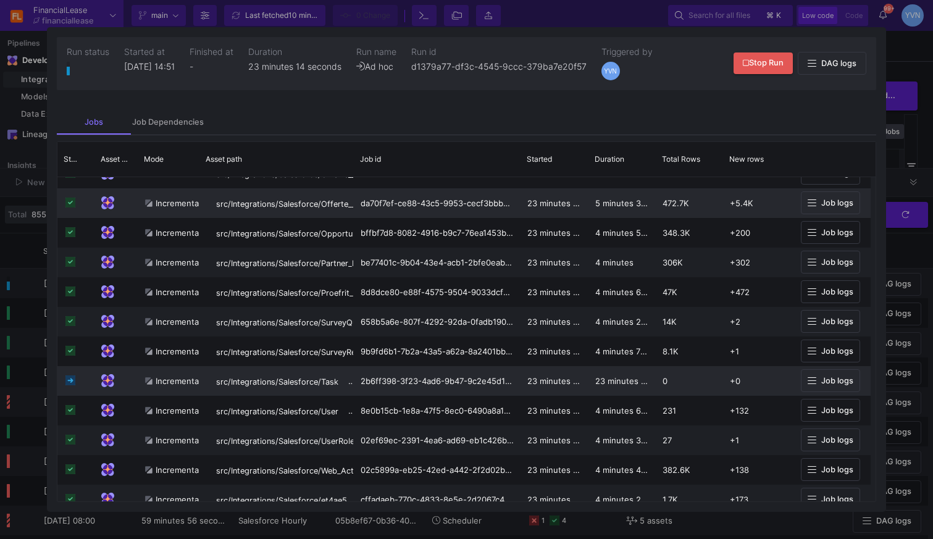
scroll to position [209, 0]
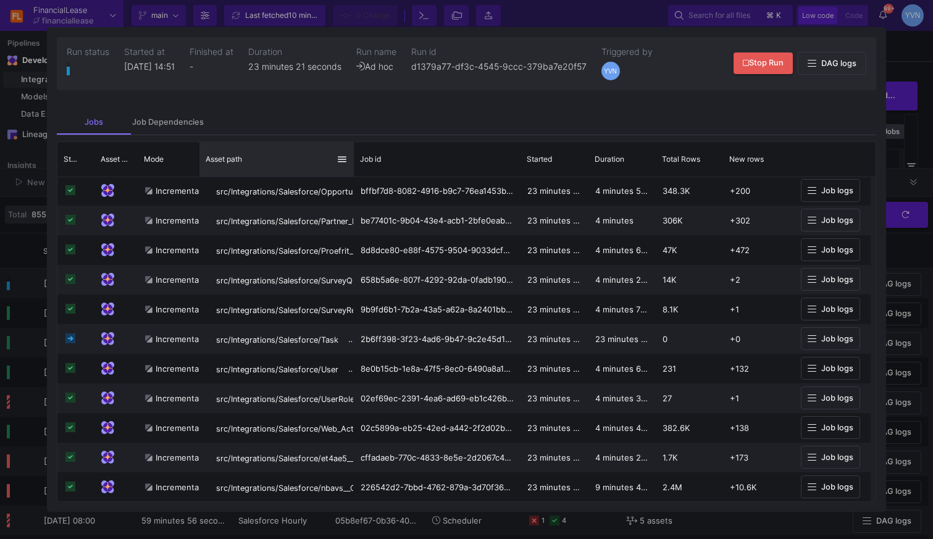
drag, startPoint x: 352, startPoint y: 153, endPoint x: 352, endPoint y: 144, distance: 8.6
click at [352, 144] on div at bounding box center [353, 159] width 5 height 35
click at [628, 19] on div at bounding box center [466, 269] width 933 height 539
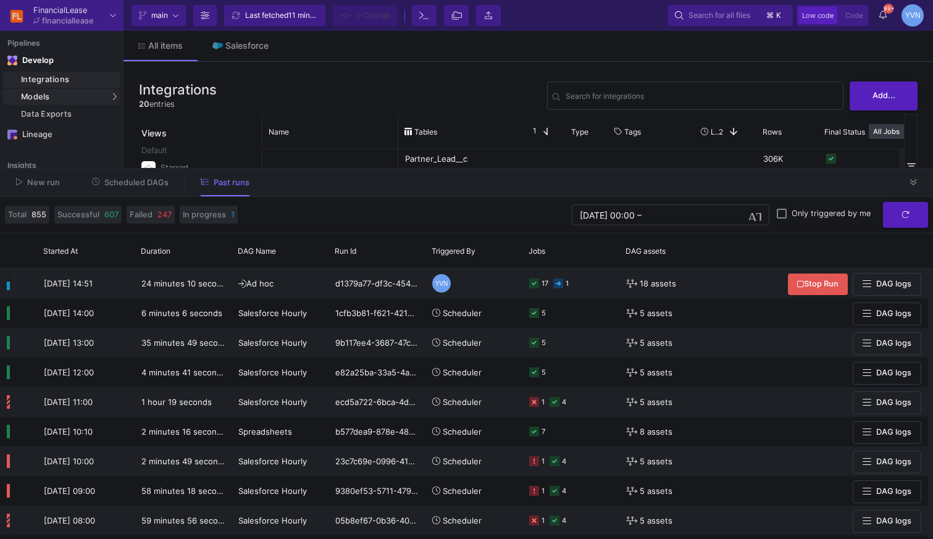
click at [52, 98] on div "Models" at bounding box center [61, 97] width 117 height 16
click at [149, 115] on div "SQL-Models" at bounding box center [157, 119] width 47 height 10
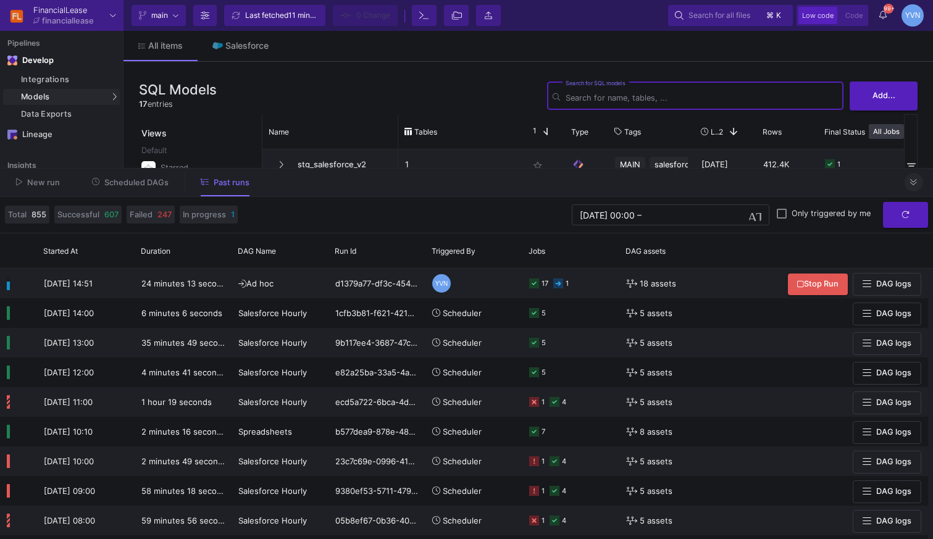
click at [912, 185] on icon at bounding box center [913, 182] width 7 height 6
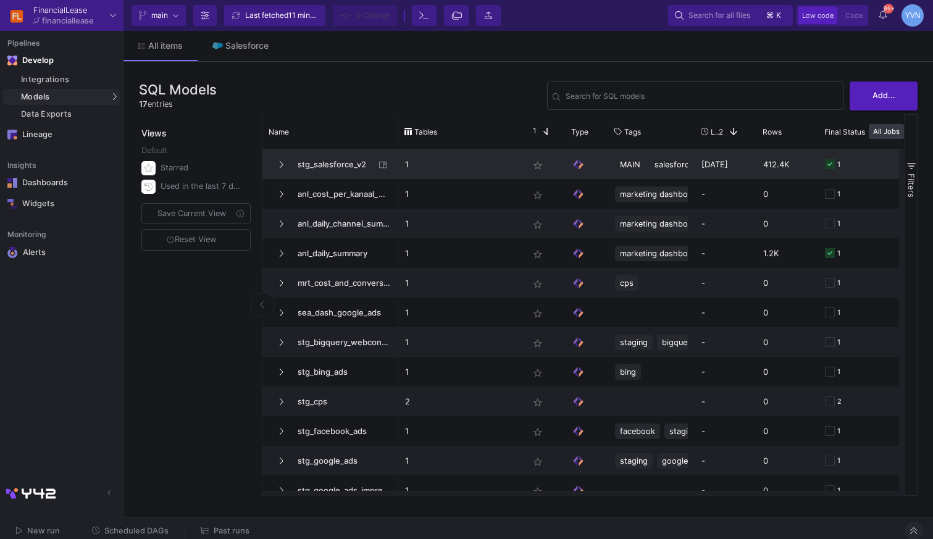
click at [357, 162] on span "stg_salesforce_v2" at bounding box center [332, 164] width 85 height 29
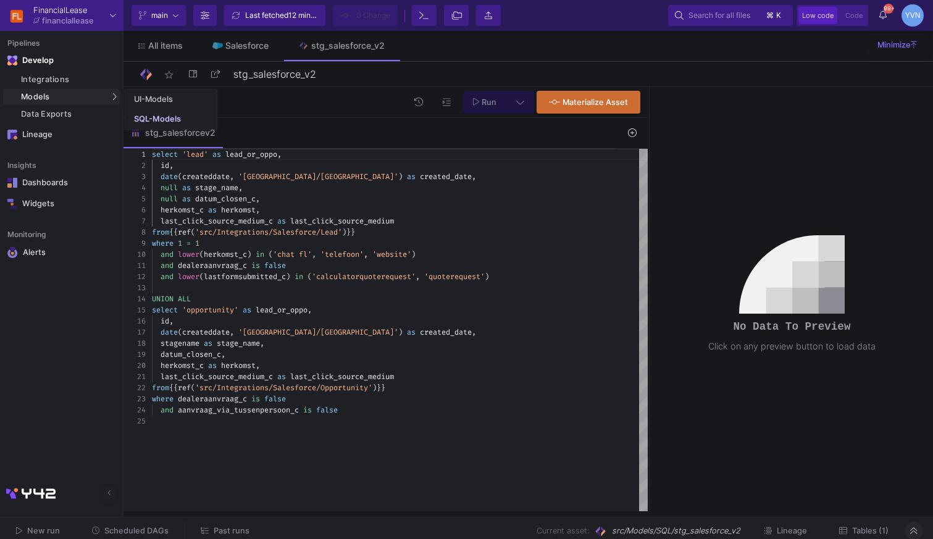
click at [62, 89] on div "Models" at bounding box center [61, 97] width 117 height 16
click at [43, 114] on div "Data Exports" at bounding box center [69, 114] width 96 height 10
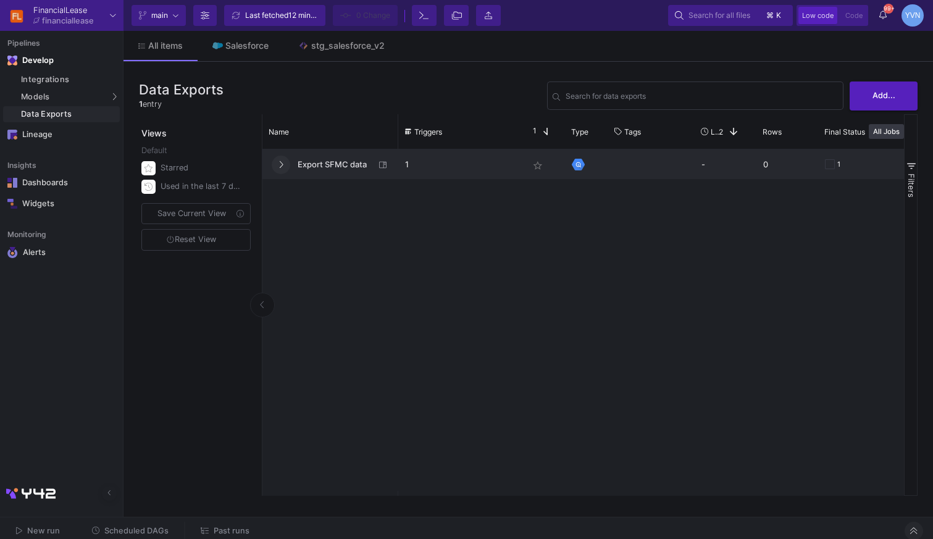
click at [280, 162] on icon "Press SPACE to select this row." at bounding box center [280, 165] width 5 height 8
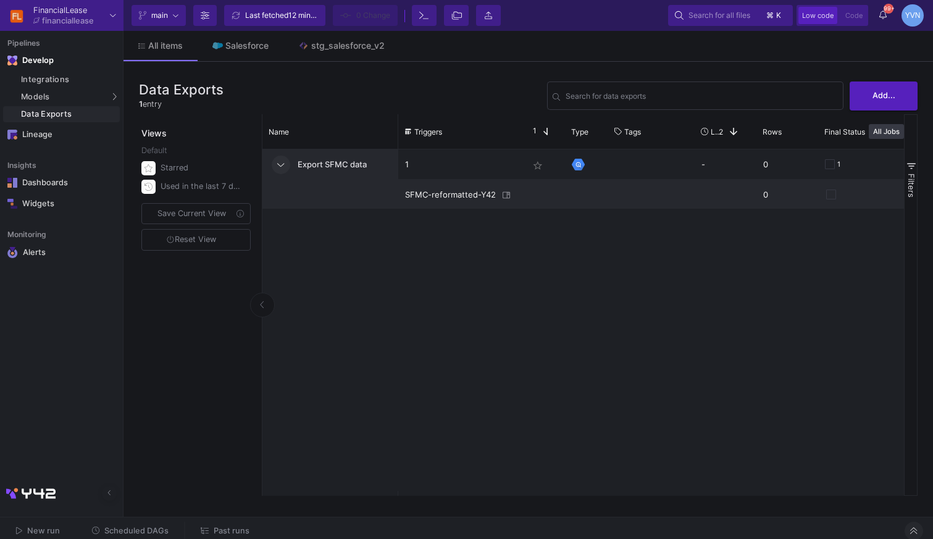
click at [453, 192] on div "SFMC-reformatted-Y42" at bounding box center [451, 194] width 93 height 29
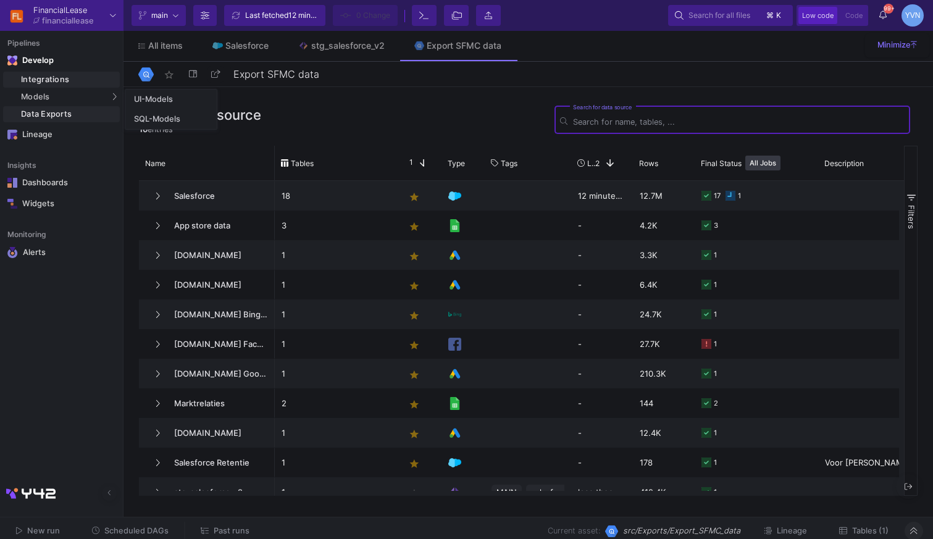
click at [54, 75] on div "Integrations" at bounding box center [69, 80] width 96 height 10
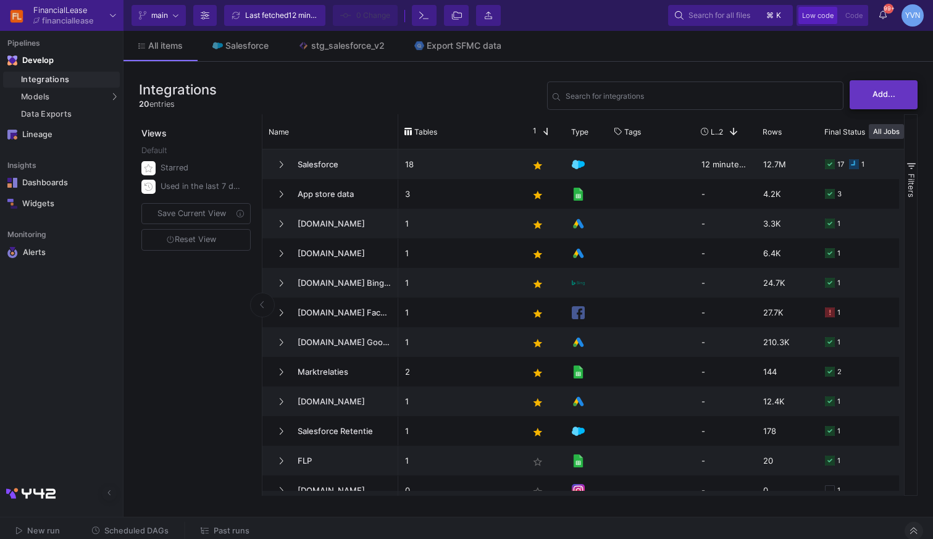
click at [877, 107] on button "Add..." at bounding box center [883, 94] width 68 height 29
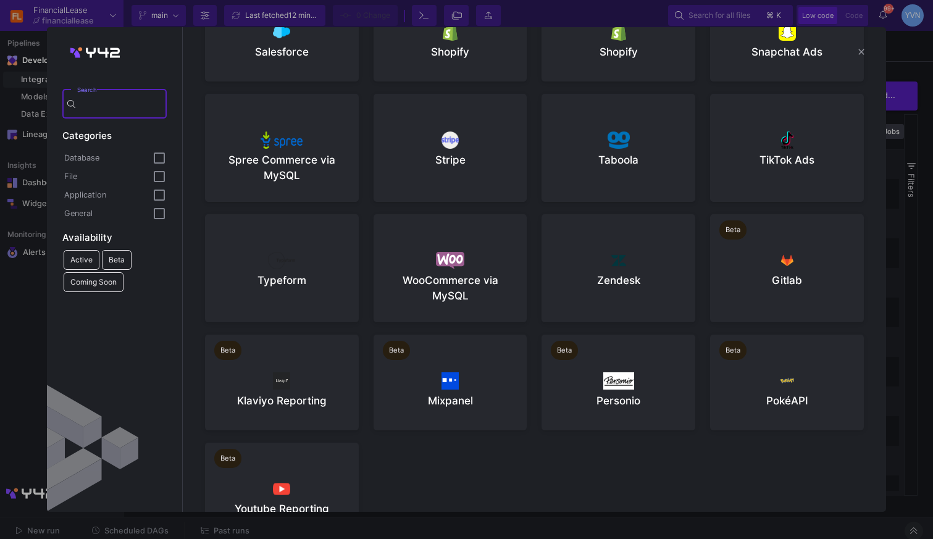
scroll to position [2250, 0]
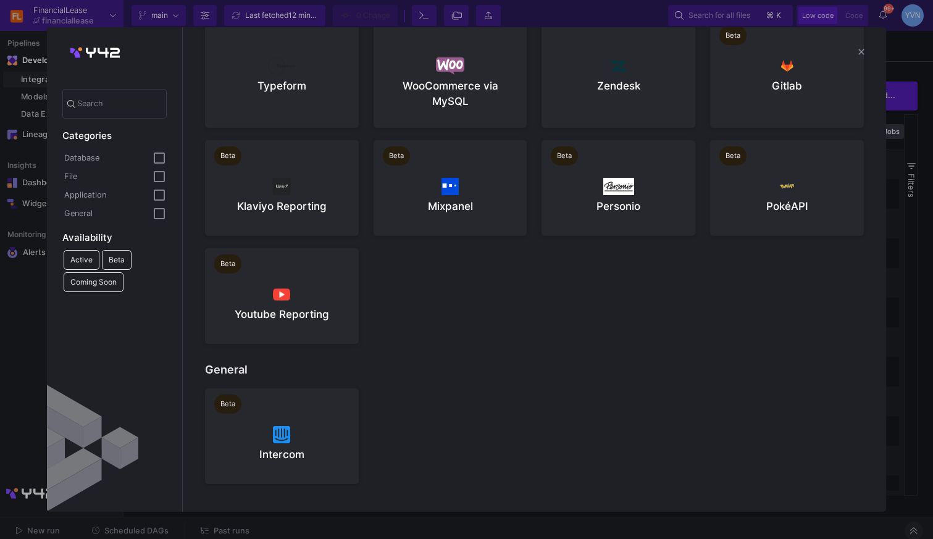
click at [876, 269] on mat-sidenav-content "Database [Legacy] Amazon Aurora MySQL [Legacy] Google BigQuery [Legacy] MySQL […" at bounding box center [535, 269] width 704 height 485
click at [913, 244] on div at bounding box center [466, 269] width 933 height 539
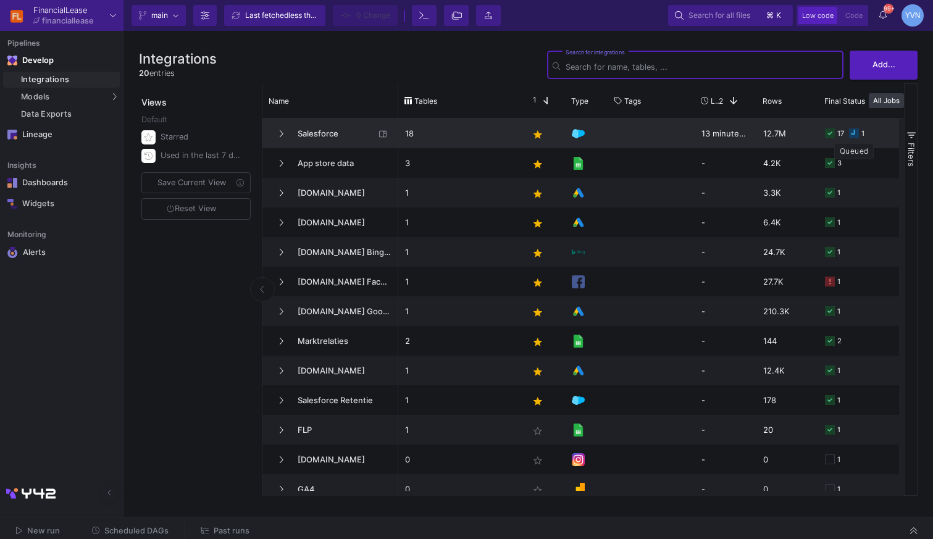
click at [855, 135] on icon at bounding box center [854, 133] width 10 height 10
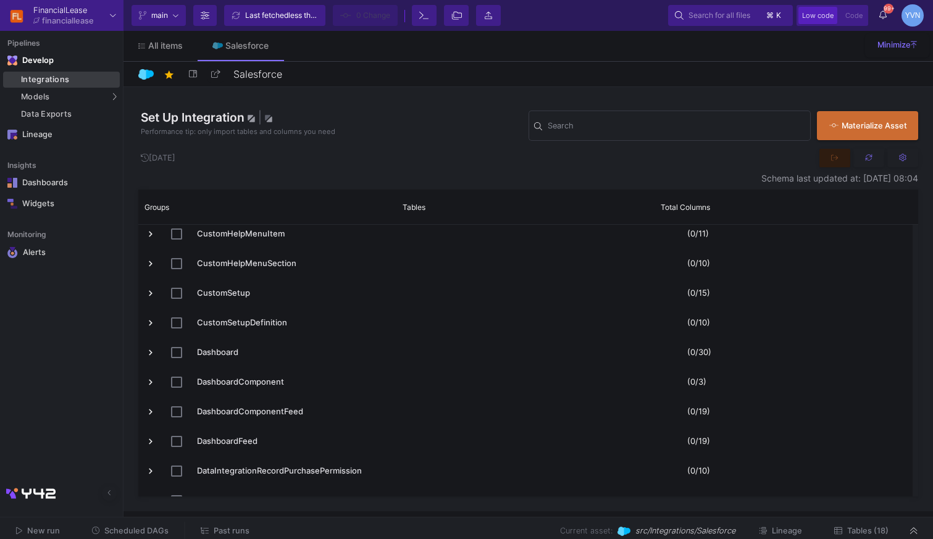
click at [56, 81] on div "Integrations" at bounding box center [69, 80] width 96 height 10
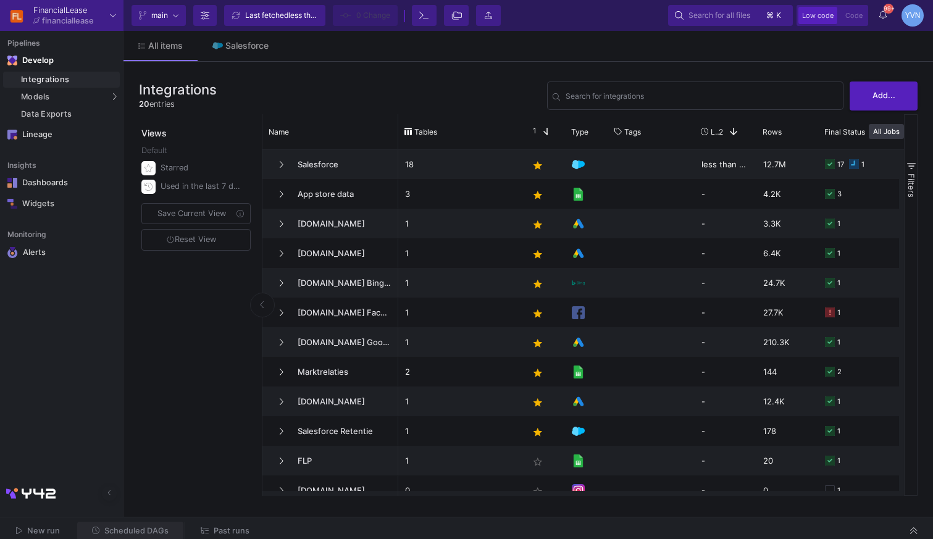
click at [132, 528] on span "Scheduled DAGs" at bounding box center [136, 530] width 64 height 9
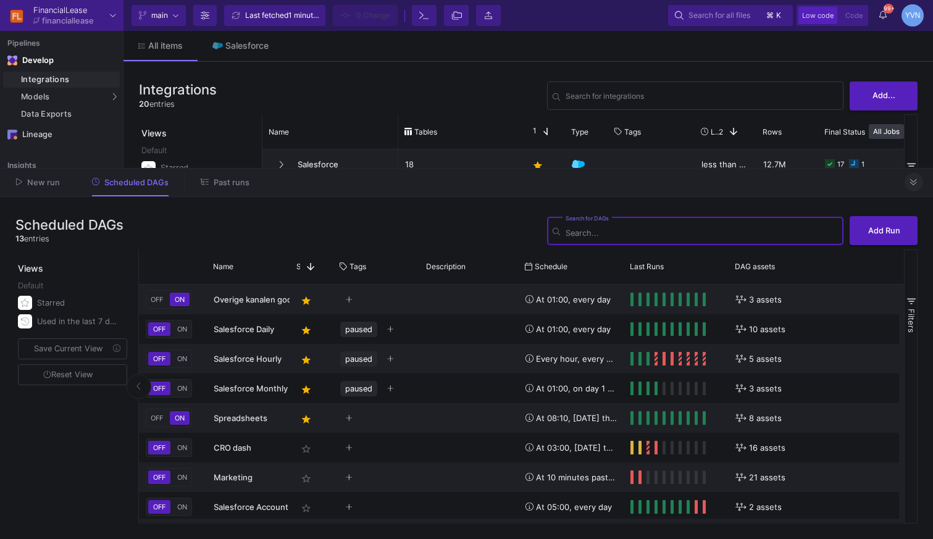
click at [914, 183] on icon at bounding box center [913, 182] width 7 height 8
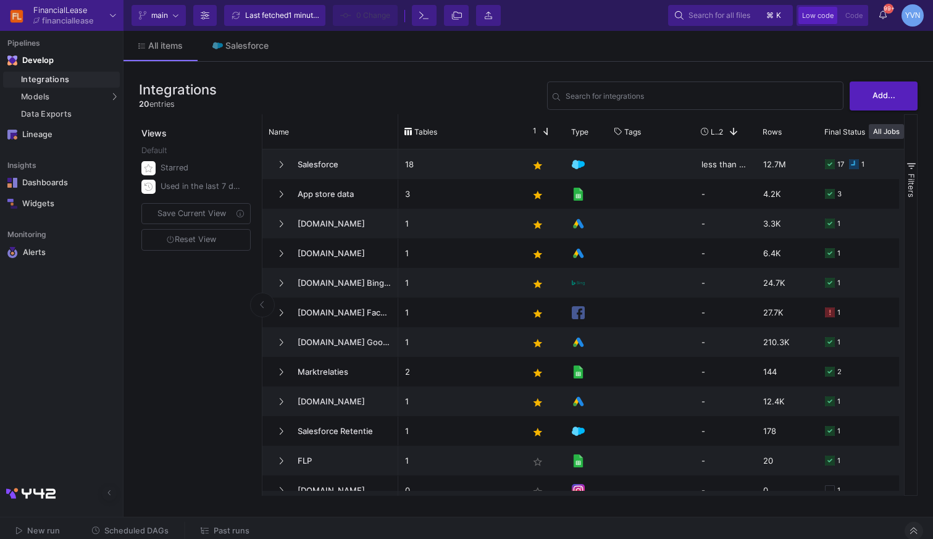
click at [228, 527] on span "Past runs" at bounding box center [232, 530] width 36 height 9
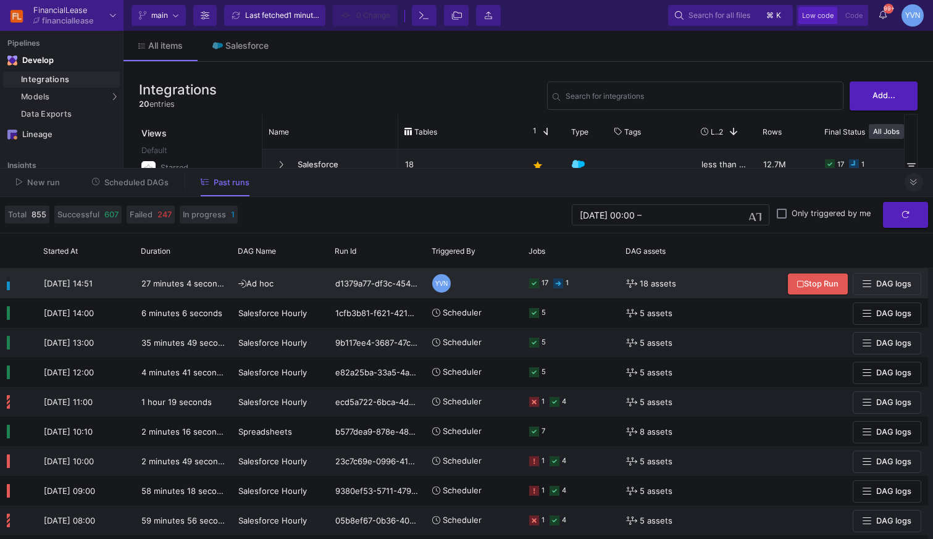
click at [557, 282] on icon at bounding box center [558, 283] width 10 height 10
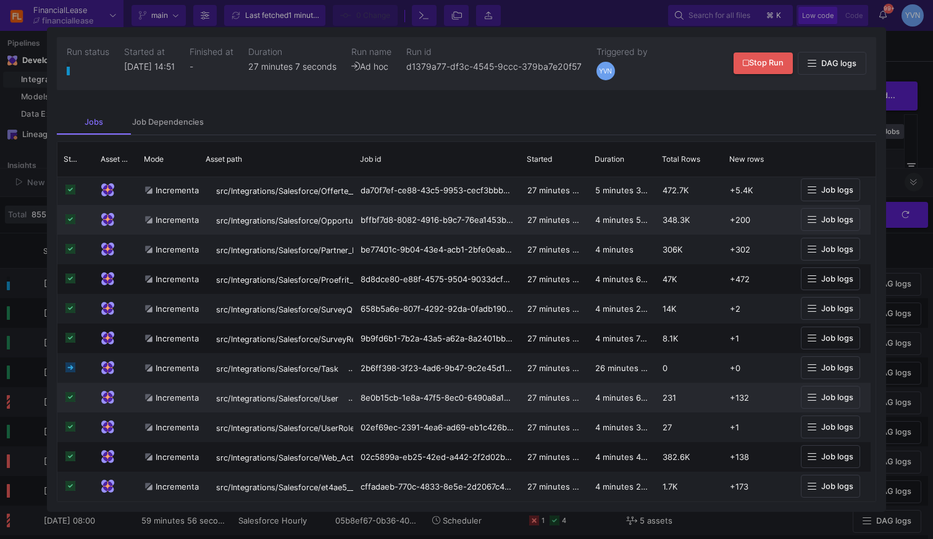
scroll to position [179, 0]
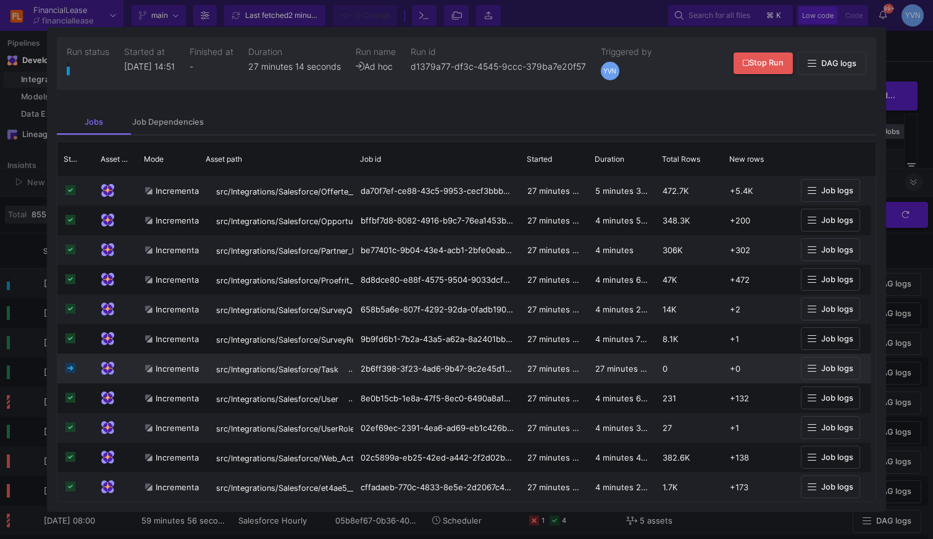
click at [836, 364] on span "Job logs" at bounding box center [837, 368] width 32 height 9
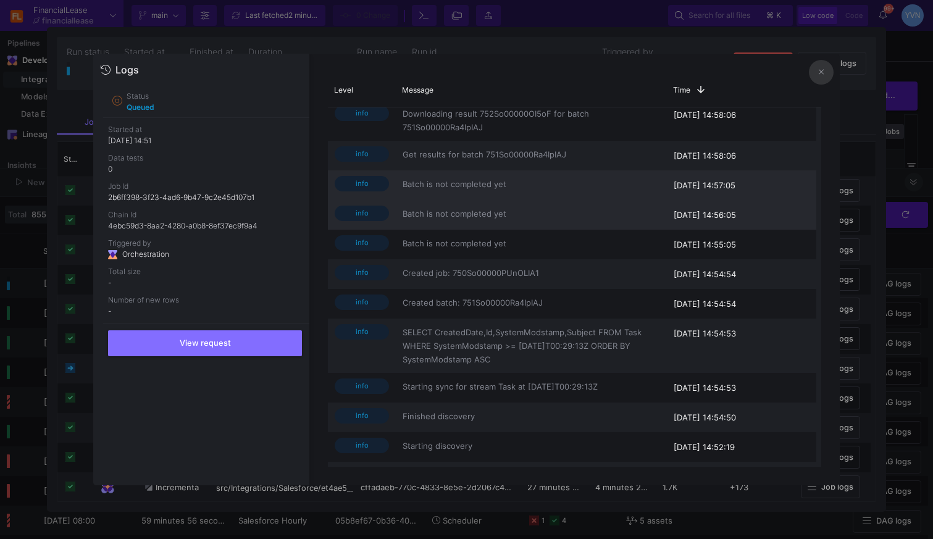
scroll to position [0, 0]
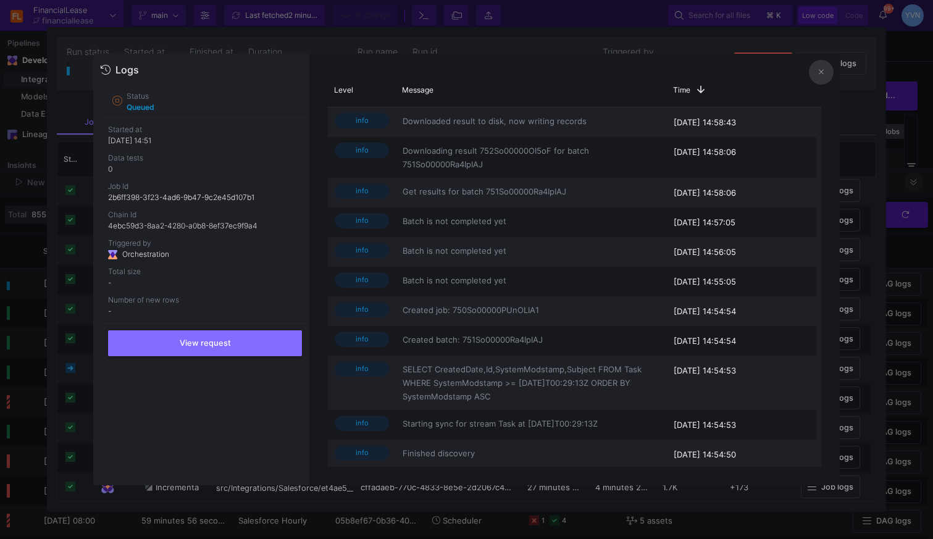
click at [819, 82] on button at bounding box center [821, 72] width 25 height 25
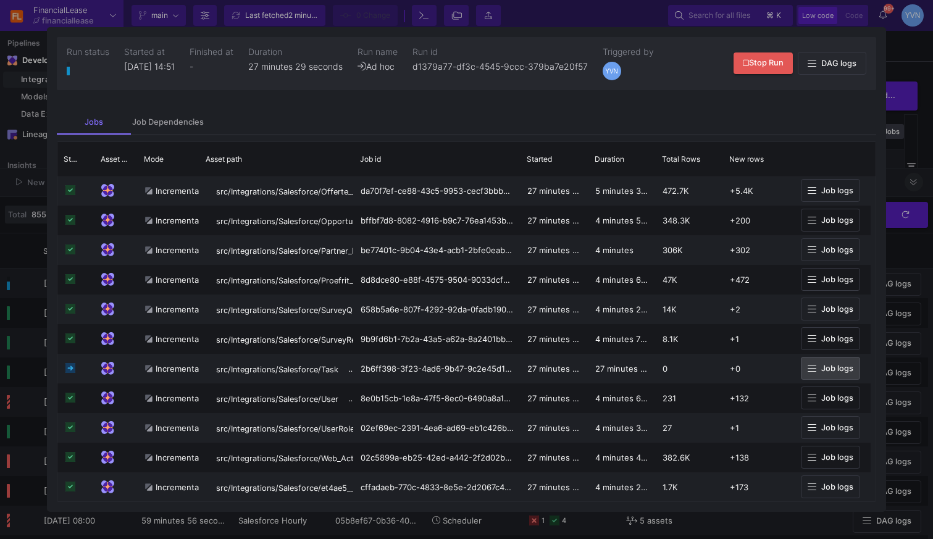
click at [905, 61] on div at bounding box center [466, 269] width 933 height 539
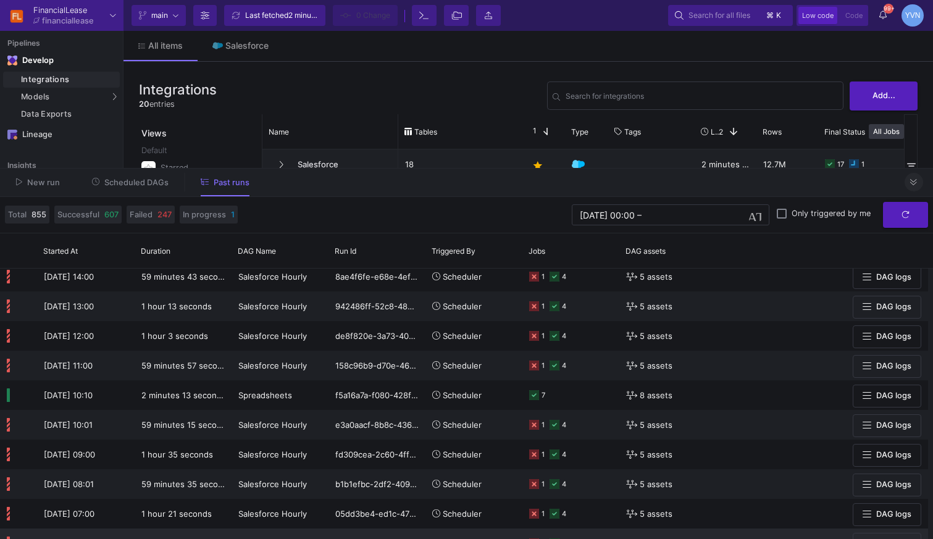
scroll to position [3463, 0]
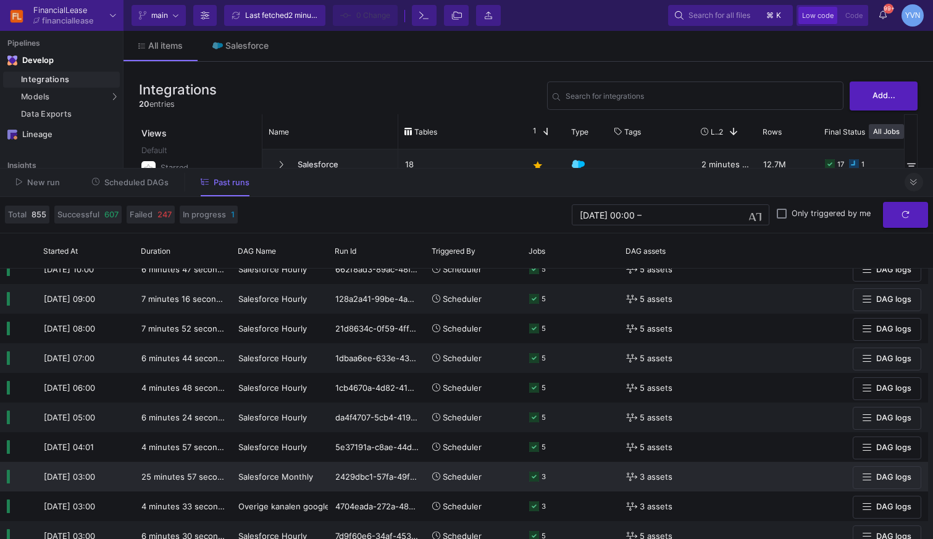
click at [267, 464] on div "Salesforce Monthly" at bounding box center [279, 476] width 83 height 29
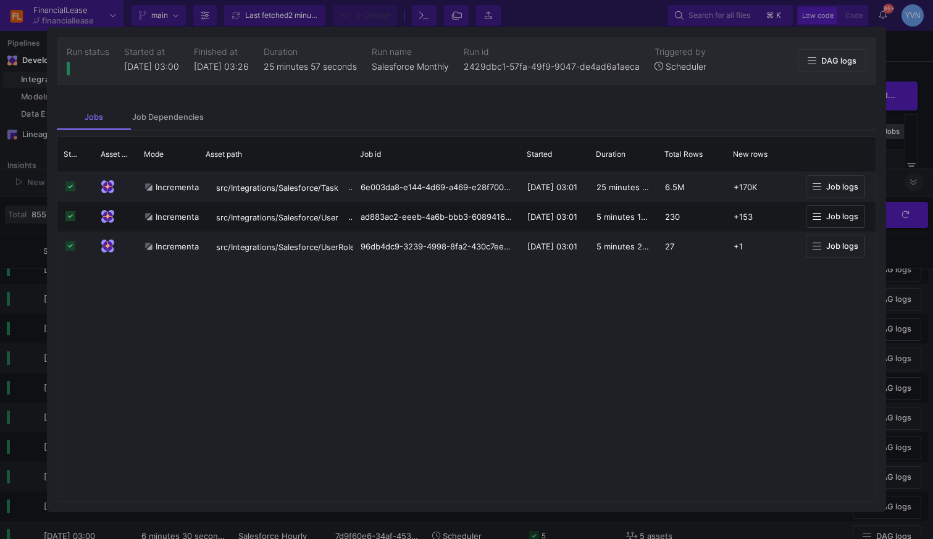
click at [914, 61] on div at bounding box center [466, 269] width 933 height 539
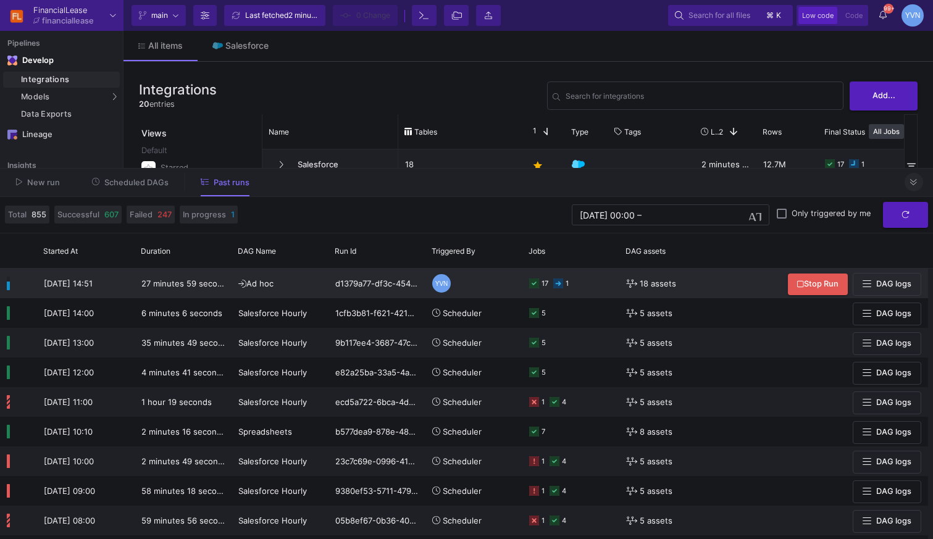
click at [559, 284] on rect at bounding box center [558, 283] width 10 height 10
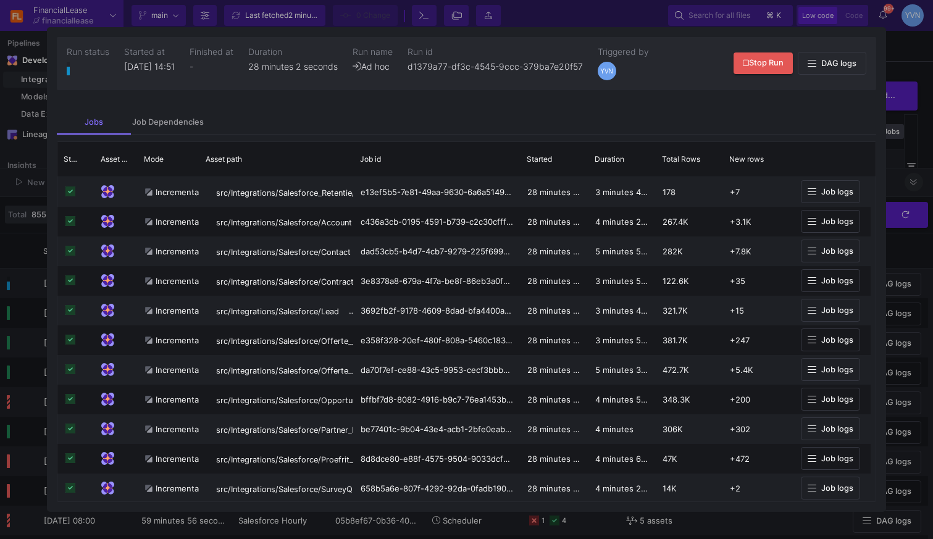
click at [911, 45] on div at bounding box center [466, 269] width 933 height 539
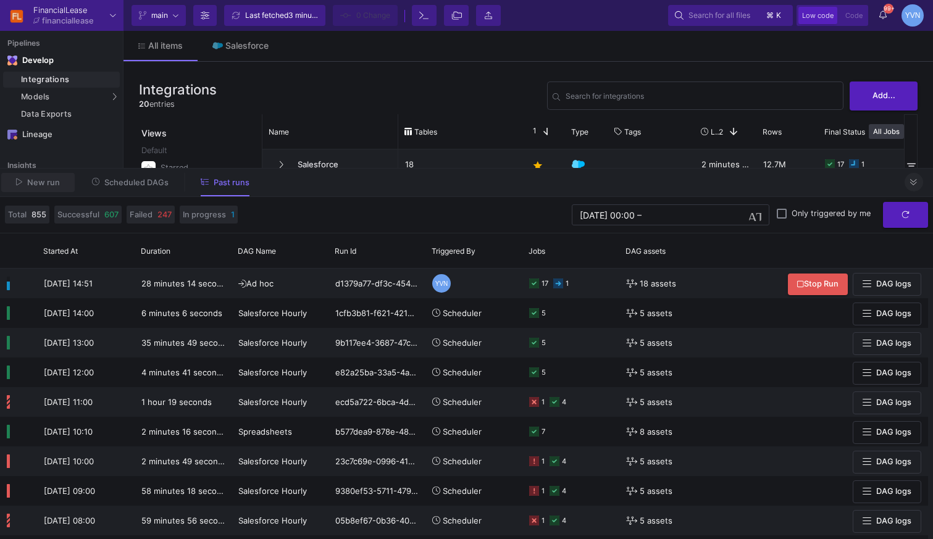
click at [38, 186] on span "New run" at bounding box center [43, 182] width 33 height 9
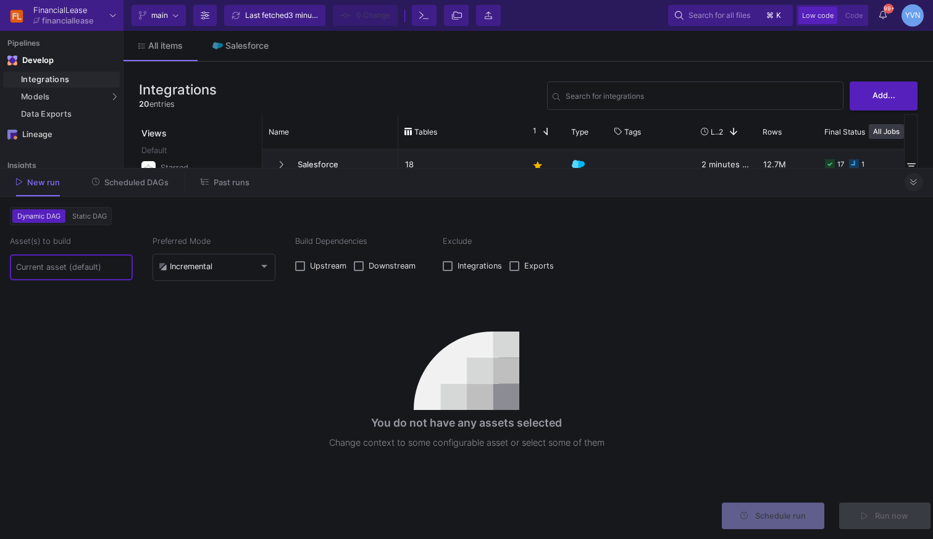
click at [90, 268] on input at bounding box center [71, 267] width 111 height 10
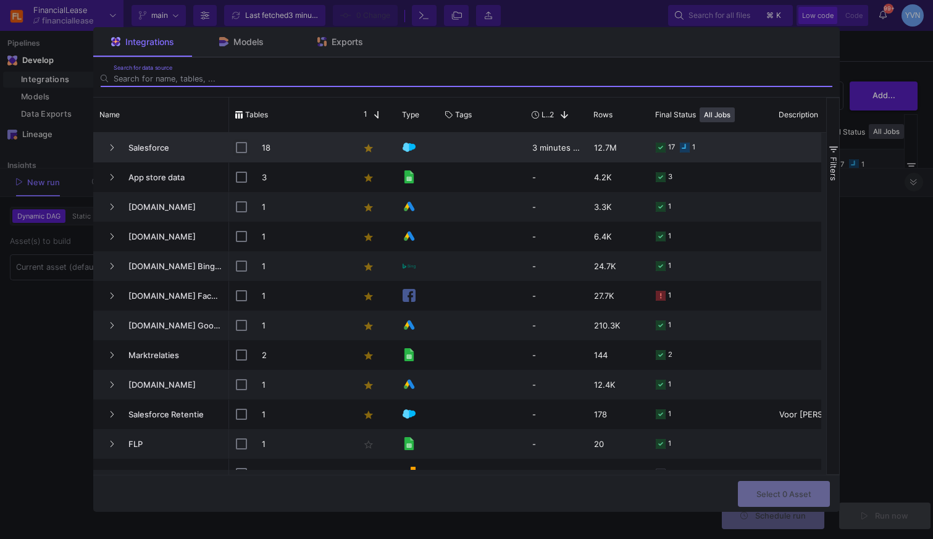
click at [241, 144] on input "Press Space to toggle row selection (unchecked)" at bounding box center [241, 147] width 11 height 11
checkbox input "true"
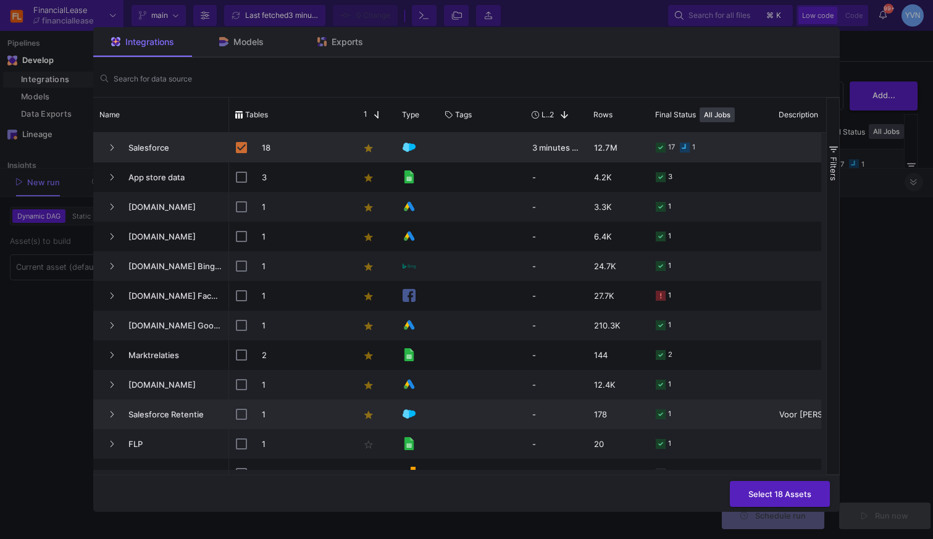
click at [241, 414] on input "Press Space to toggle row selection (unchecked)" at bounding box center [241, 414] width 11 height 11
checkbox input "true"
click at [108, 149] on button "Press SPACE to deselect this row." at bounding box center [111, 147] width 19 height 19
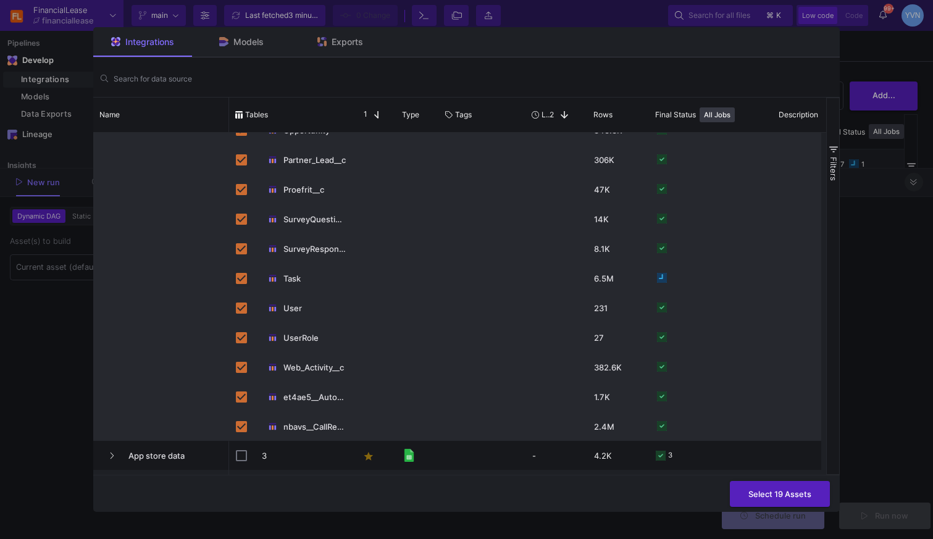
click at [243, 277] on input "Press Space to toggle row selection (checked)" at bounding box center [241, 278] width 11 height 11
checkbox input "false"
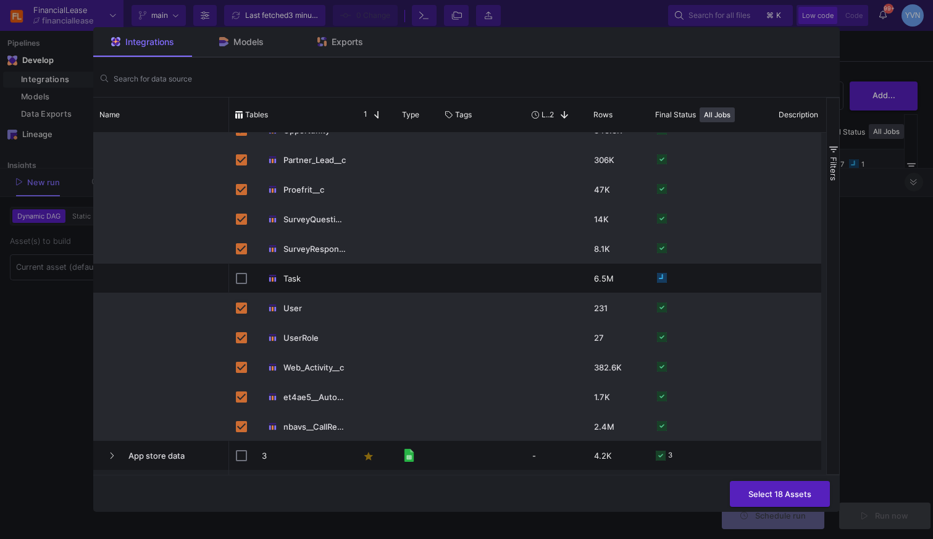
click at [240, 307] on input "Press Space to toggle row selection (checked)" at bounding box center [241, 308] width 11 height 11
checkbox input "false"
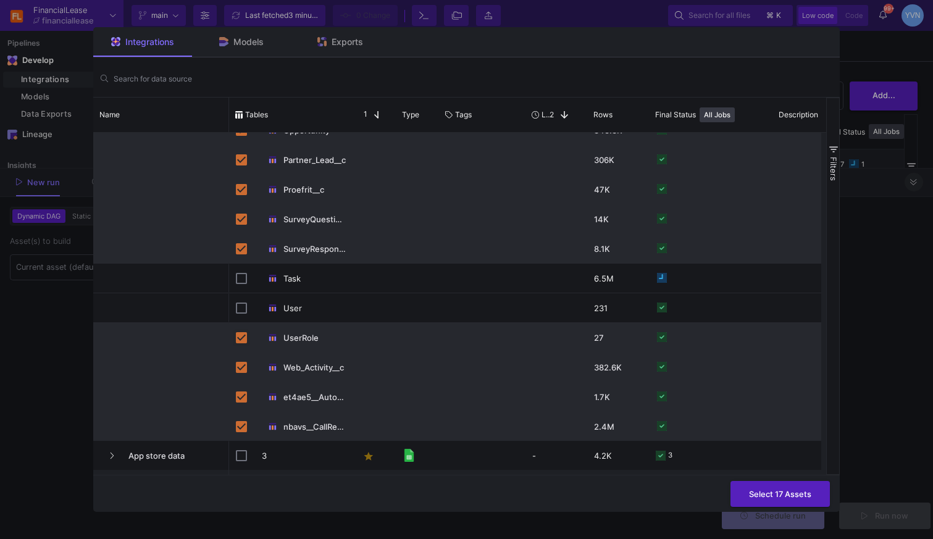
click at [241, 340] on input "Press Space to toggle row selection (checked)" at bounding box center [241, 337] width 11 height 11
checkbox input "false"
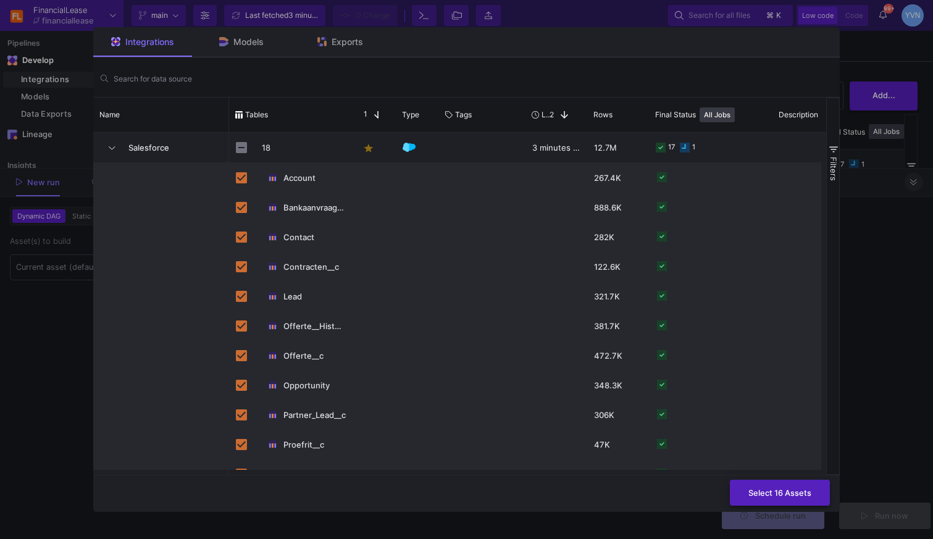
click at [803, 495] on span "Select 16 Assets" at bounding box center [779, 492] width 63 height 9
type input "16 assets selected"
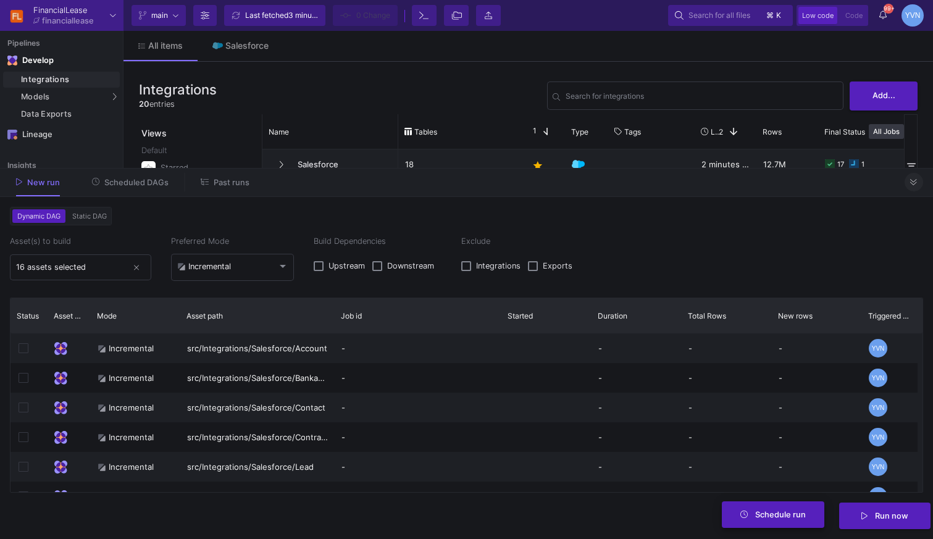
click at [778, 520] on button "Schedule run" at bounding box center [773, 514] width 103 height 27
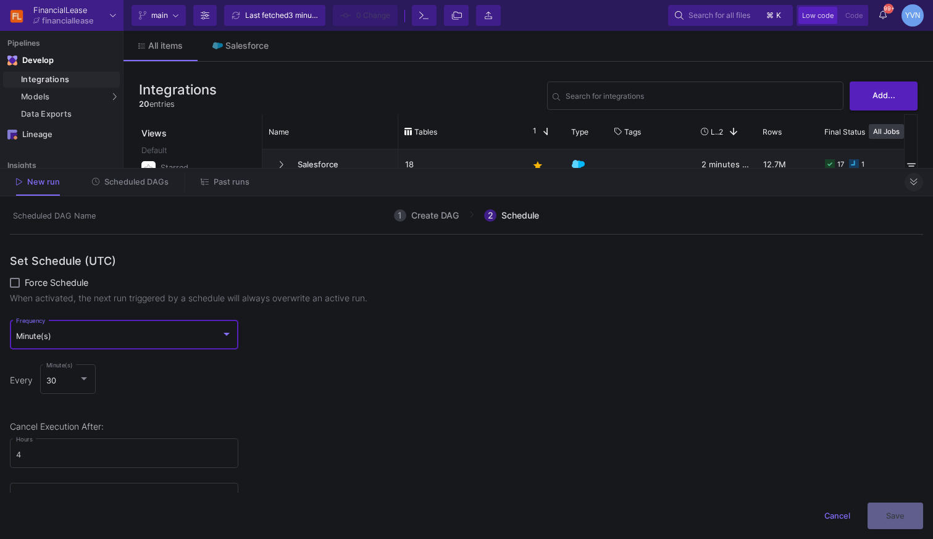
click at [102, 336] on div "Minute(s)" at bounding box center [119, 337] width 206 height 10
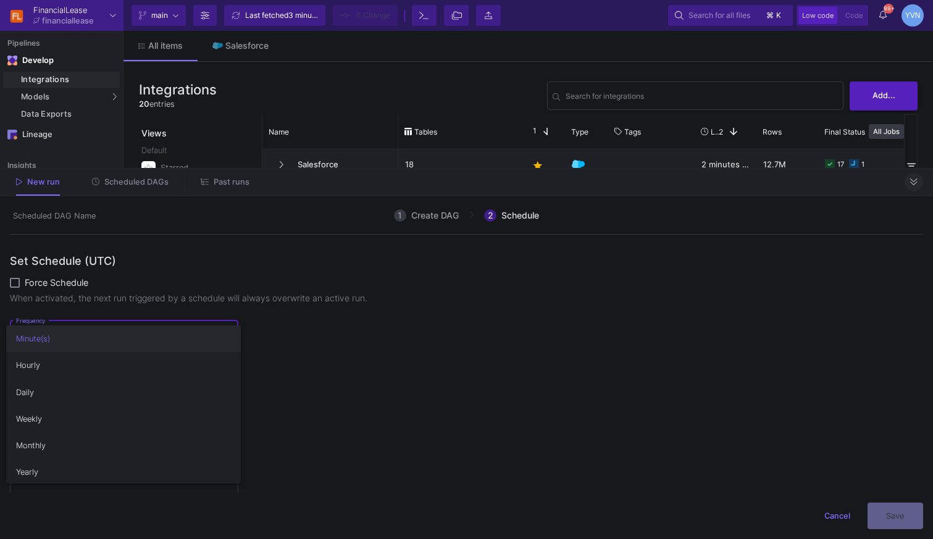
click at [98, 293] on div at bounding box center [466, 269] width 933 height 539
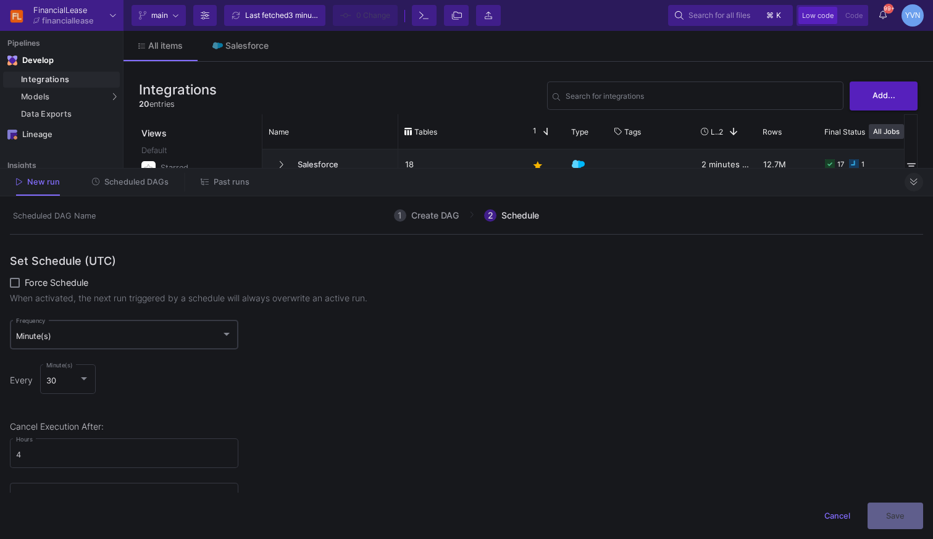
click at [209, 333] on div "Minute(s)" at bounding box center [119, 337] width 206 height 10
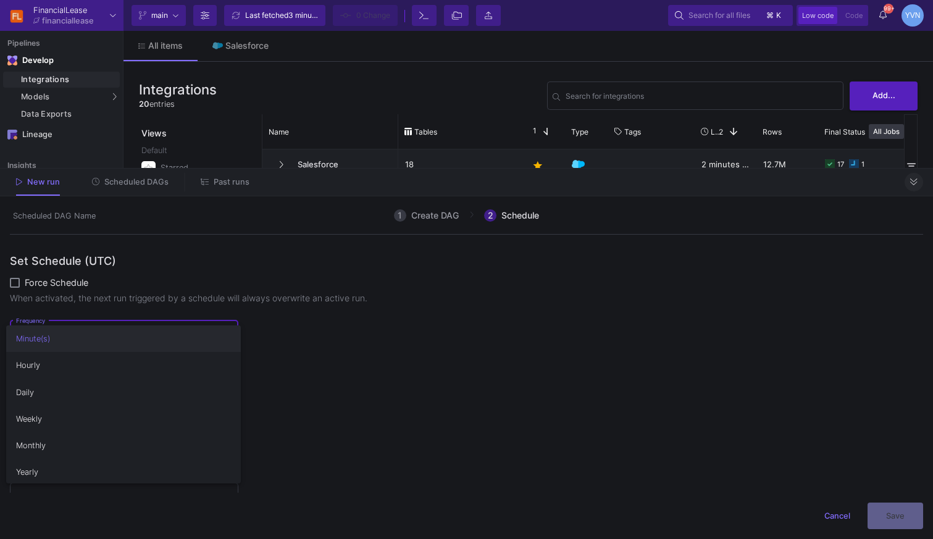
click at [238, 305] on div at bounding box center [466, 269] width 933 height 539
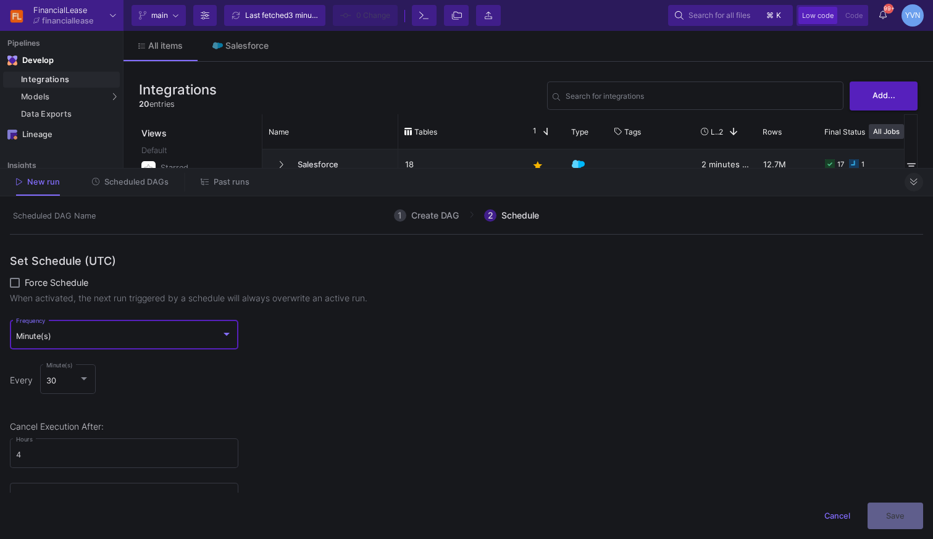
click at [104, 336] on div "Minute(s)" at bounding box center [119, 337] width 206 height 10
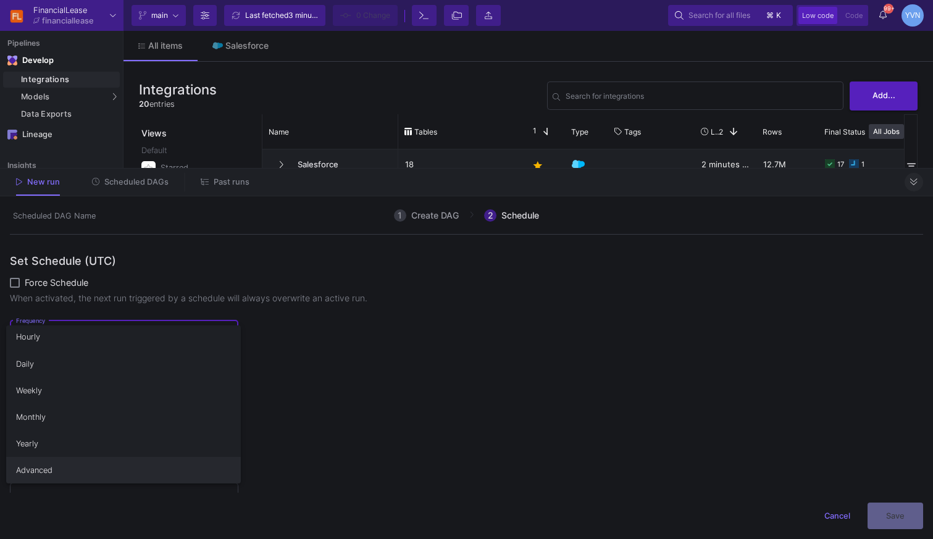
click at [67, 483] on span "Advanced" at bounding box center [123, 470] width 215 height 27
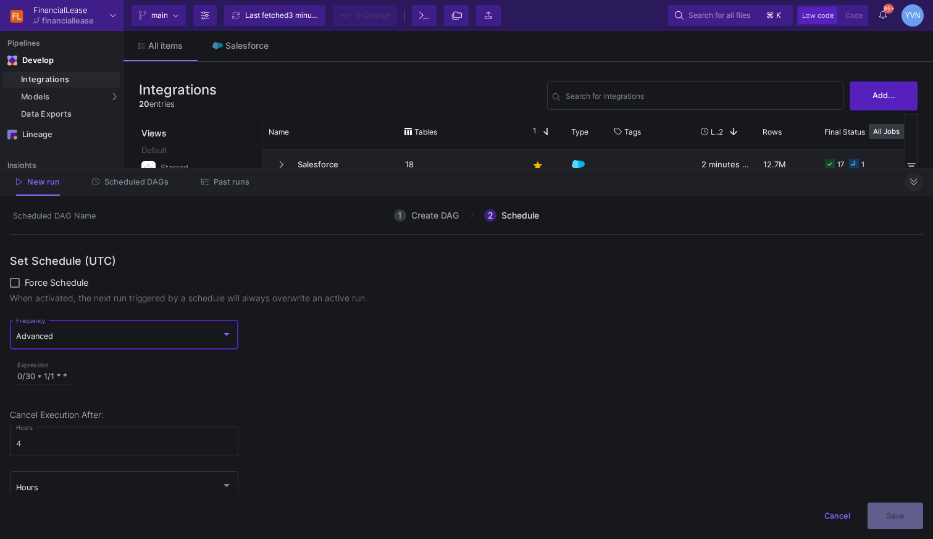
click at [822, 516] on button "Cancel" at bounding box center [837, 516] width 46 height 27
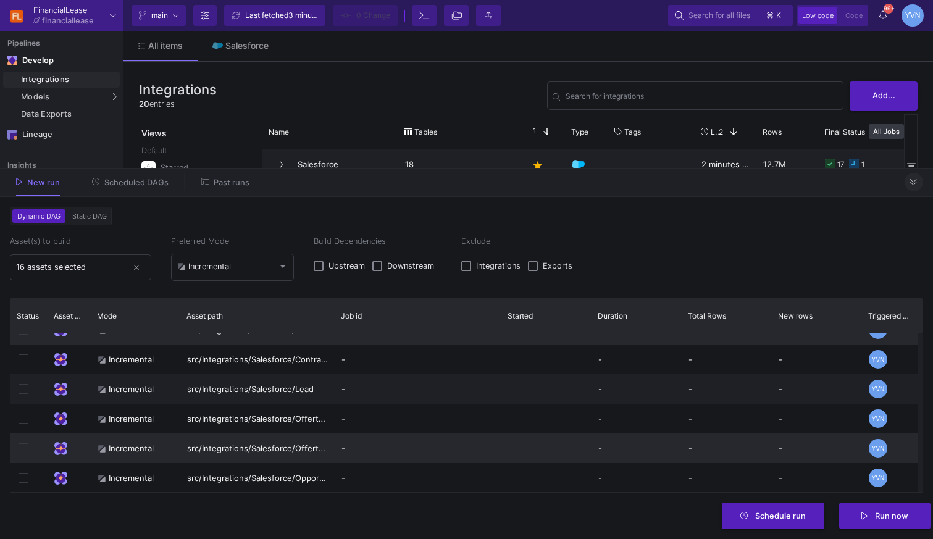
scroll to position [122, 0]
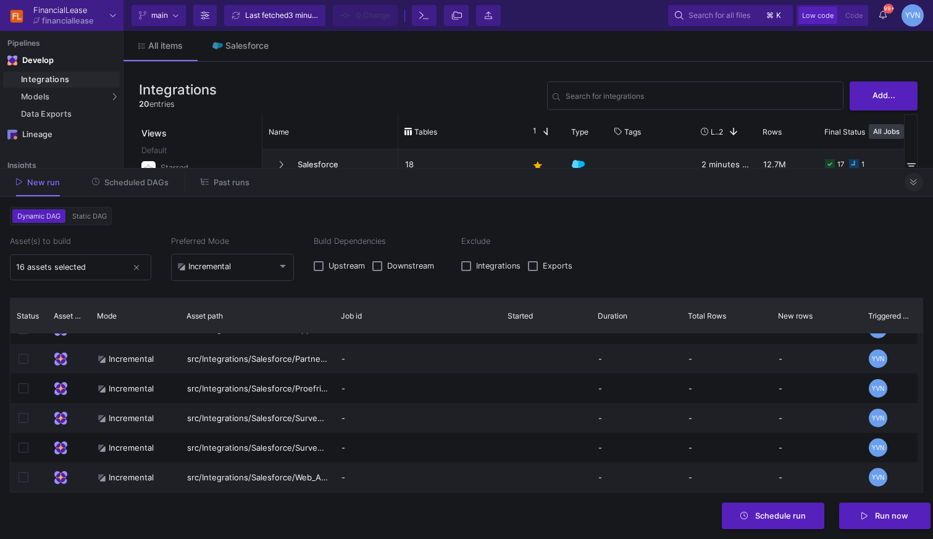
click at [912, 176] on button at bounding box center [913, 182] width 19 height 19
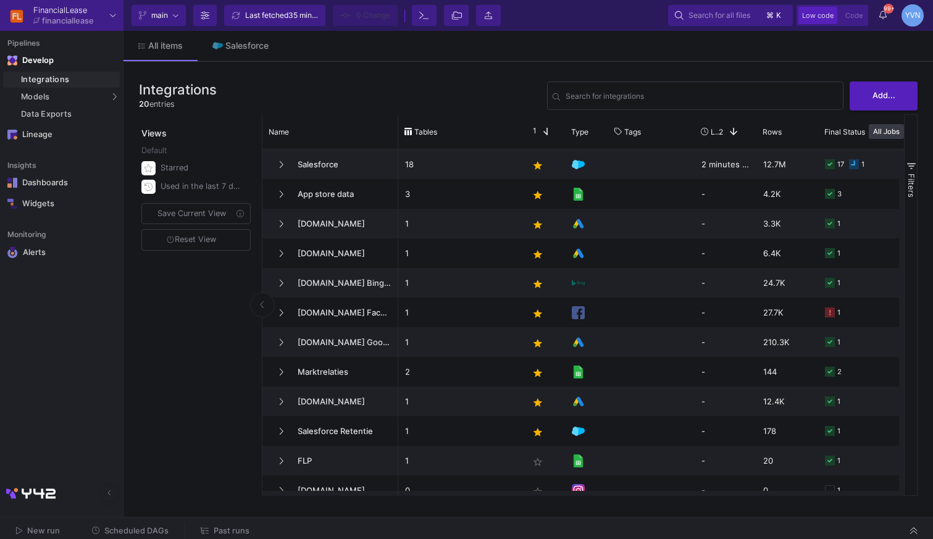
click at [214, 530] on span "Past runs" at bounding box center [232, 530] width 36 height 9
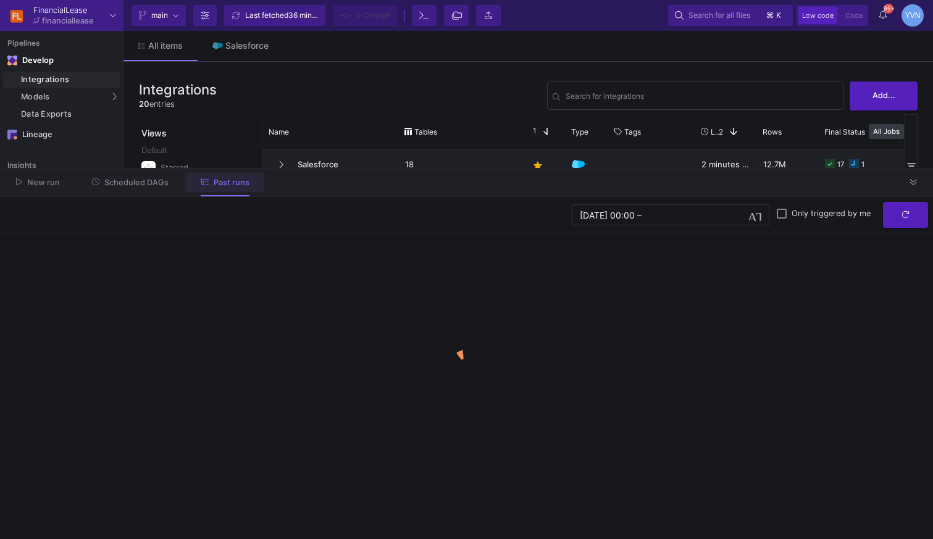
click at [215, 532] on y42-orchestration-past-runs "16/07/2025 00:00 16/07/2025 00:00 – End datetime today Only triggered by me" at bounding box center [466, 368] width 933 height 342
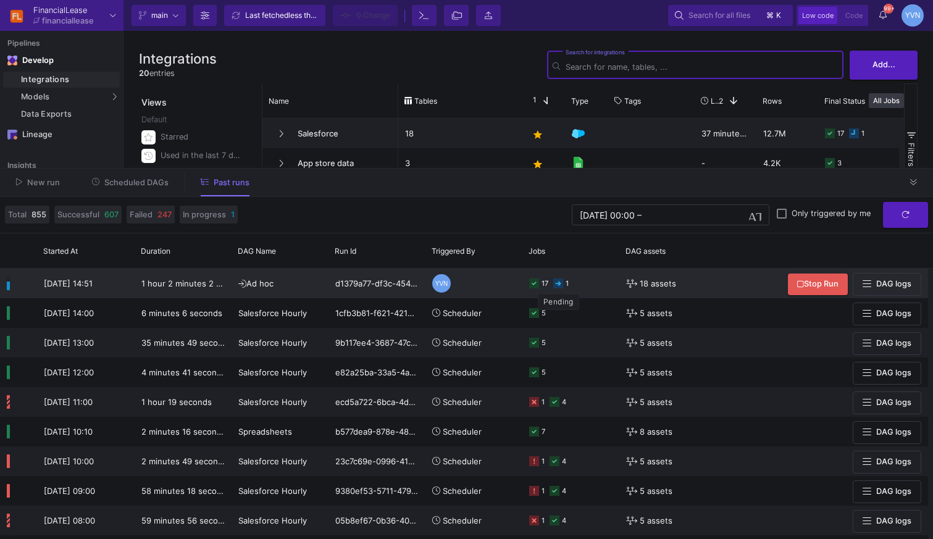
click at [560, 285] on rect at bounding box center [558, 283] width 10 height 10
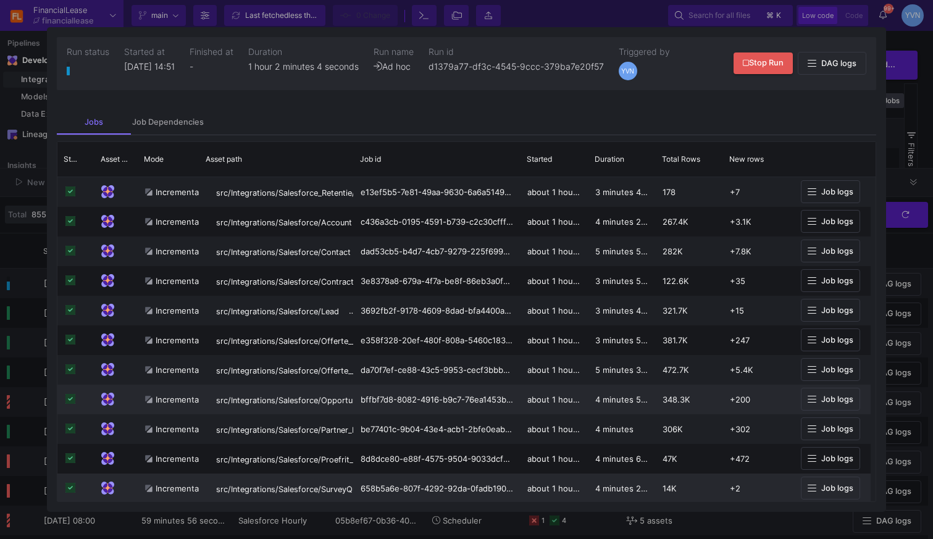
scroll to position [209, 0]
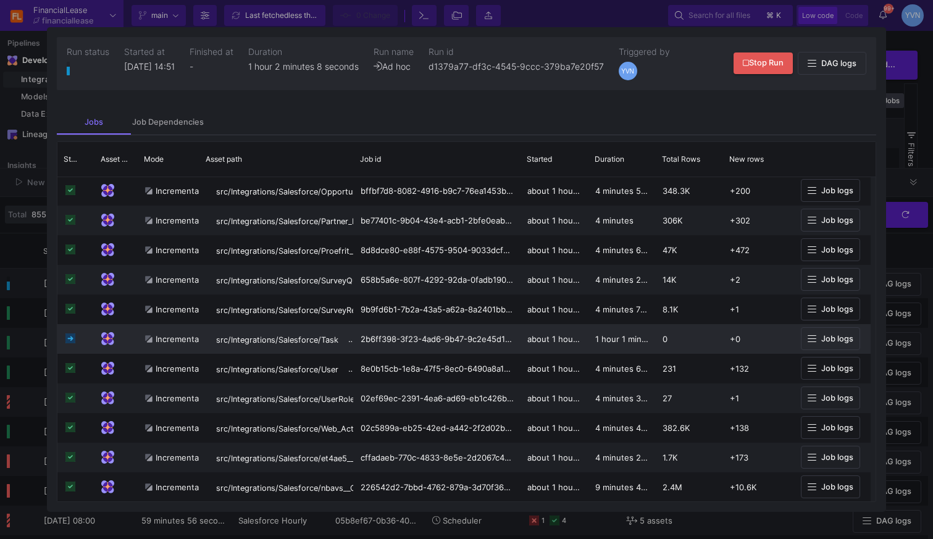
click at [832, 343] on span "Job logs" at bounding box center [837, 338] width 32 height 9
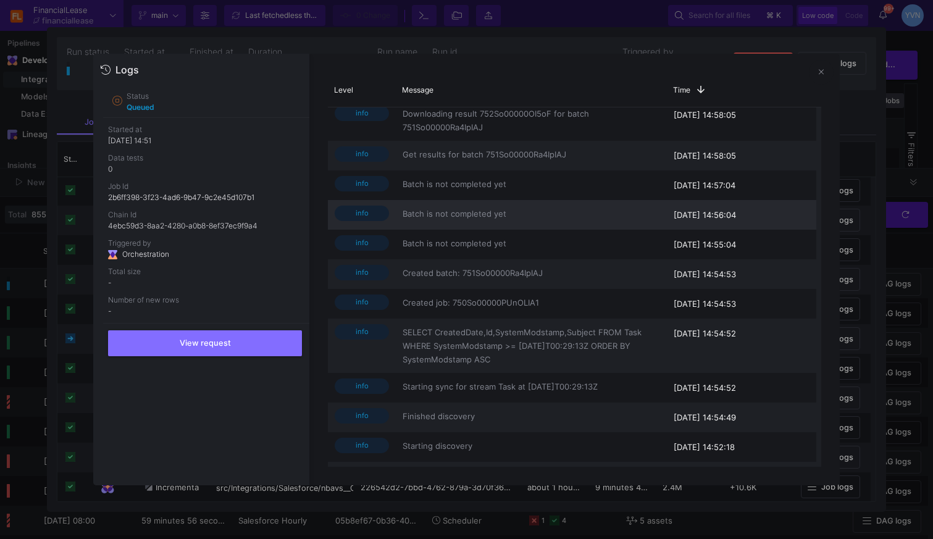
scroll to position [0, 0]
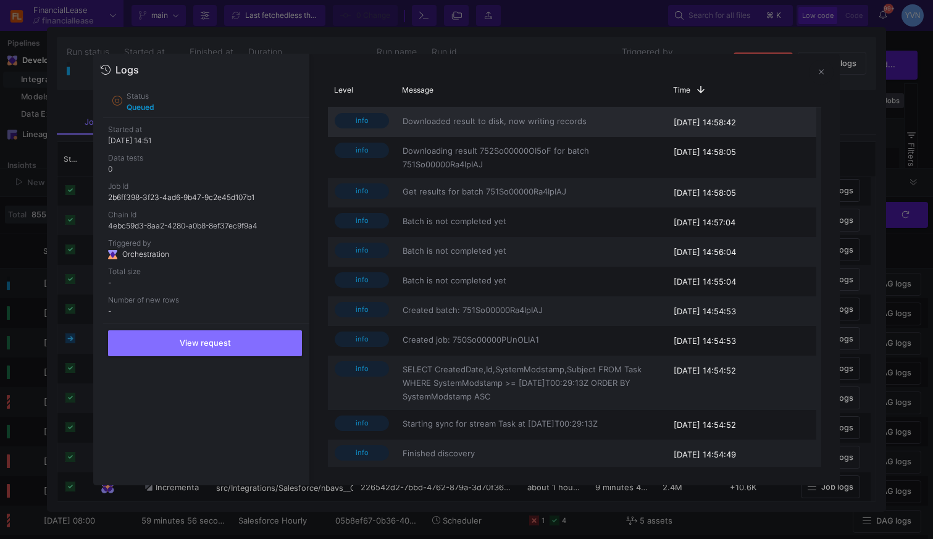
click at [475, 122] on span "Downloaded result to disk, now writing records" at bounding box center [531, 121] width 257 height 14
click at [220, 356] on div "View request" at bounding box center [208, 339] width 201 height 33
click at [210, 346] on span "View request" at bounding box center [205, 341] width 51 height 9
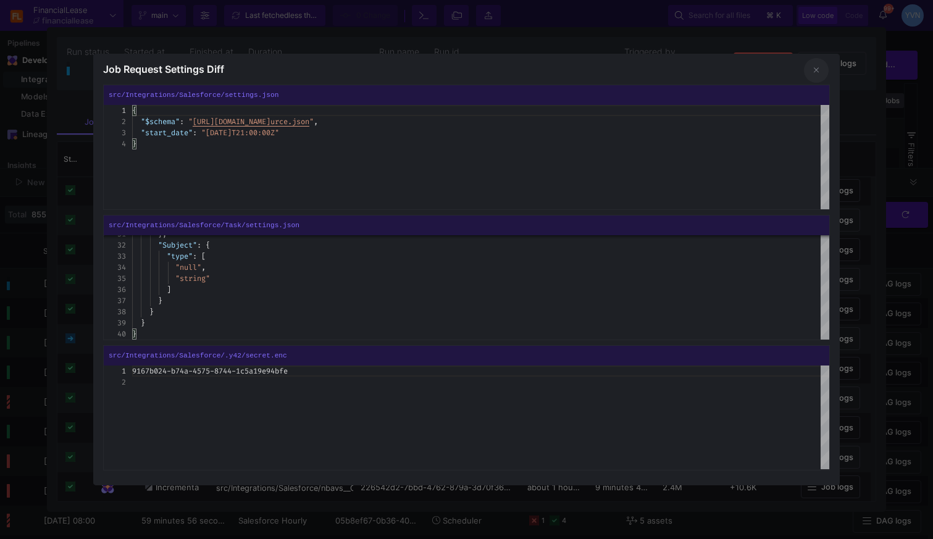
click at [814, 76] on button at bounding box center [816, 70] width 25 height 25
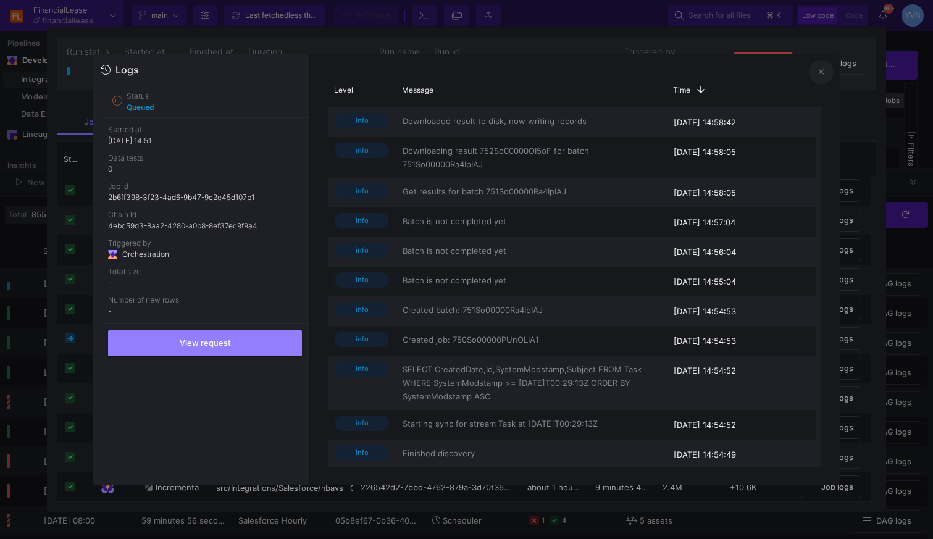
click at [814, 72] on button at bounding box center [821, 72] width 25 height 25
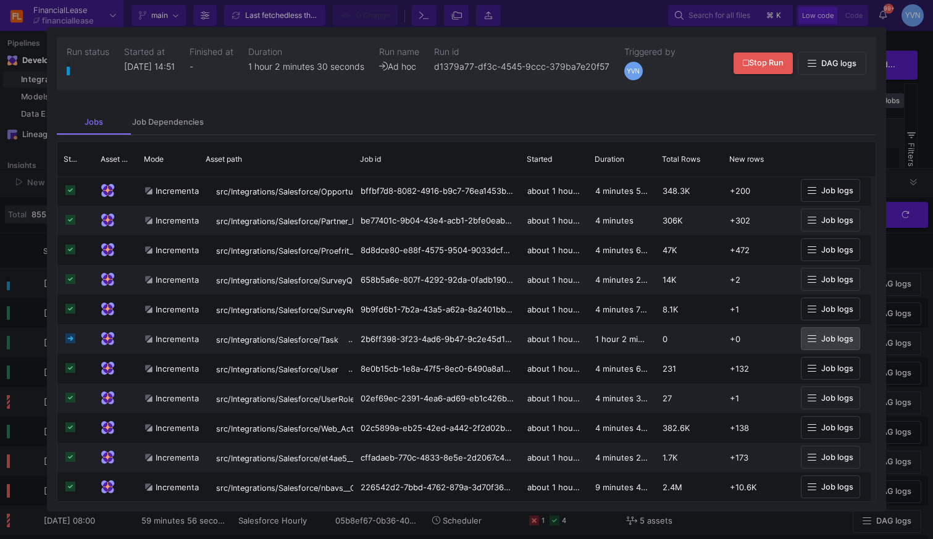
click at [831, 61] on span "DAG logs" at bounding box center [838, 63] width 35 height 9
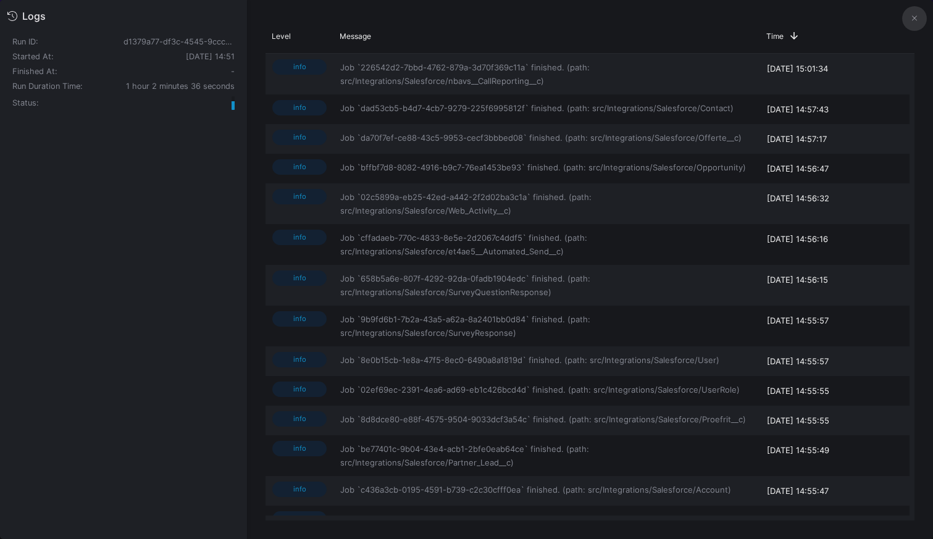
click at [916, 15] on icon at bounding box center [914, 18] width 5 height 8
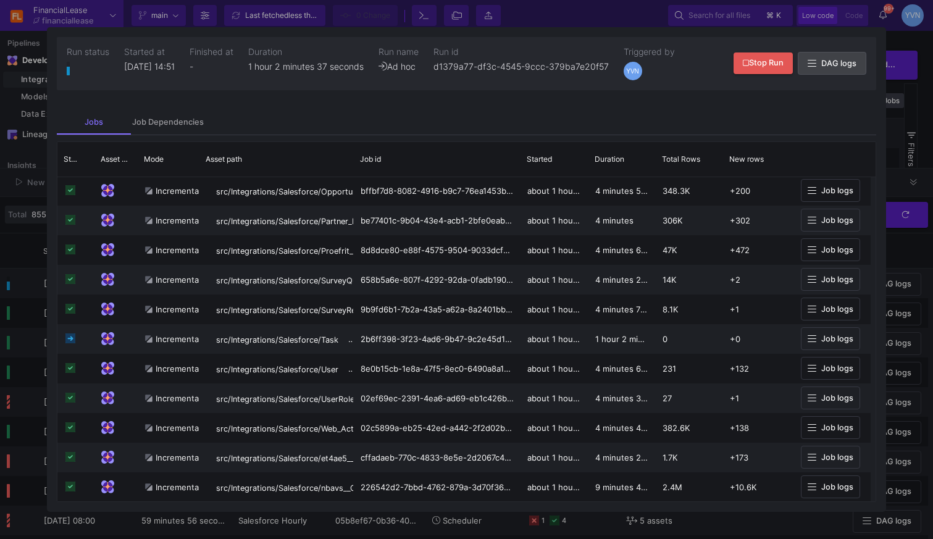
click at [909, 86] on div at bounding box center [466, 269] width 933 height 539
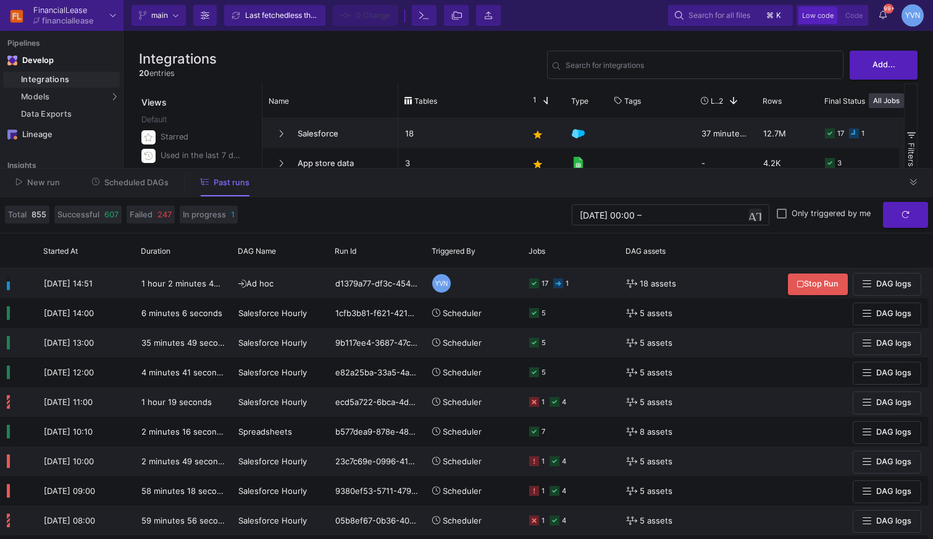
click at [754, 211] on span "button" at bounding box center [755, 215] width 12 height 12
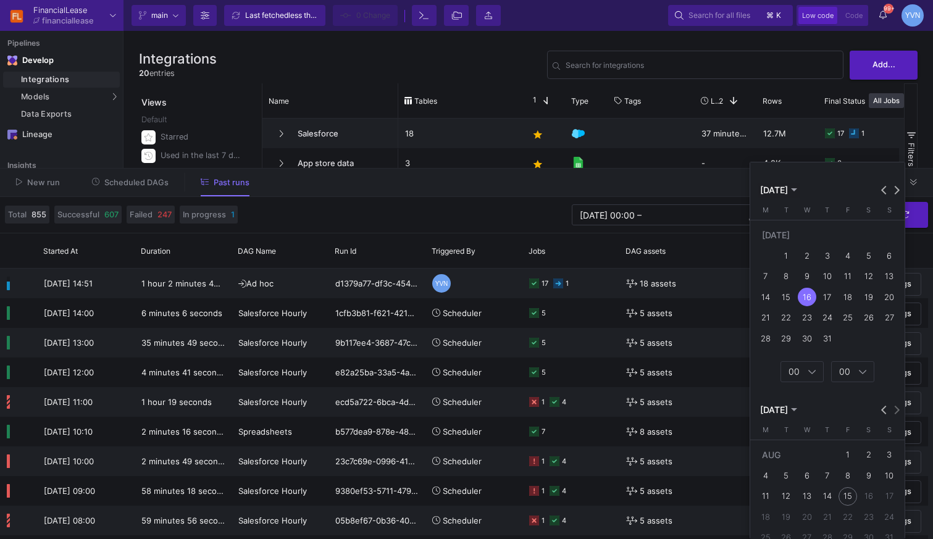
click at [786, 254] on div "1" at bounding box center [786, 255] width 19 height 19
type input "[DATE] 00:00"
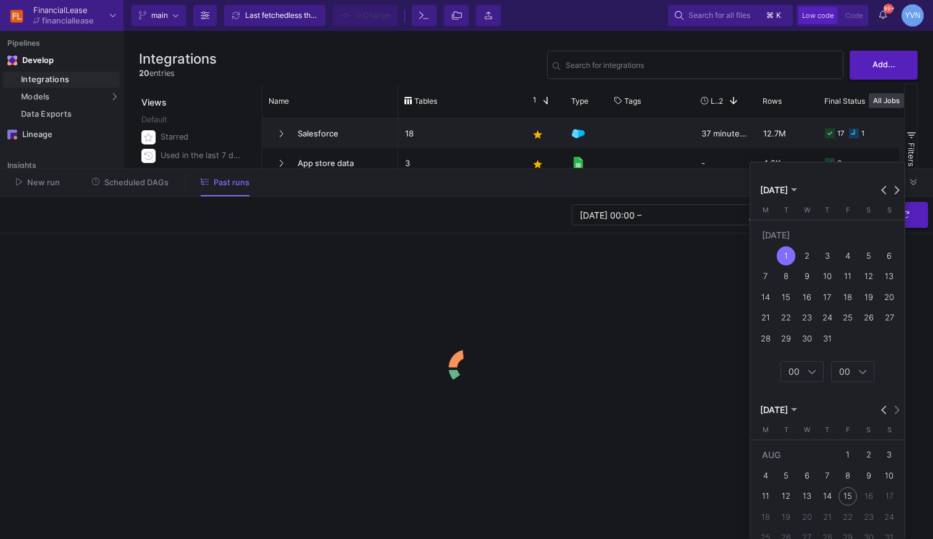
click at [617, 382] on div at bounding box center [466, 269] width 933 height 539
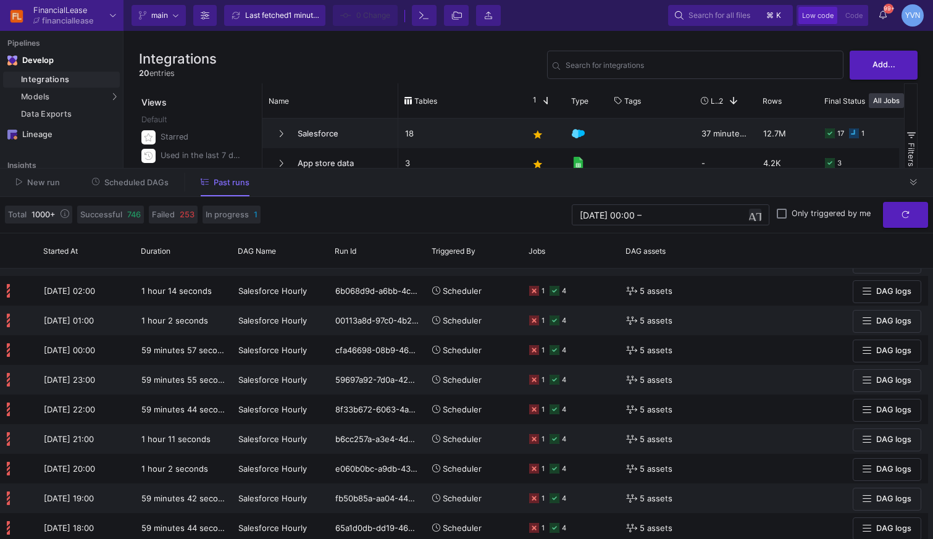
click at [758, 216] on span "button" at bounding box center [755, 215] width 12 height 12
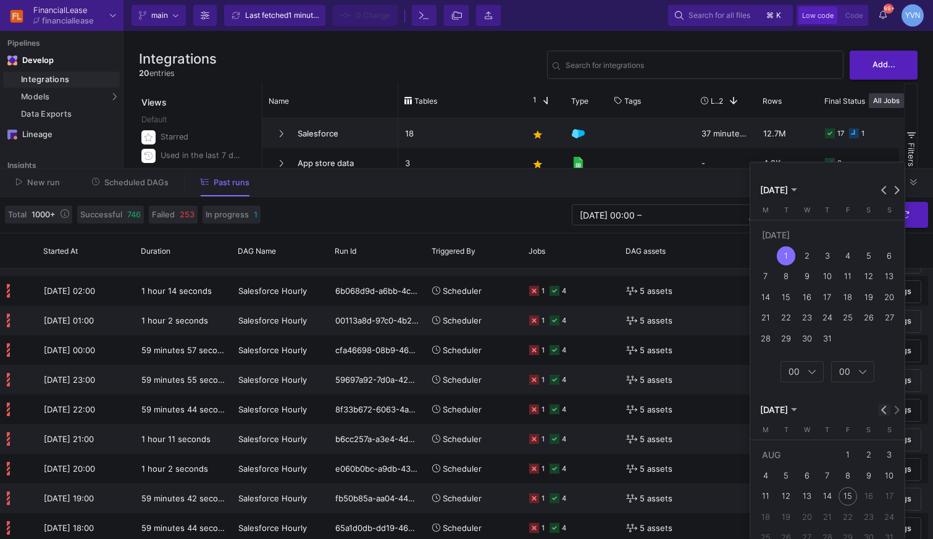
click at [883, 407] on button "Previous month" at bounding box center [884, 410] width 12 height 12
click at [785, 475] on div "1" at bounding box center [786, 475] width 19 height 19
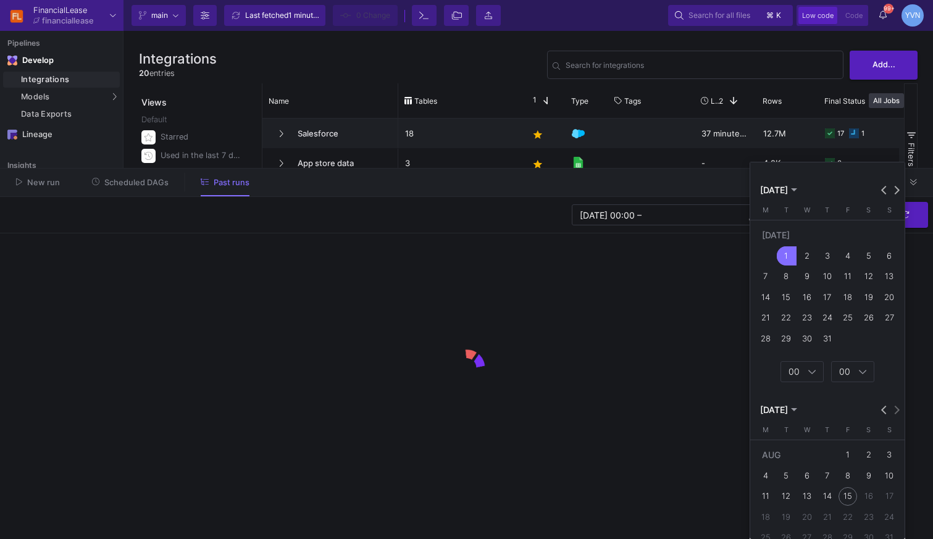
type input "[DATE] 15:54"
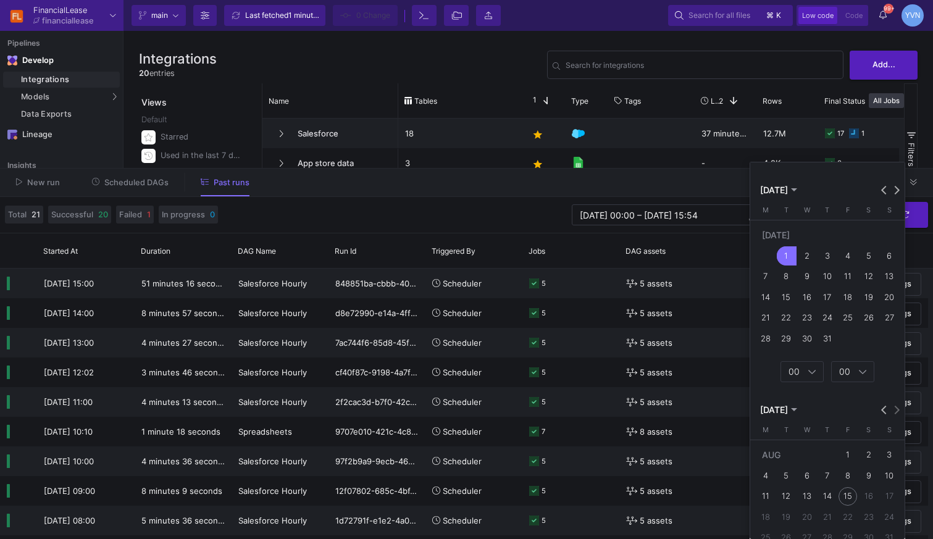
click at [483, 231] on div at bounding box center [466, 269] width 933 height 539
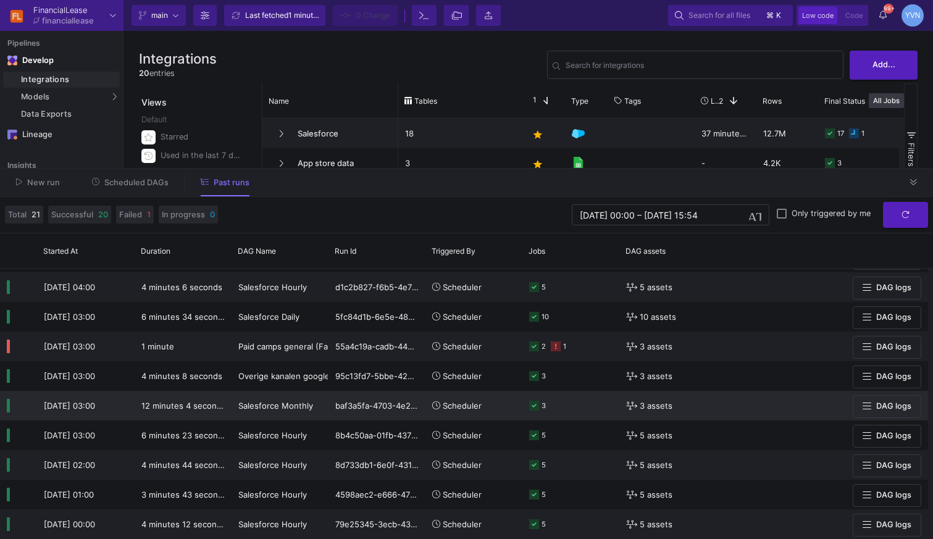
click at [514, 404] on y42-orchestration-triggered-by "Scheduler" at bounding box center [473, 405] width 83 height 28
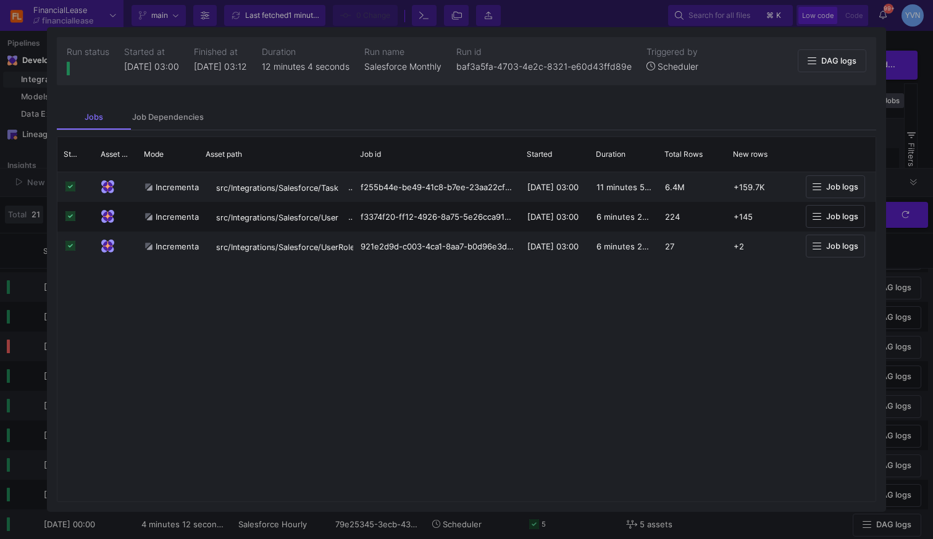
click at [915, 95] on div at bounding box center [466, 269] width 933 height 539
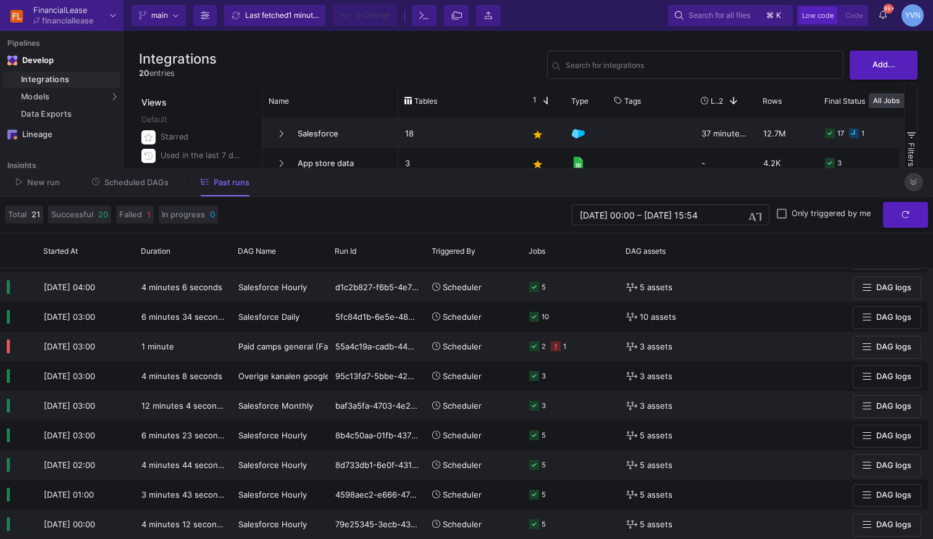
click at [916, 179] on icon at bounding box center [913, 182] width 7 height 8
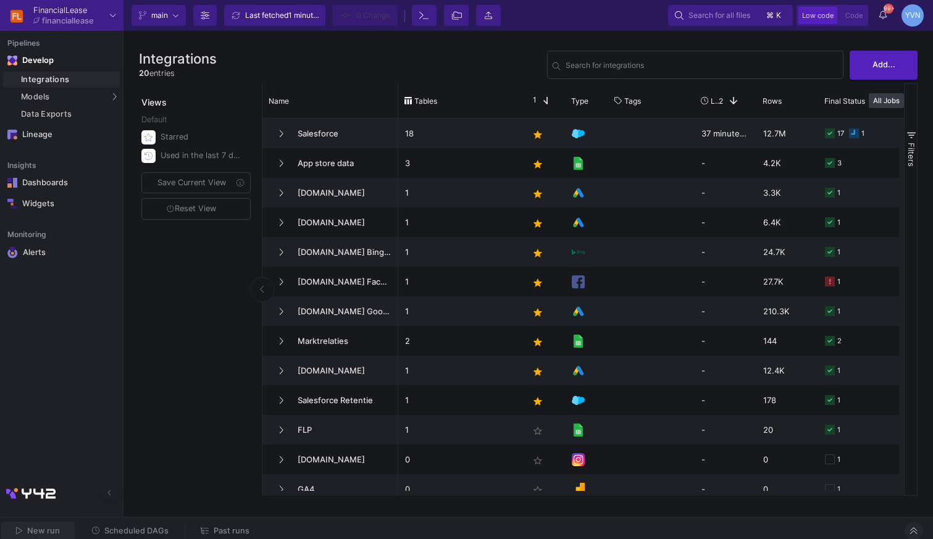
click at [48, 533] on span "New run" at bounding box center [43, 530] width 33 height 9
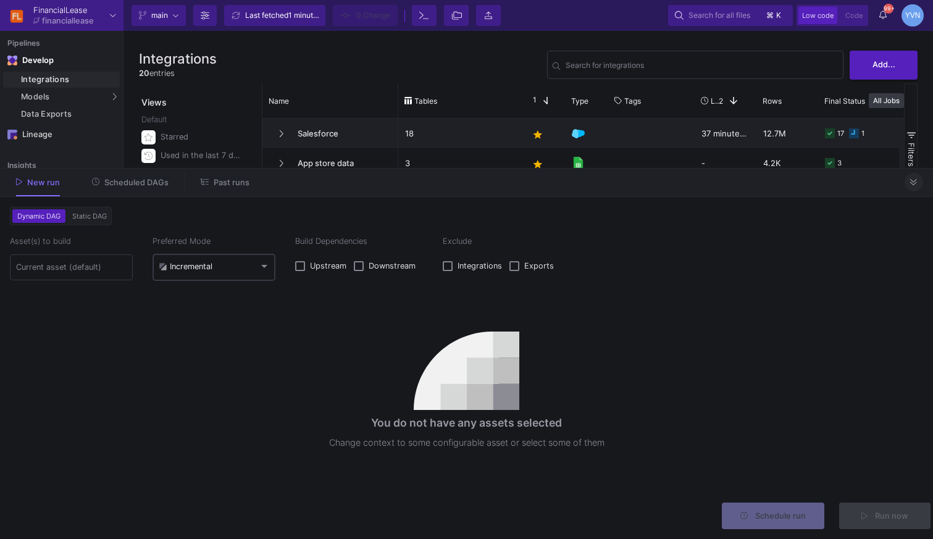
click at [227, 270] on mat-select-trigger "Incremental" at bounding box center [209, 267] width 100 height 10
click at [227, 270] on span "Incremental" at bounding box center [214, 267] width 111 height 27
click at [85, 265] on input at bounding box center [71, 267] width 111 height 10
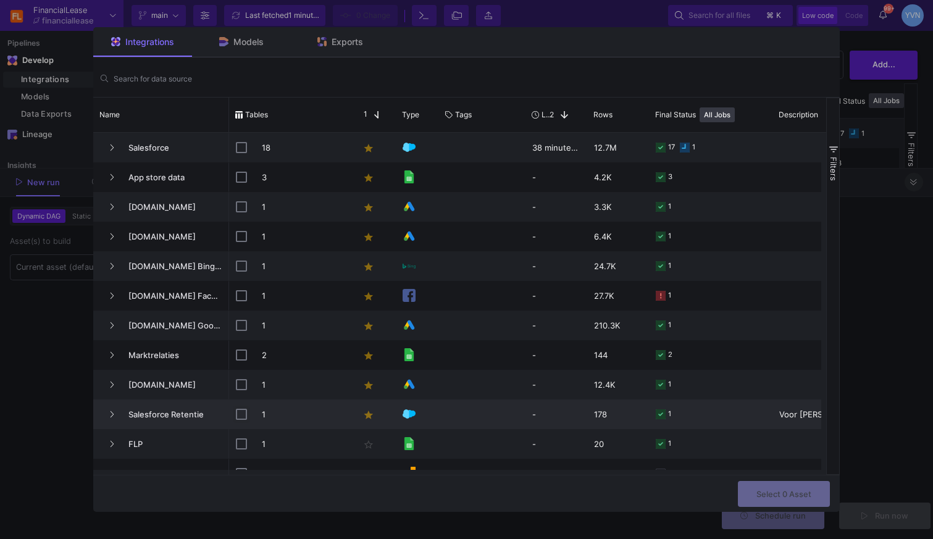
click at [240, 416] on input "Press Space to toggle row selection (unchecked)" at bounding box center [241, 414] width 11 height 11
checkbox input "true"
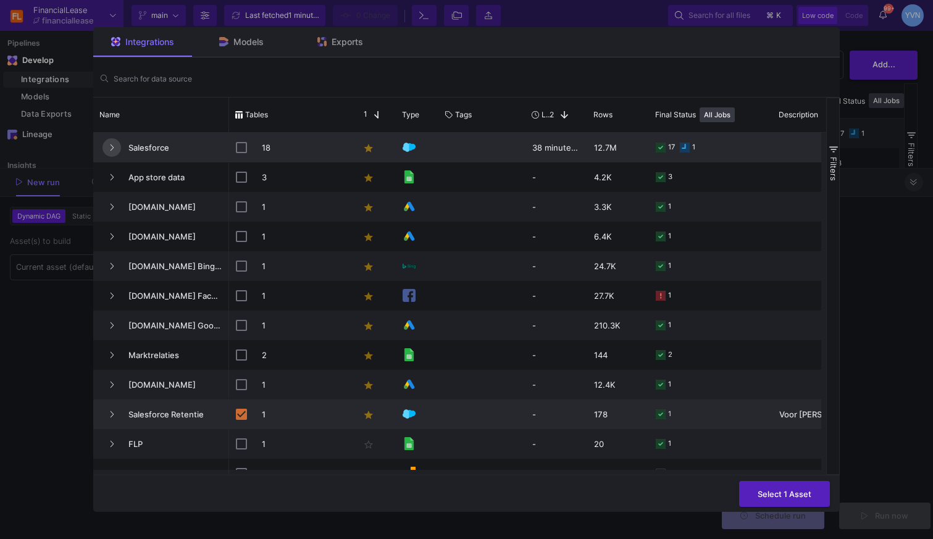
click at [111, 146] on icon "Press SPACE to select this row." at bounding box center [111, 148] width 5 height 8
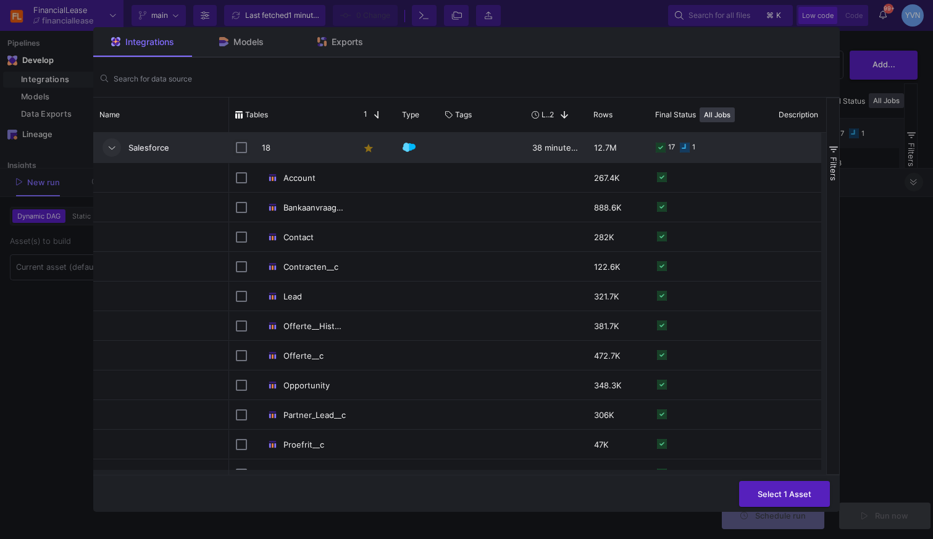
click at [244, 150] on input "Press Space to toggle row selection (unchecked)" at bounding box center [241, 147] width 11 height 11
checkbox input "true"
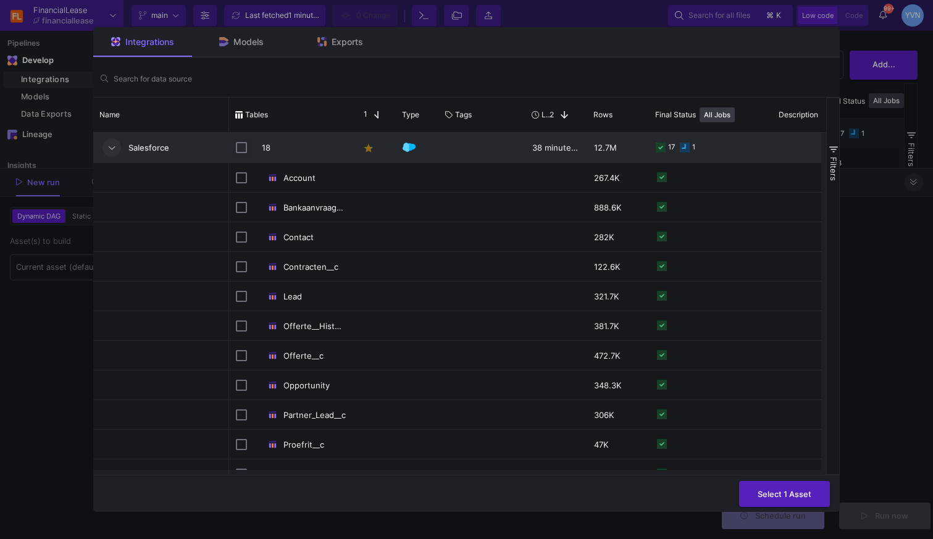
checkbox input "true"
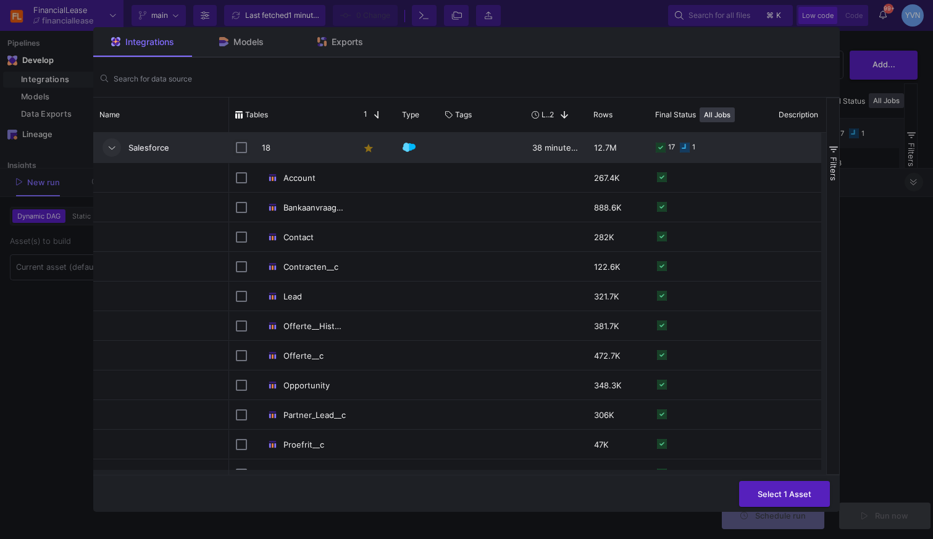
checkbox input "true"
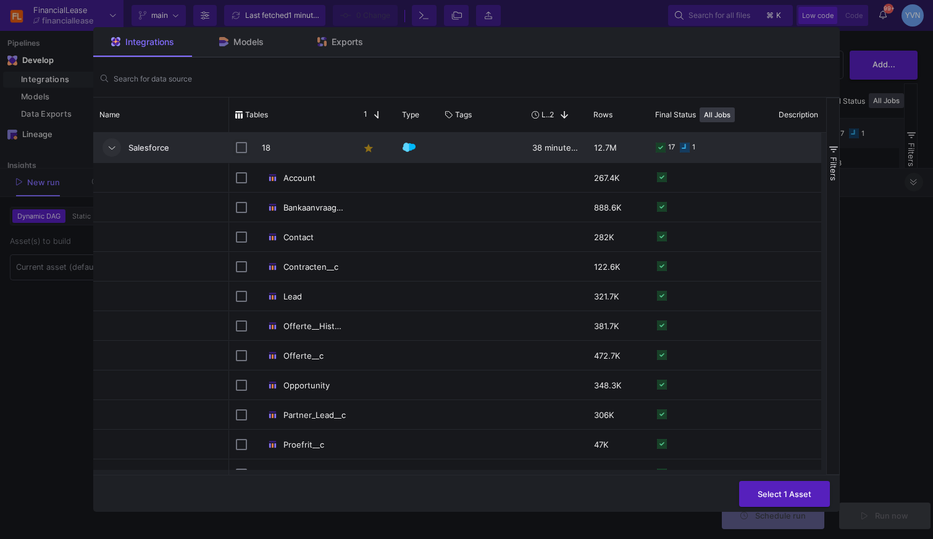
checkbox input "true"
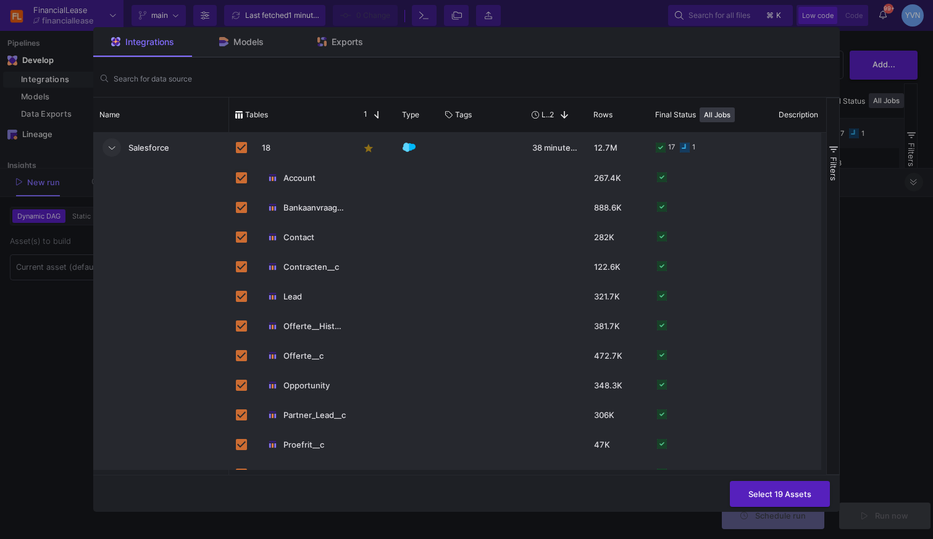
click at [243, 182] on input "Press Space to toggle row selection (checked)" at bounding box center [241, 177] width 11 height 11
checkbox input "false"
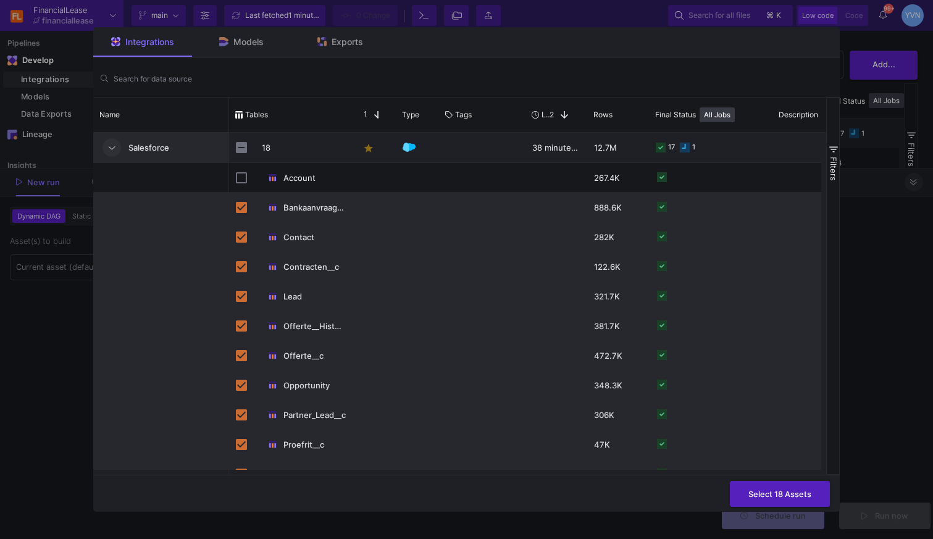
click at [240, 209] on input "Press Space to toggle row selection (checked)" at bounding box center [241, 207] width 11 height 11
click at [241, 208] on input "Press Space to toggle row selection (unchecked)" at bounding box center [241, 207] width 11 height 11
checkbox input "true"
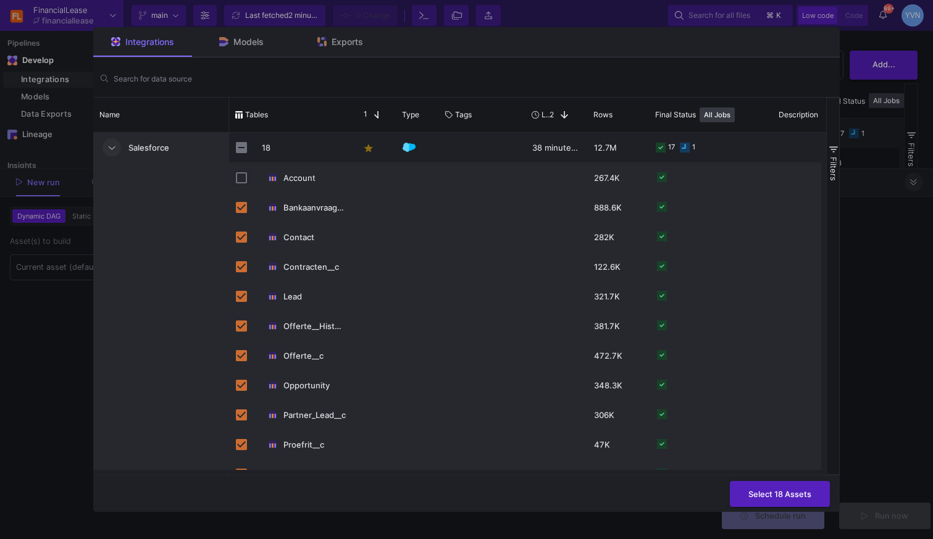
click at [245, 182] on input "Press Space to toggle row selection (unchecked)" at bounding box center [241, 177] width 11 height 11
checkbox input "true"
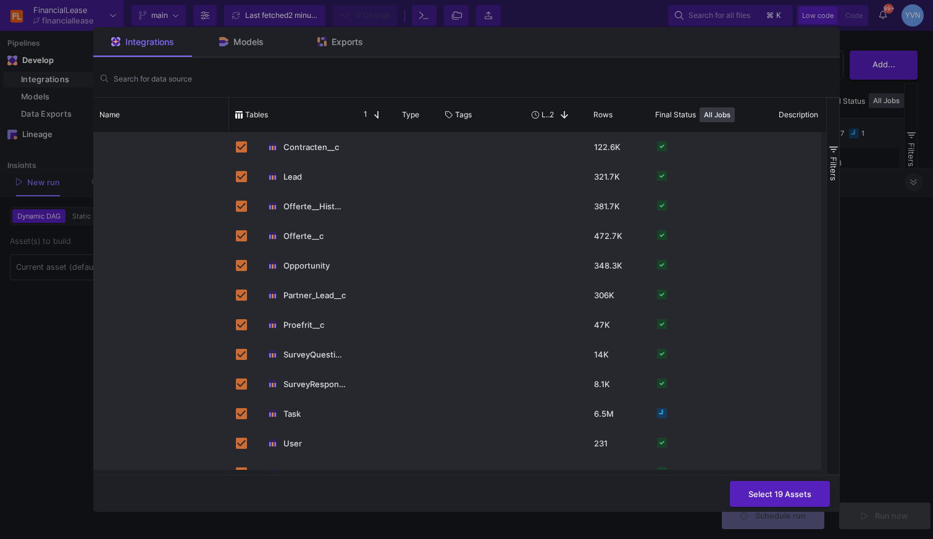
scroll to position [203, 0]
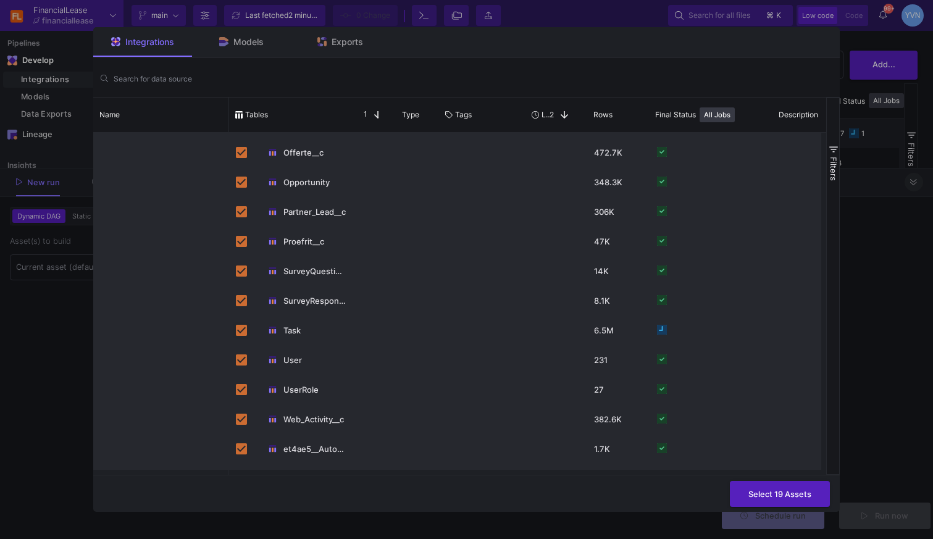
click at [243, 330] on input "Press Space to toggle row selection (checked)" at bounding box center [241, 330] width 11 height 11
checkbox input "false"
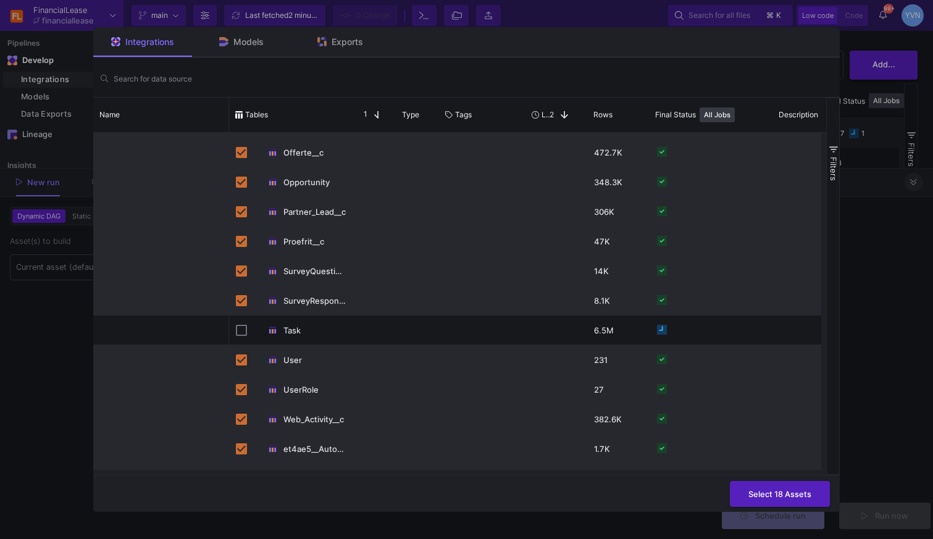
click at [242, 358] on input "Press Space to toggle row selection (checked)" at bounding box center [241, 359] width 11 height 11
checkbox input "false"
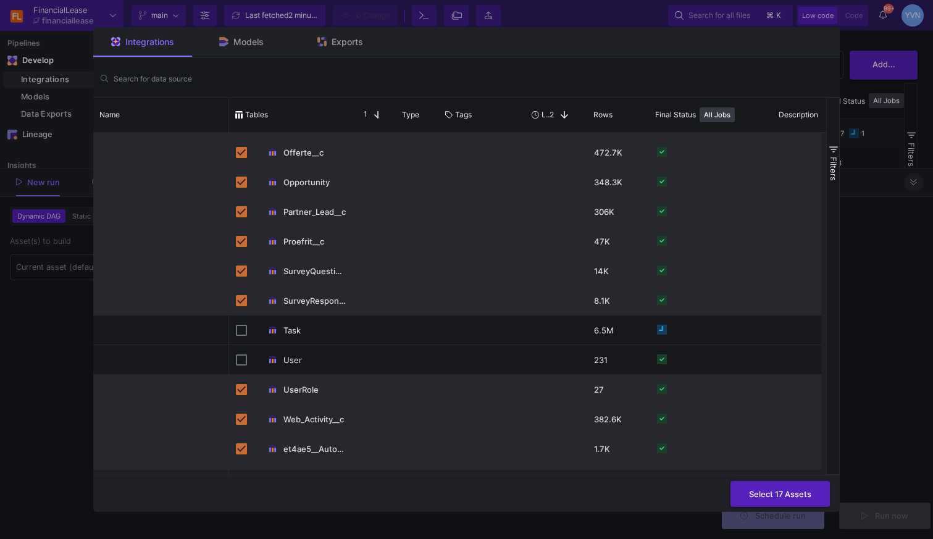
click at [243, 392] on input "Press Space to toggle row selection (checked)" at bounding box center [241, 389] width 11 height 11
checkbox input "false"
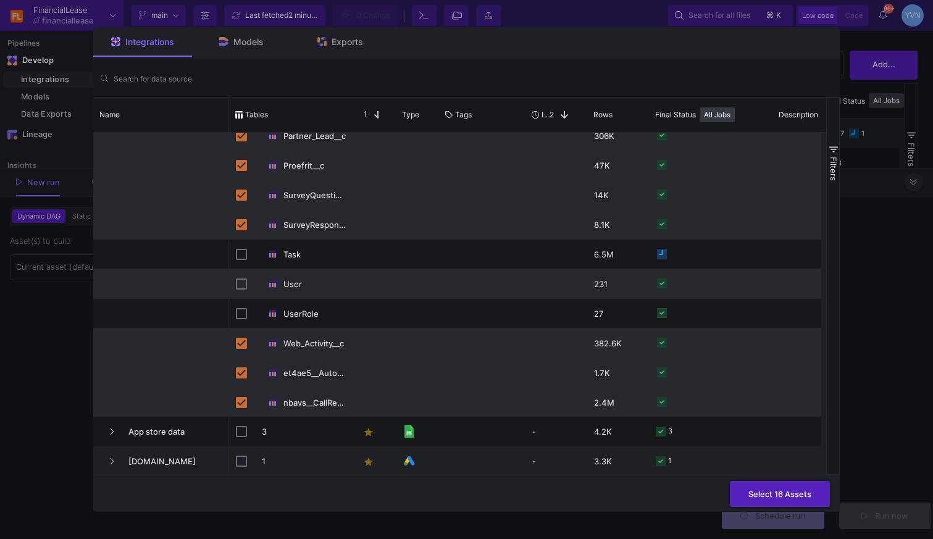
scroll to position [295, 0]
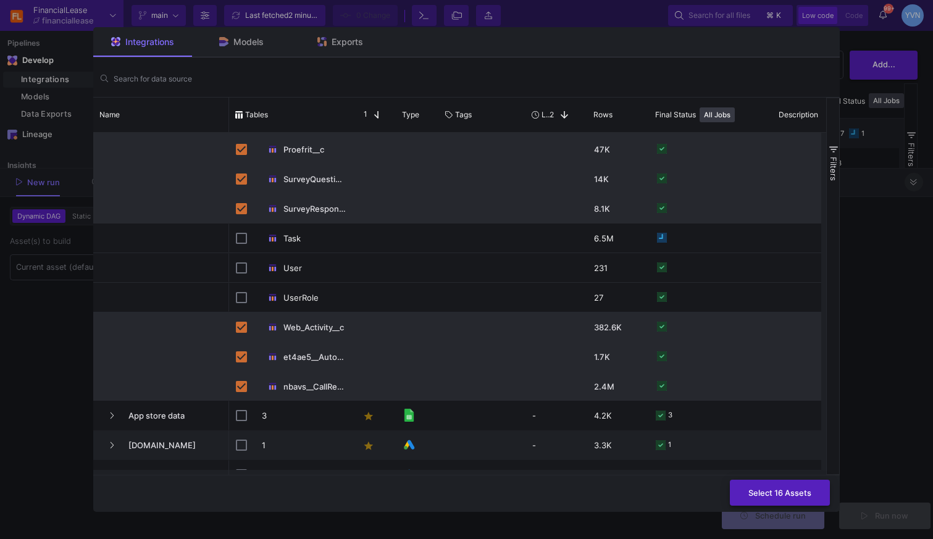
click at [799, 498] on button "Select 16 Assets" at bounding box center [780, 493] width 100 height 27
type input "16 assets selected"
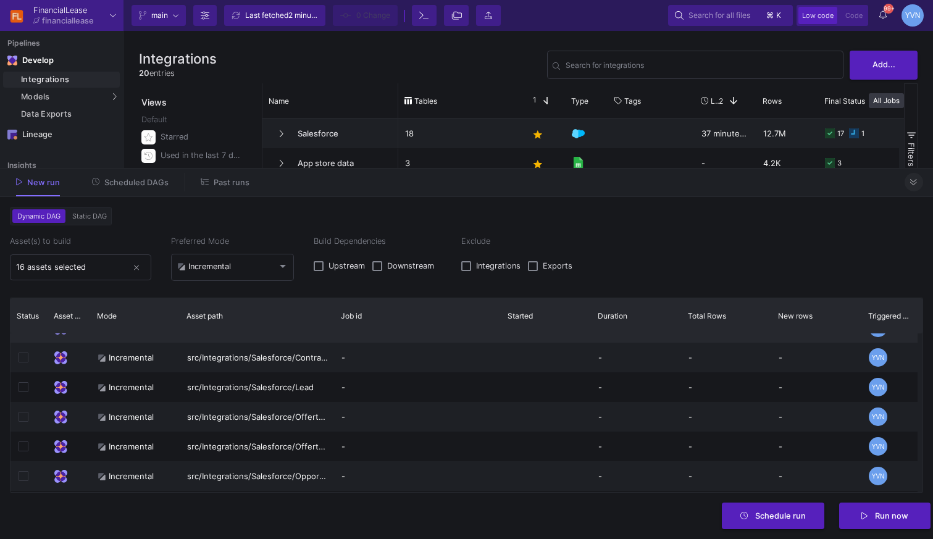
scroll to position [0, 0]
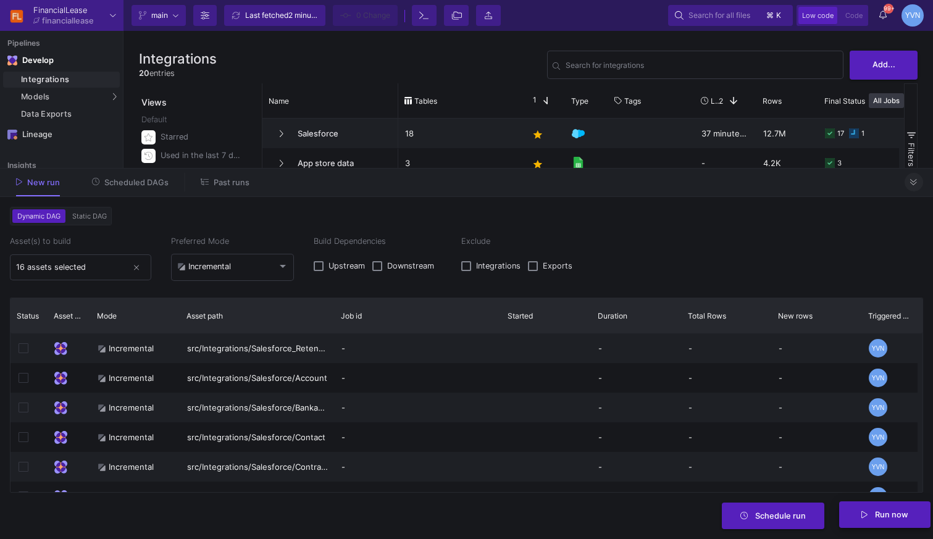
click at [887, 512] on span "Run now" at bounding box center [891, 514] width 33 height 9
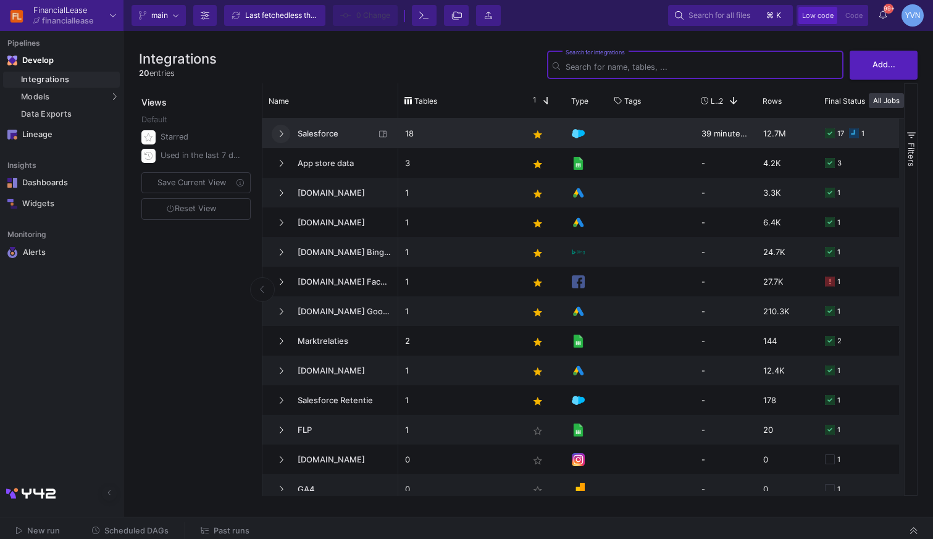
click at [276, 129] on button at bounding box center [281, 134] width 19 height 19
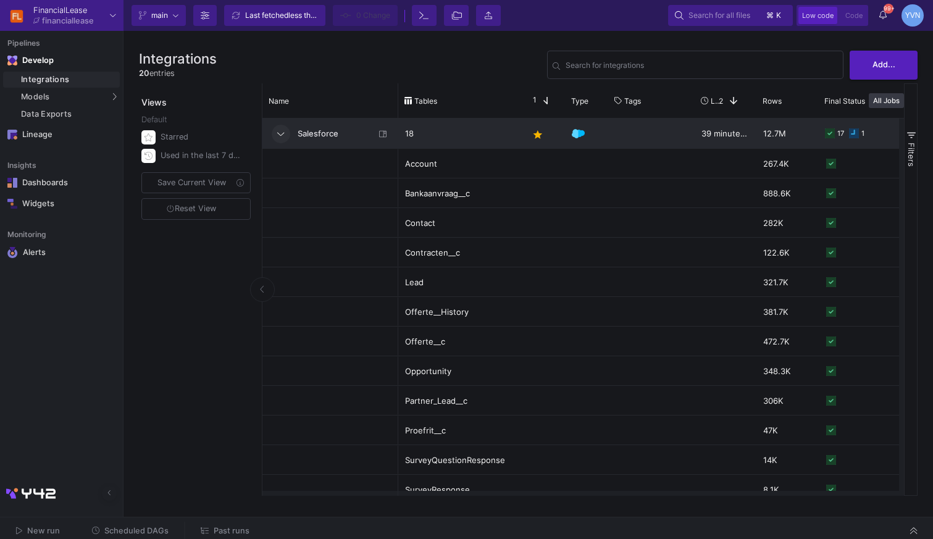
click at [276, 129] on button at bounding box center [281, 134] width 19 height 19
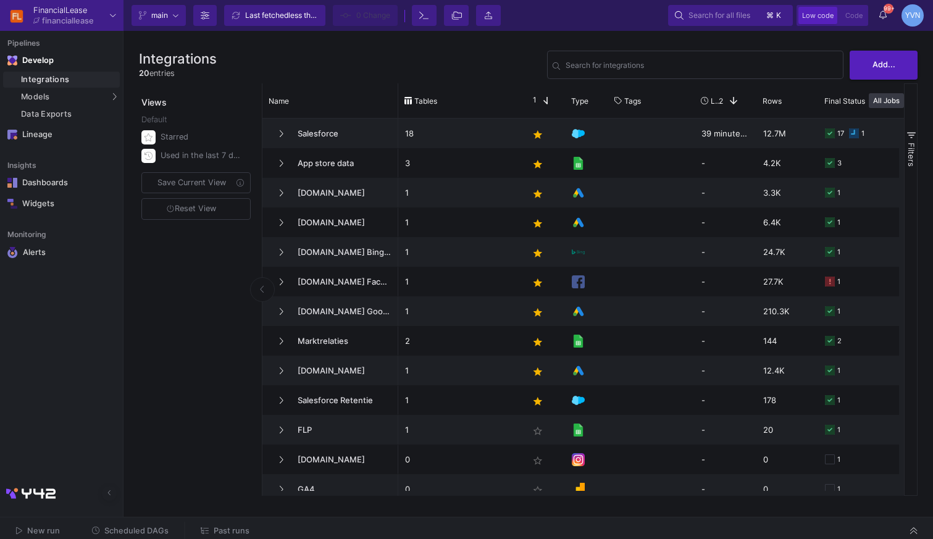
click at [223, 520] on div "New run Scheduled DAGs Past runs" at bounding box center [466, 531] width 933 height 28
click at [157, 530] on span "Scheduled DAGs" at bounding box center [136, 530] width 64 height 9
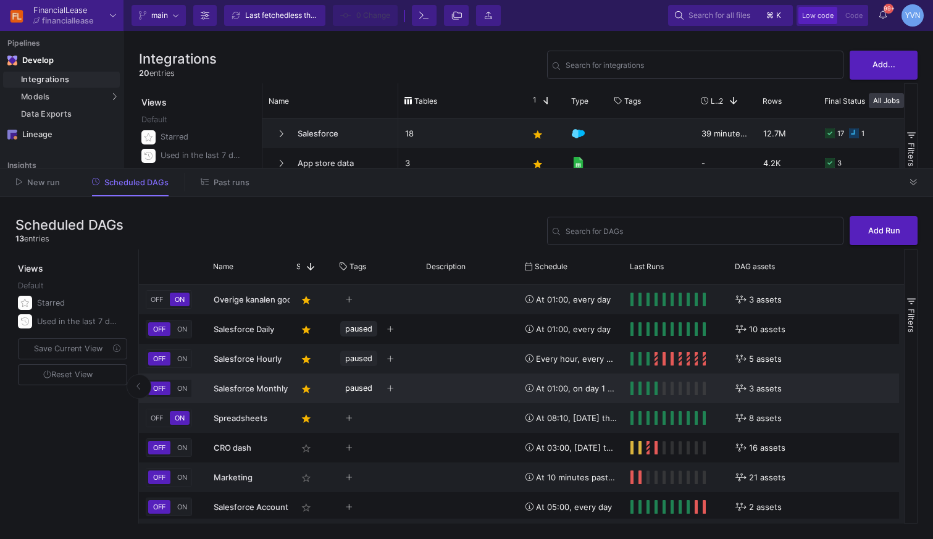
click at [280, 388] on span "Salesforce Monthly" at bounding box center [251, 388] width 74 height 10
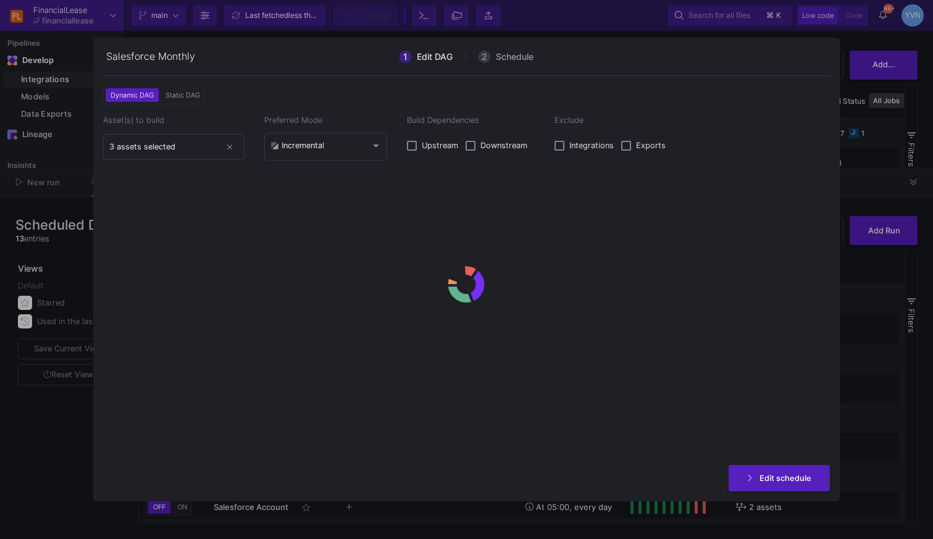
click at [857, 277] on div at bounding box center [466, 269] width 933 height 539
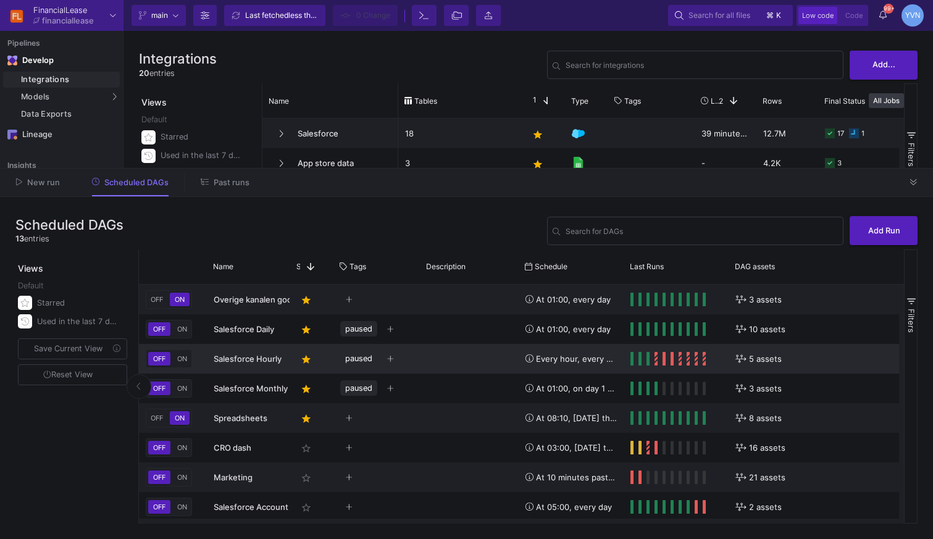
click at [264, 352] on div "Salesforce Hourly" at bounding box center [249, 358] width 70 height 29
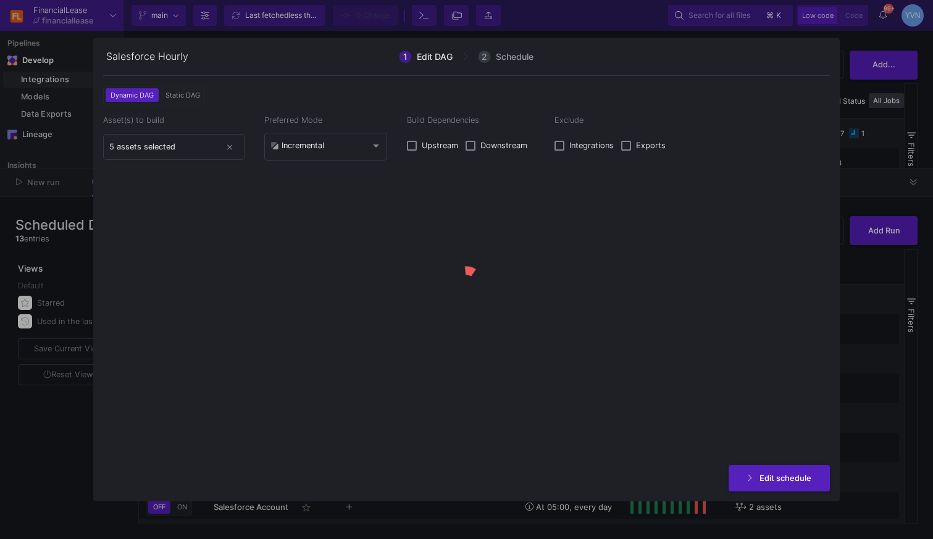
click at [892, 359] on div at bounding box center [466, 269] width 933 height 539
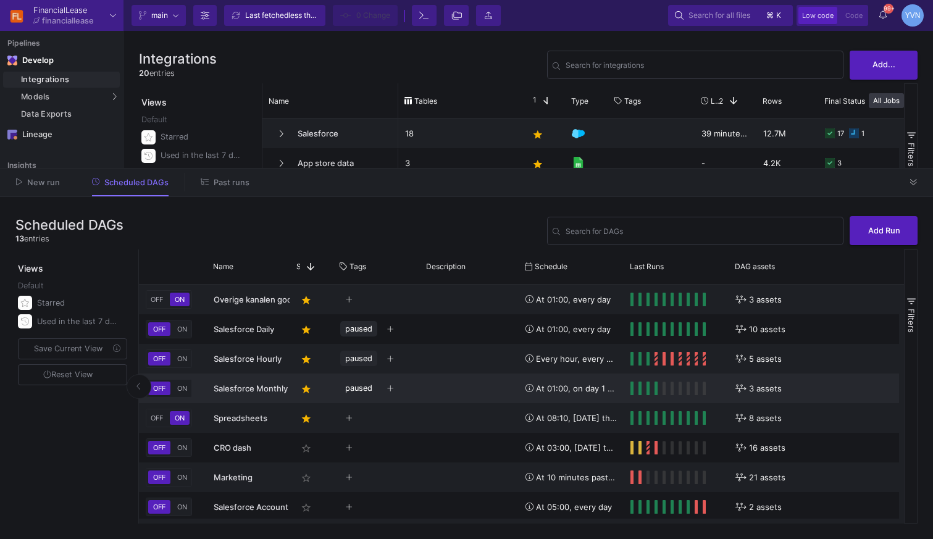
click at [233, 386] on span "Salesforce Monthly" at bounding box center [251, 388] width 74 height 10
